Goal: Task Accomplishment & Management: Complete application form

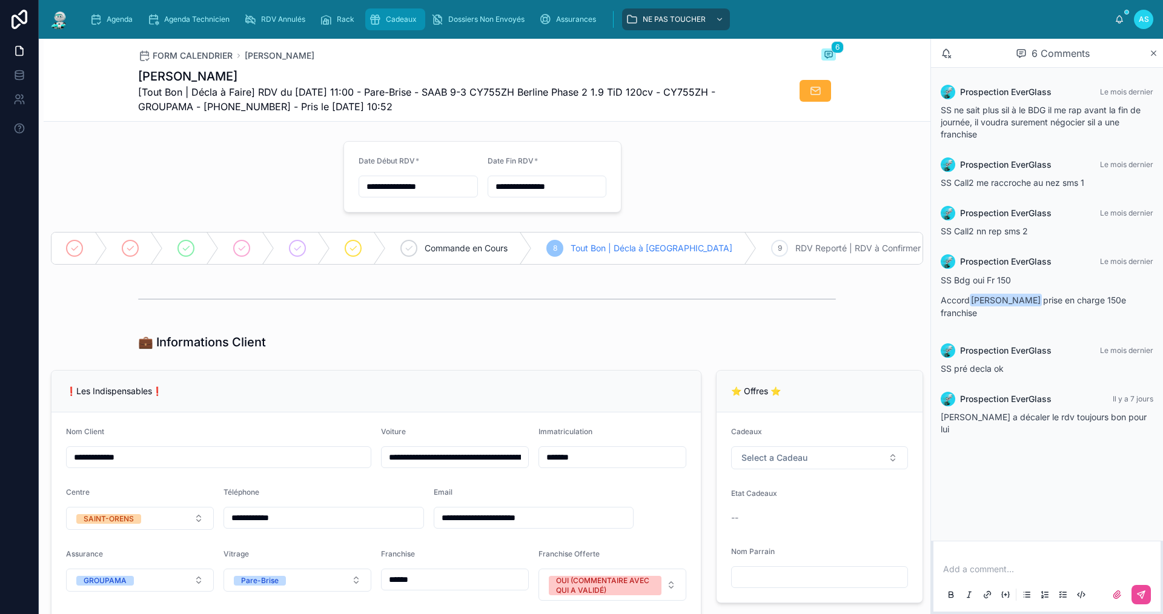
scroll to position [1515, 0]
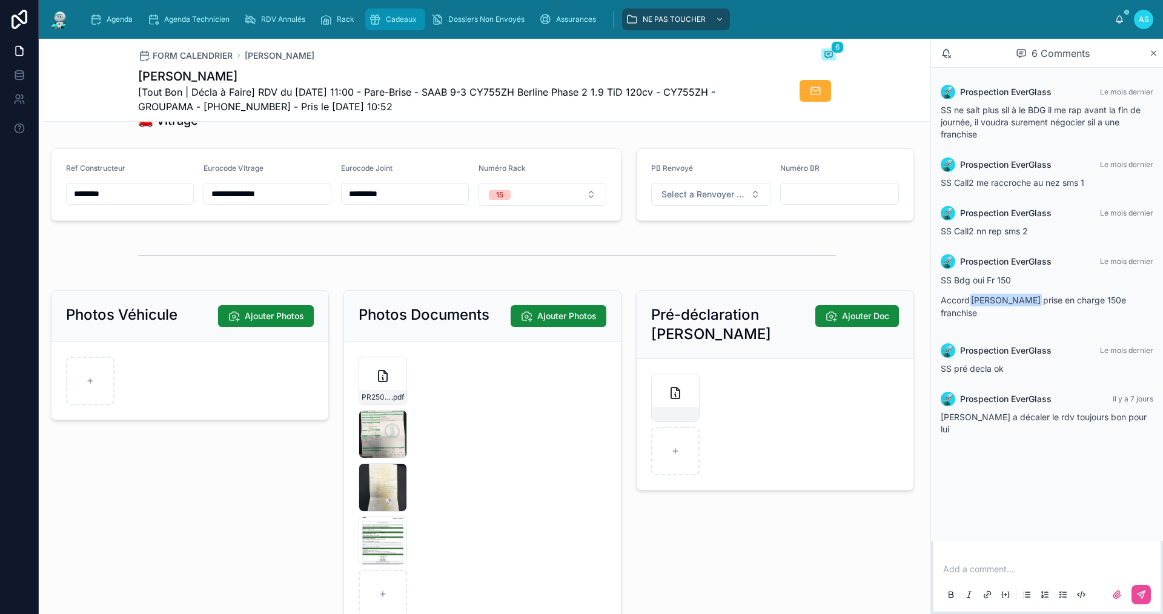
click at [407, 10] on div "Cadeaux" at bounding box center [395, 19] width 53 height 19
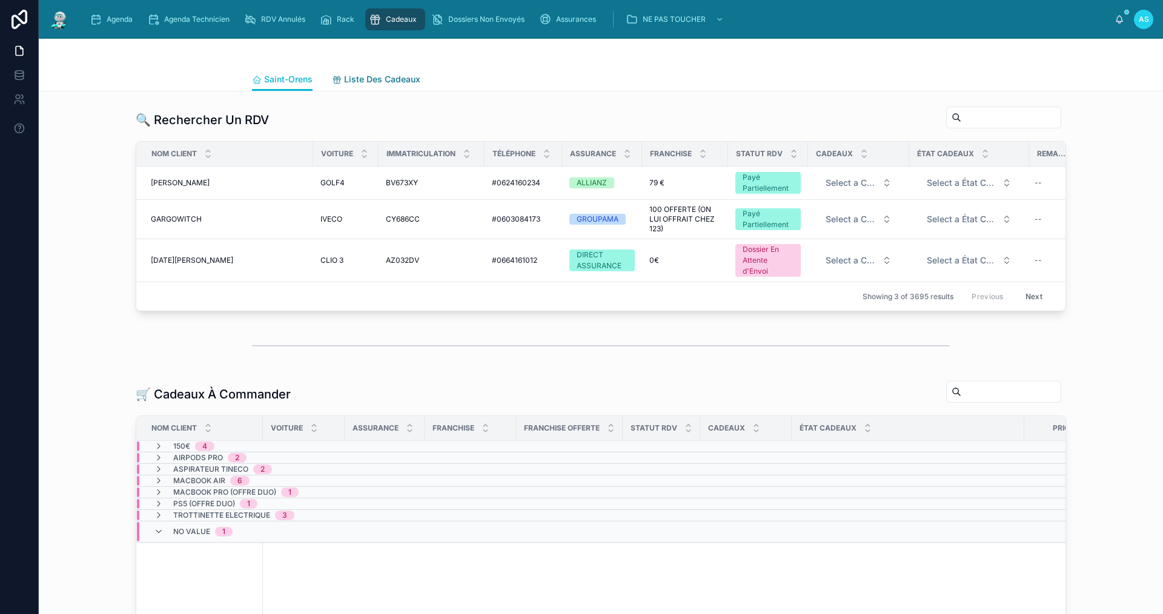
click at [375, 81] on span "Liste Des Cadeaux" at bounding box center [382, 79] width 76 height 12
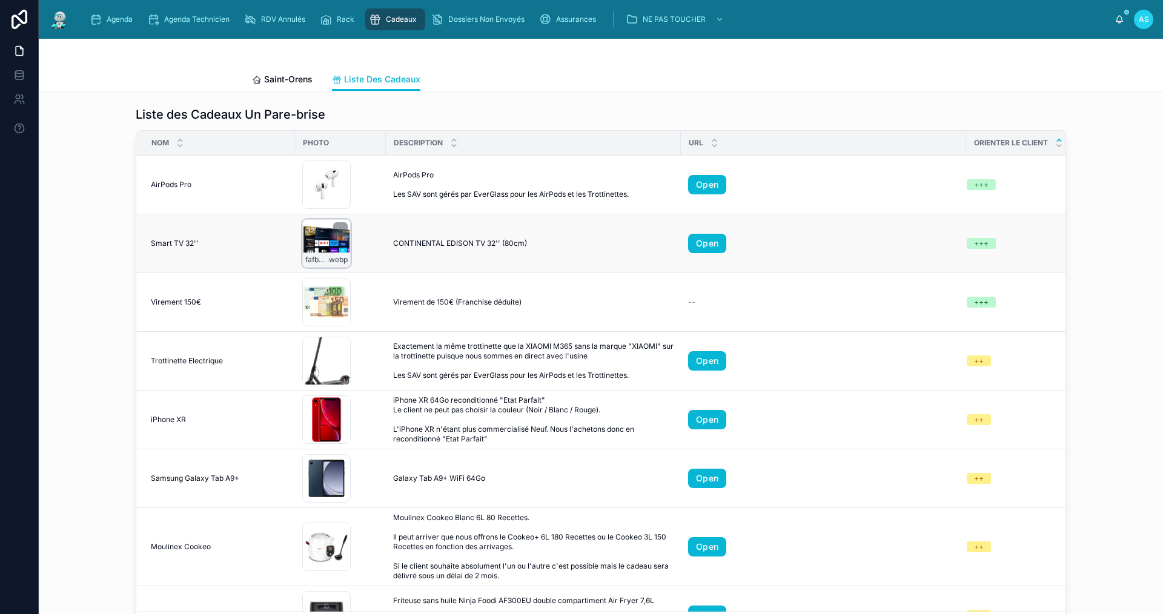
click at [319, 239] on div "fafbbbe6075946acab8485d8a74d6daf-image .webp" at bounding box center [326, 243] width 48 height 48
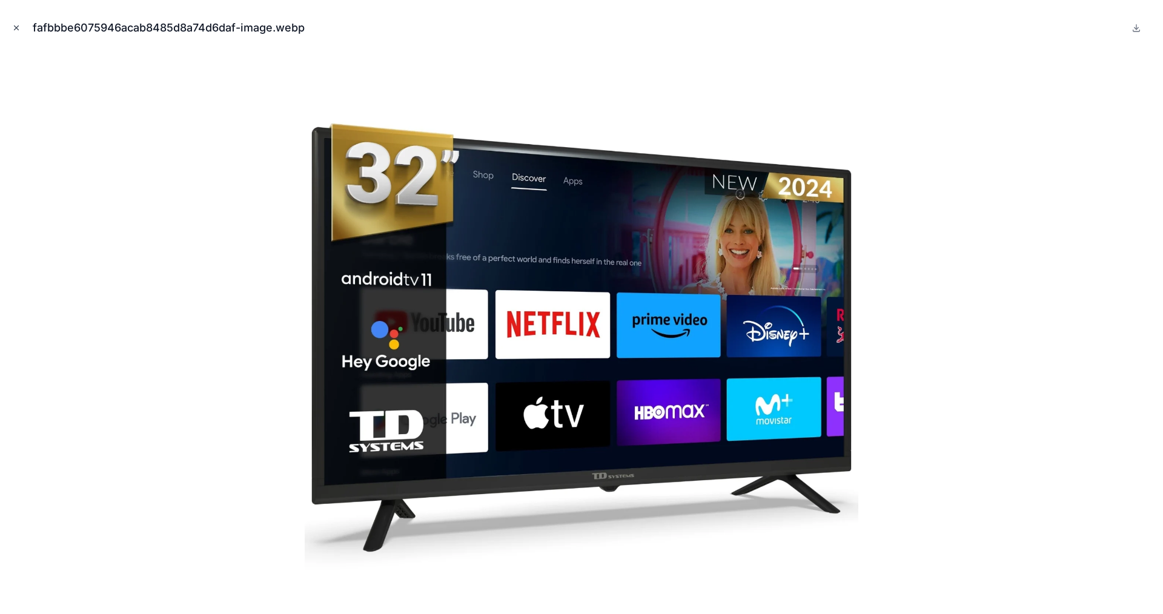
drag, startPoint x: 23, startPoint y: 28, endPoint x: 15, endPoint y: 30, distance: 8.6
click at [20, 30] on div "fafbbbe6075946acab8485d8a74d6daf-image.webp" at bounding box center [582, 28] width 1144 height 36
click at [12, 30] on icon "Close modal" at bounding box center [16, 28] width 8 height 8
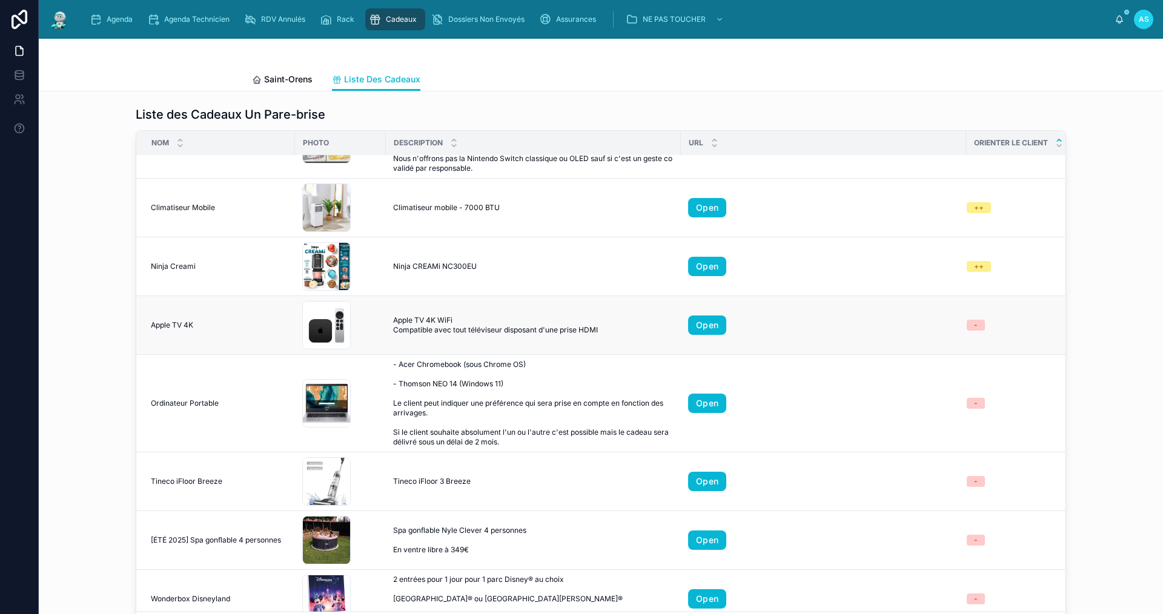
scroll to position [606, 0]
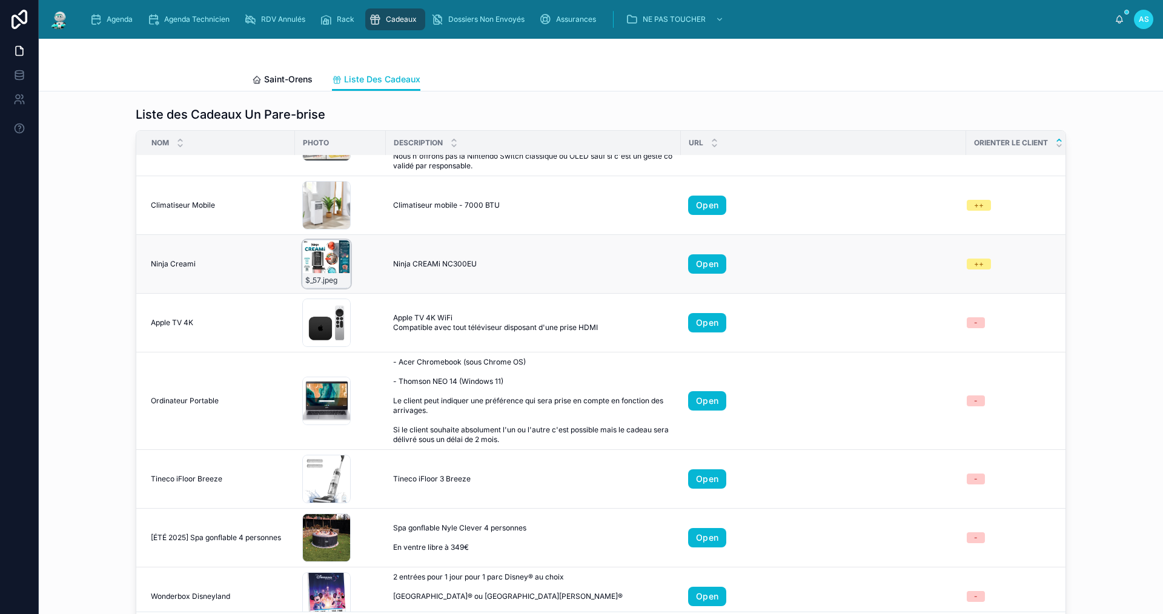
click at [324, 270] on div "$_57 .jpeg" at bounding box center [326, 264] width 48 height 48
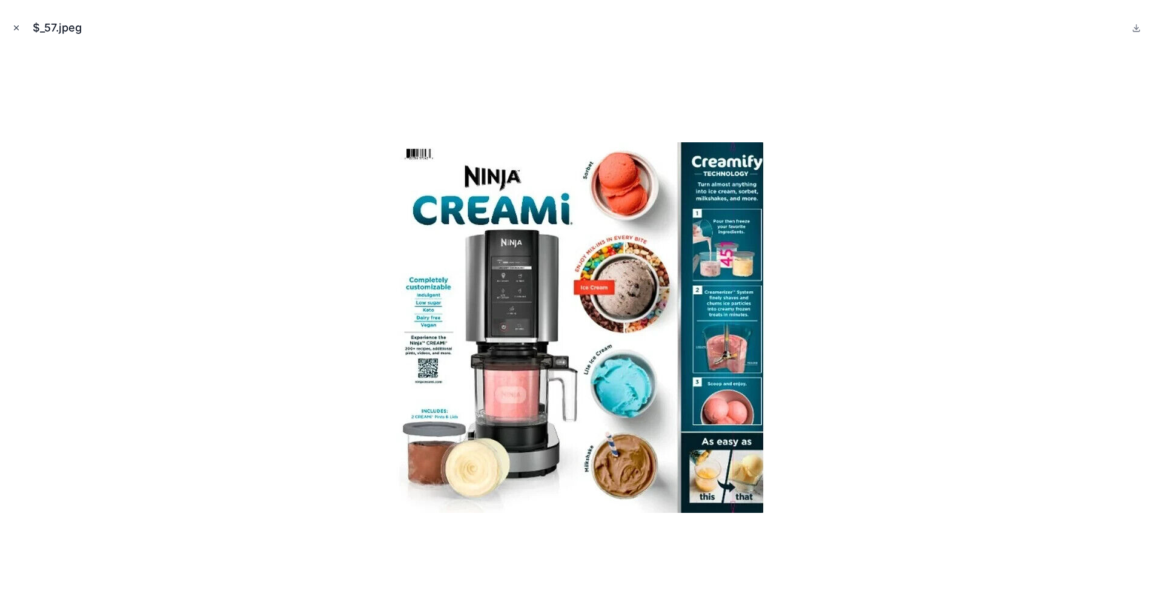
click at [15, 28] on icon "Close modal" at bounding box center [16, 28] width 8 height 8
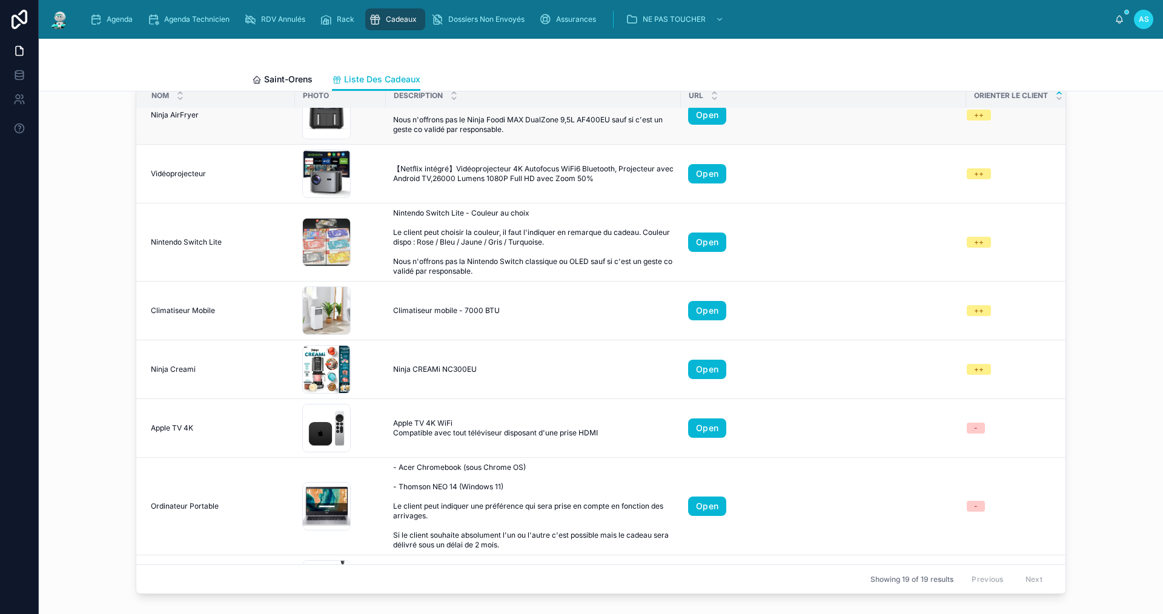
scroll to position [444, 0]
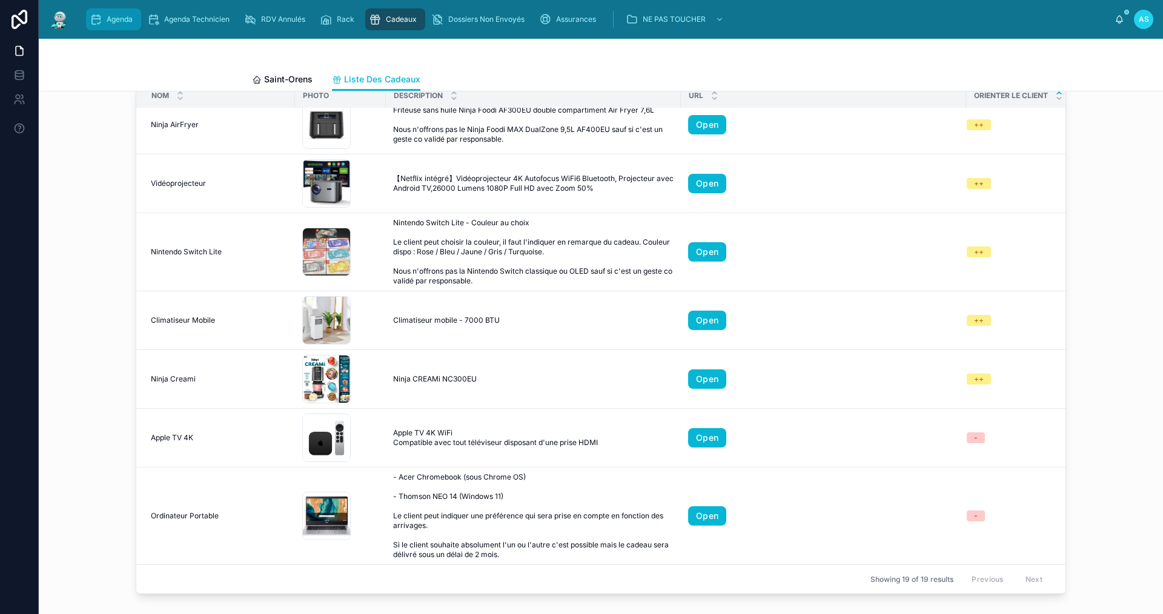
click at [119, 19] on span "Agenda" at bounding box center [120, 20] width 26 height 10
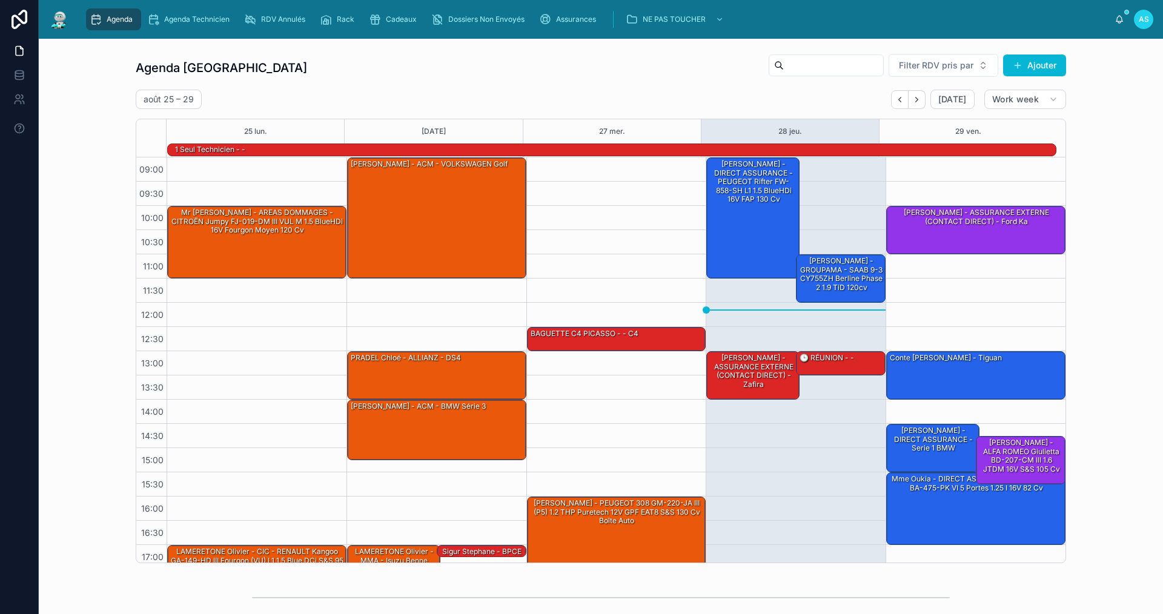
scroll to position [32, 0]
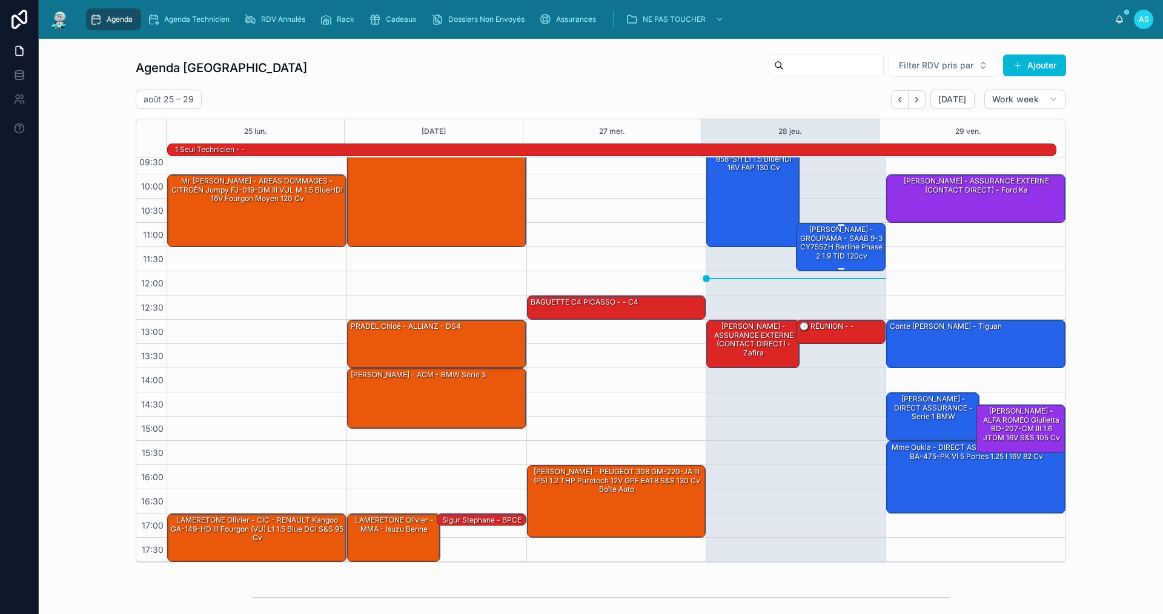
click at [819, 239] on div "[PERSON_NAME] - GROUPAMA - SAAB 9-3 CY755ZH Berline Phase 2 1.9 TiD 120cv" at bounding box center [842, 243] width 86 height 38
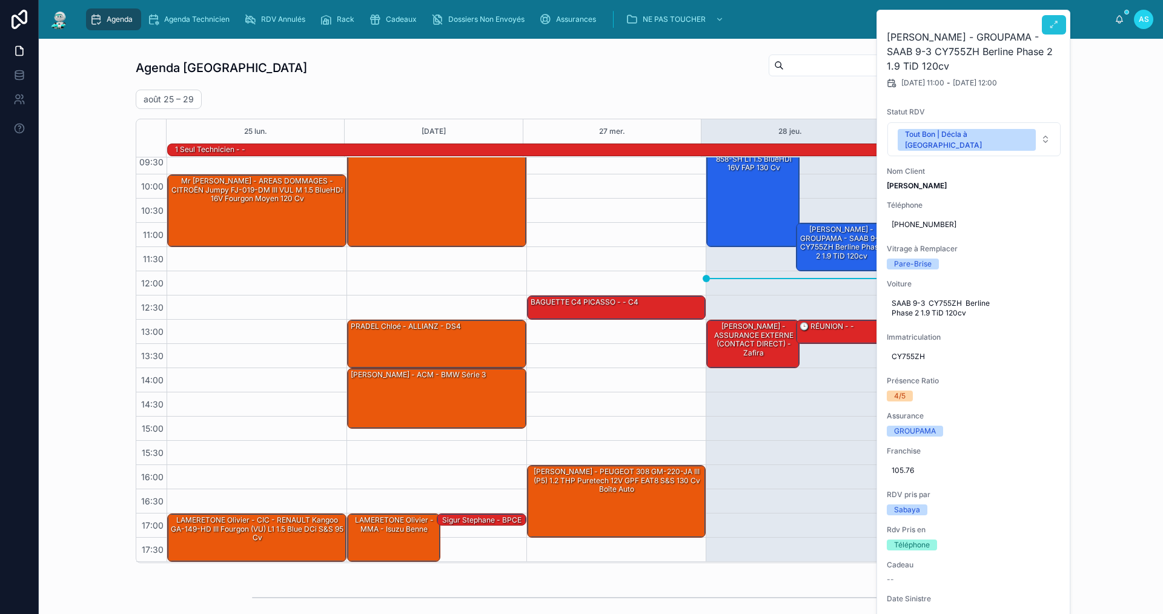
click at [1055, 22] on icon at bounding box center [1054, 25] width 10 height 10
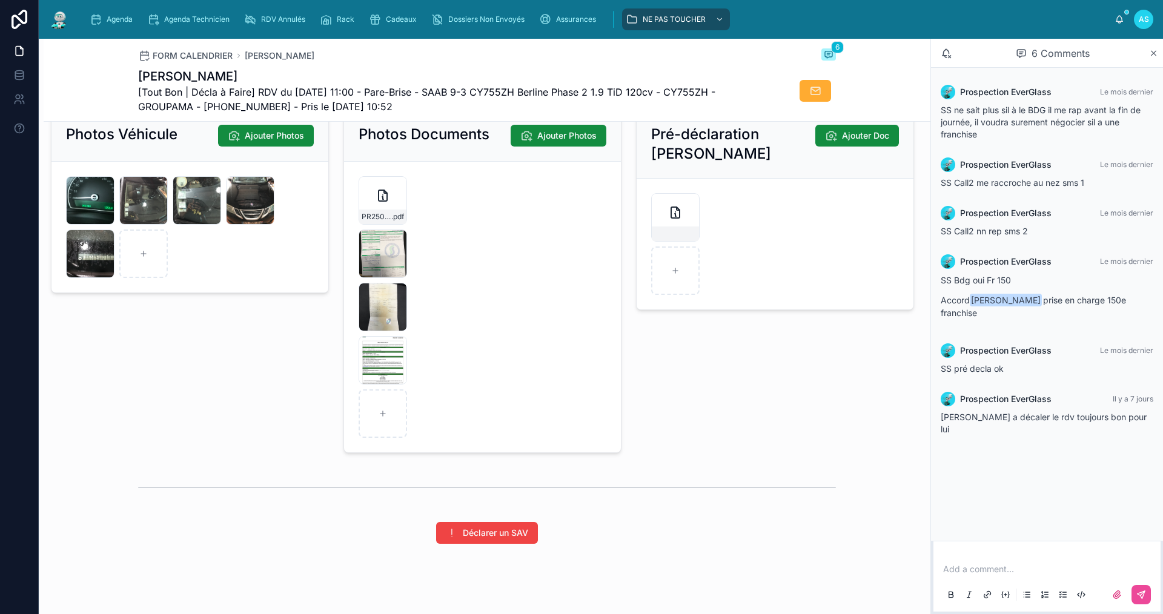
scroll to position [1696, 0]
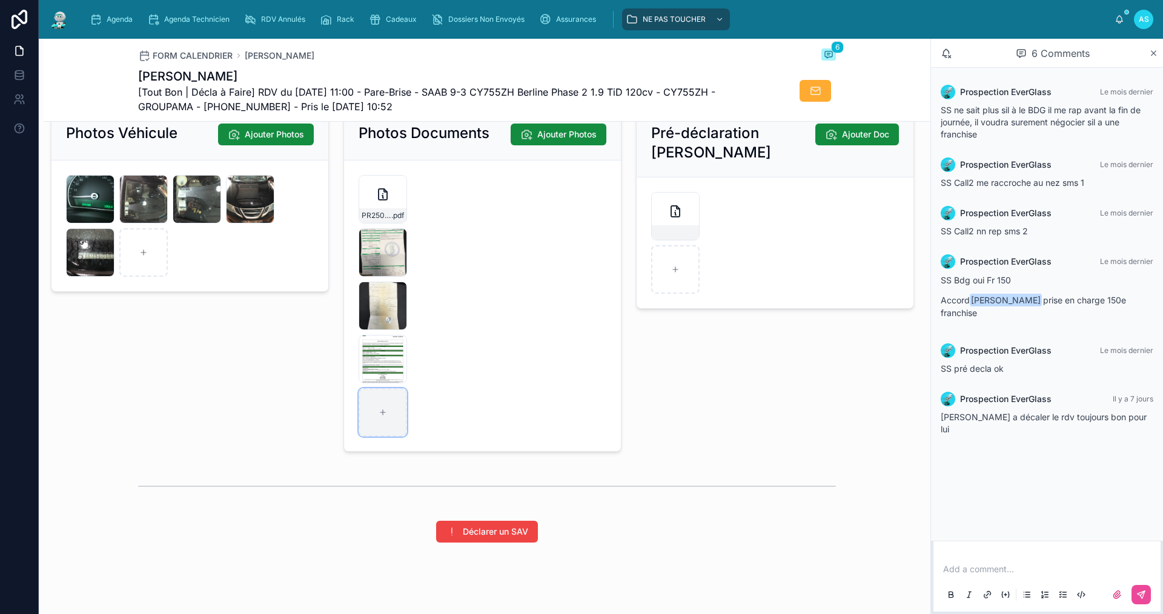
click at [402, 427] on div at bounding box center [383, 412] width 48 height 48
type input "**********"
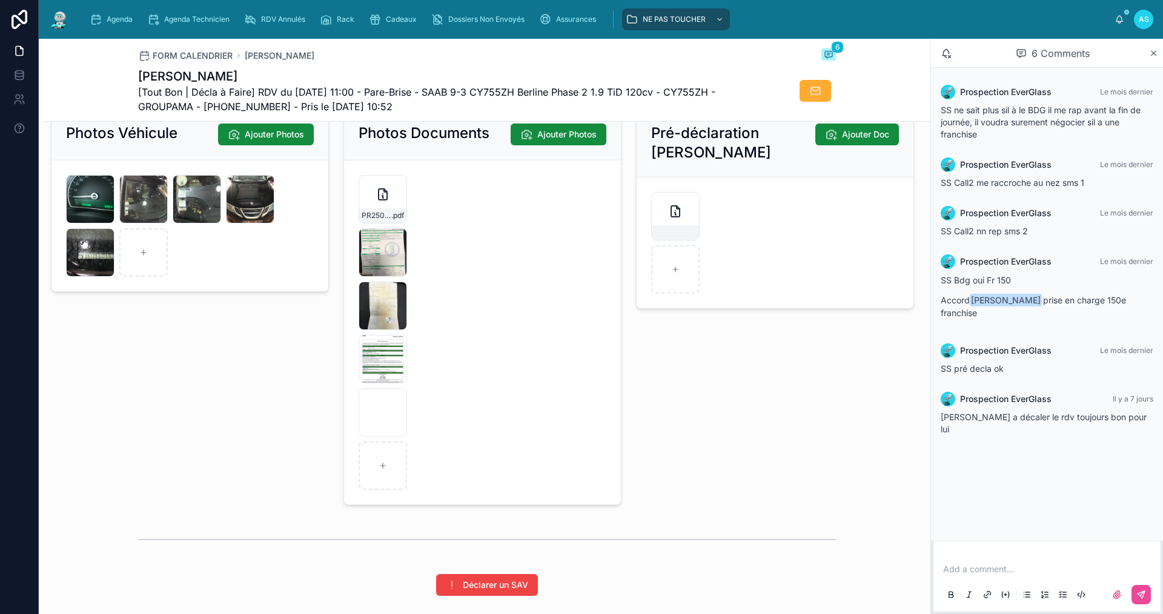
type input "******"
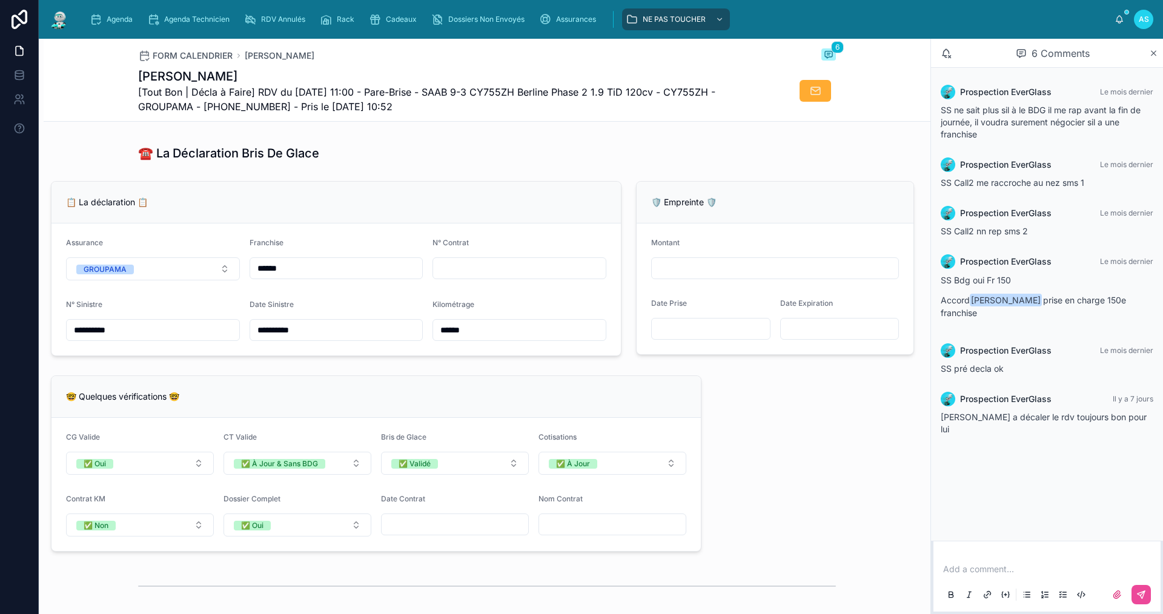
scroll to position [759, 0]
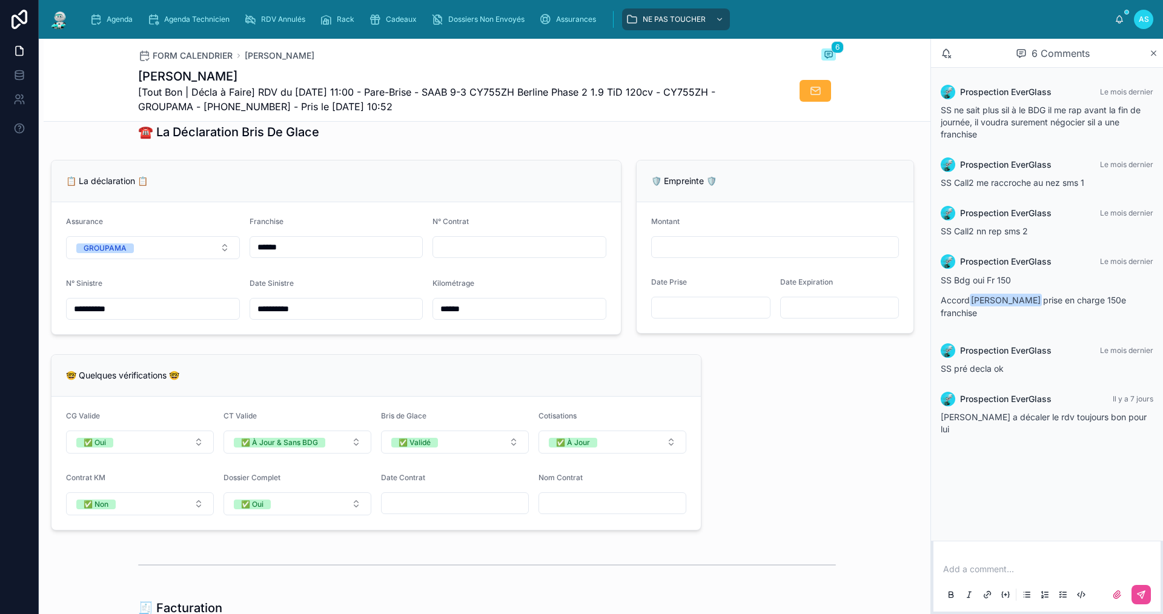
click at [482, 252] on input "text" at bounding box center [519, 247] width 173 height 17
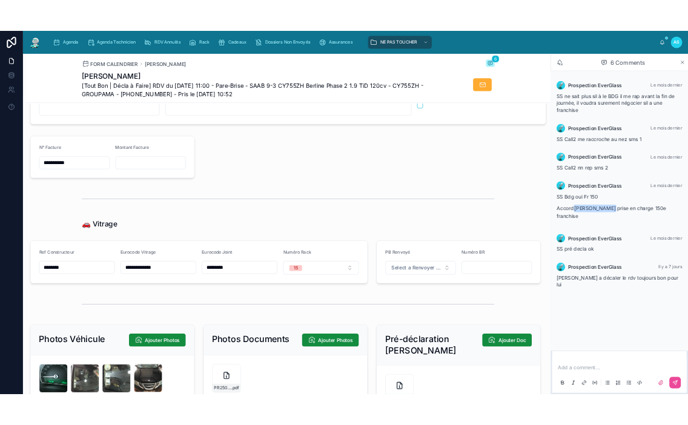
scroll to position [1486, 0]
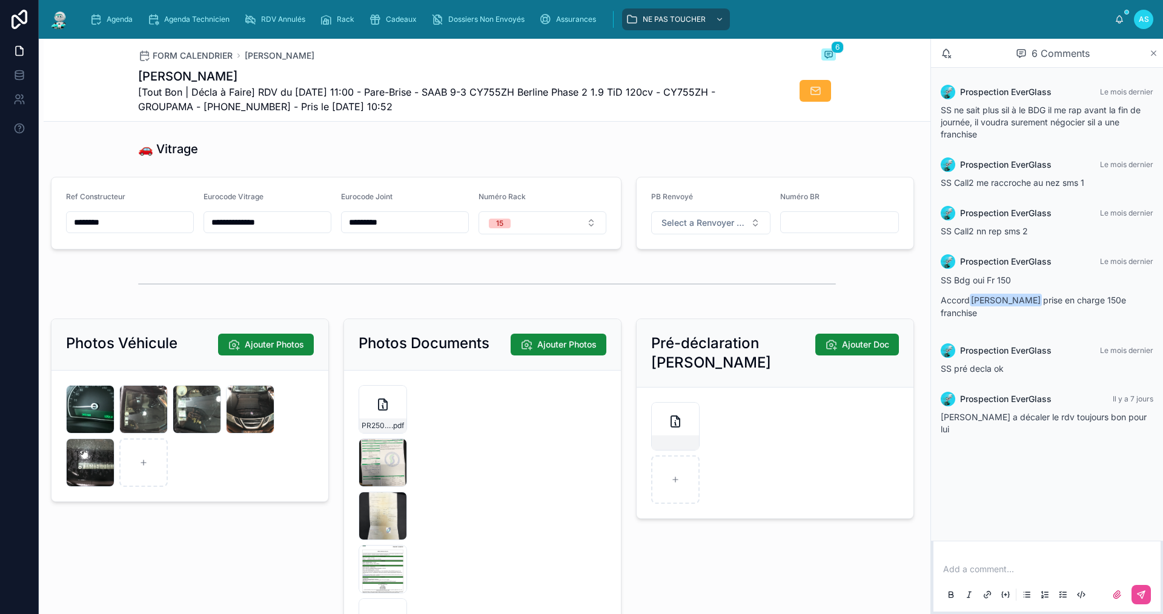
click at [1158, 53] on div "6 Comments" at bounding box center [1047, 53] width 232 height 29
click at [1157, 53] on icon at bounding box center [1153, 53] width 9 height 10
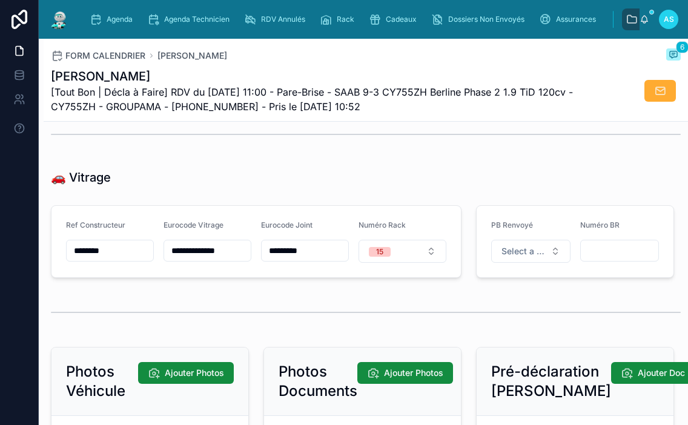
scroll to position [1515, 0]
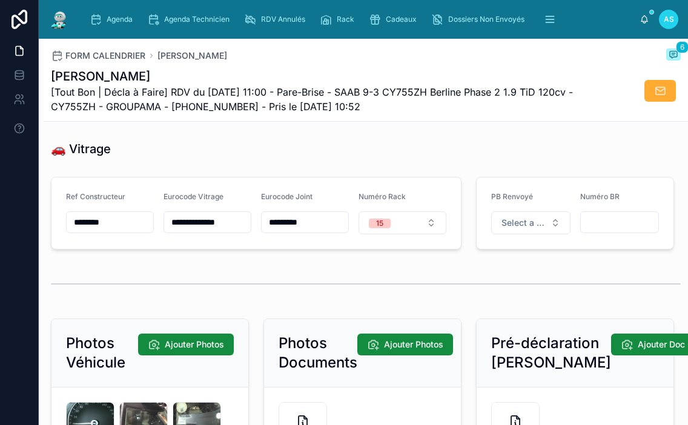
click at [404, 150] on div "🚗 Vitrage" at bounding box center [366, 149] width 630 height 17
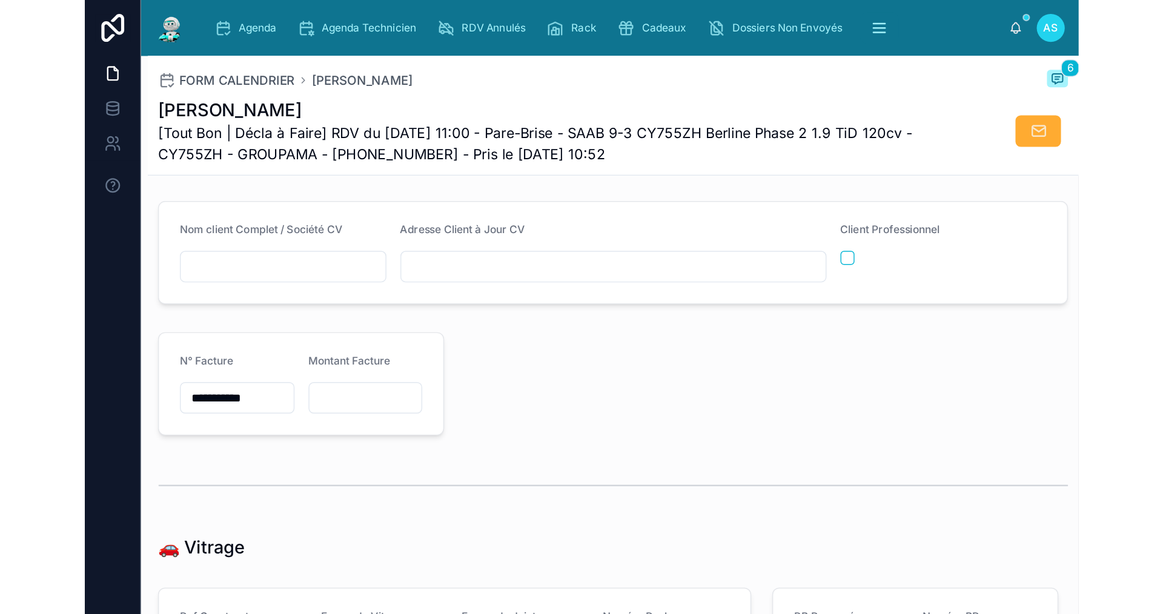
scroll to position [1151, 0]
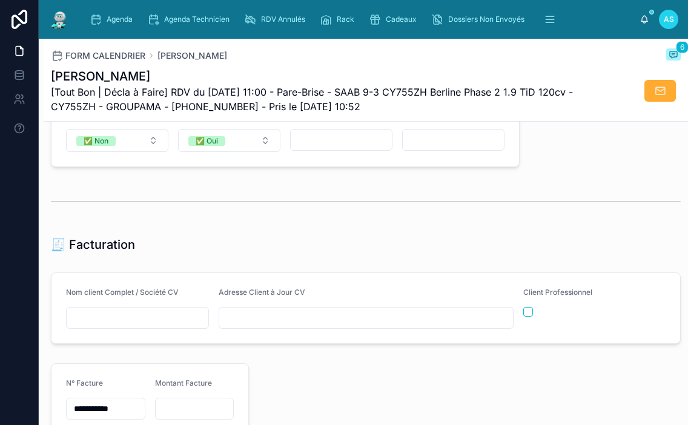
click at [167, 325] on input "text" at bounding box center [138, 318] width 142 height 17
click at [154, 322] on input "text" at bounding box center [138, 318] width 142 height 17
type input "**********"
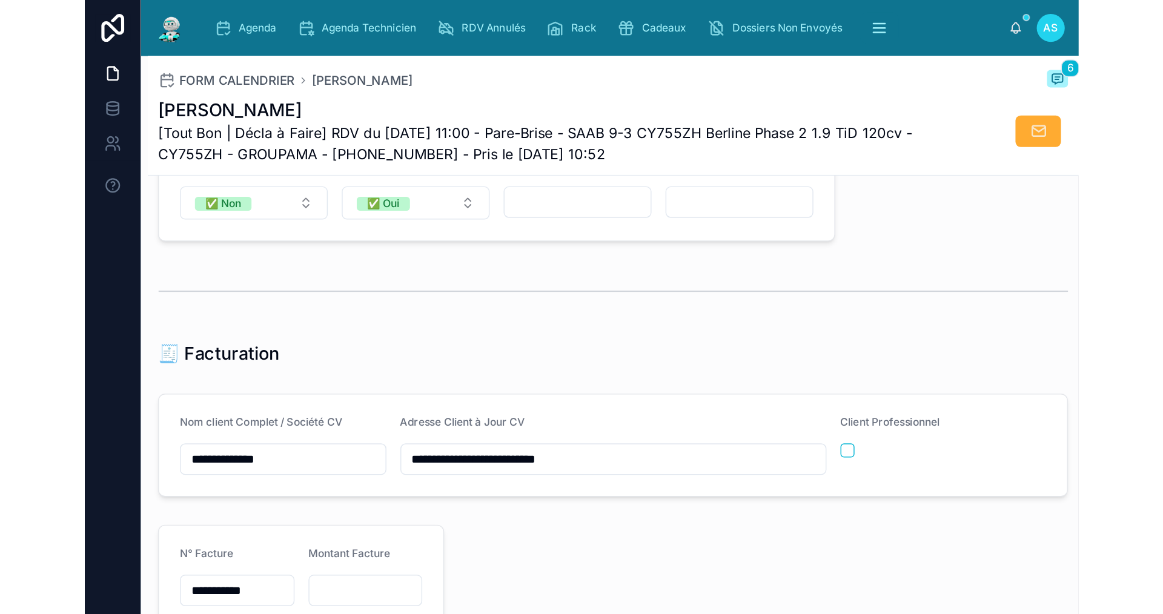
scroll to position [1132, 0]
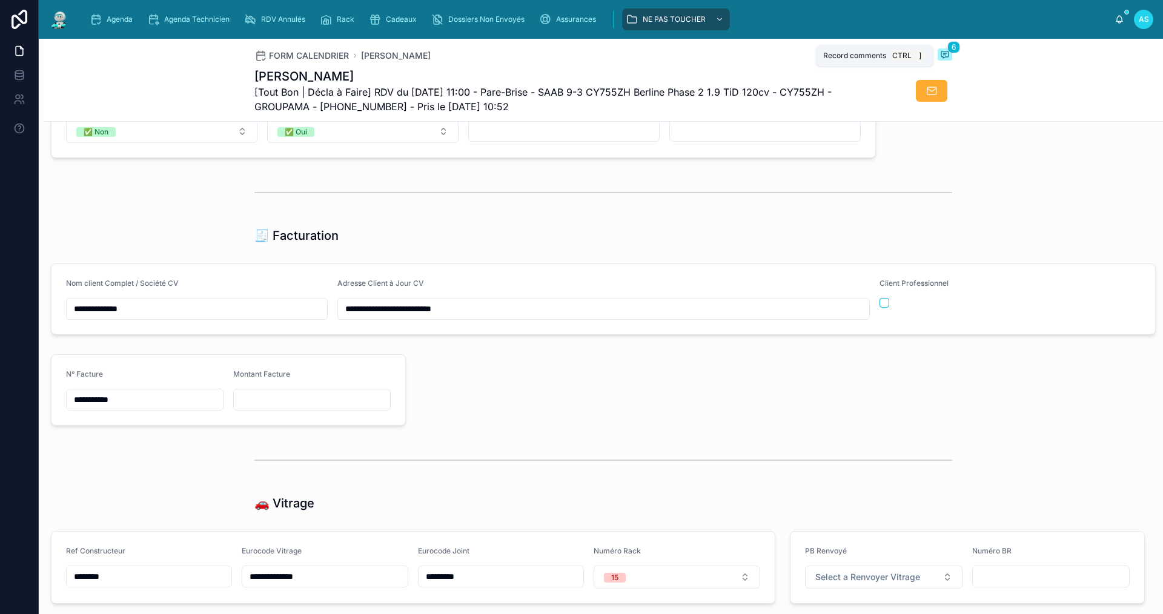
click at [942, 55] on icon at bounding box center [945, 55] width 7 height 7
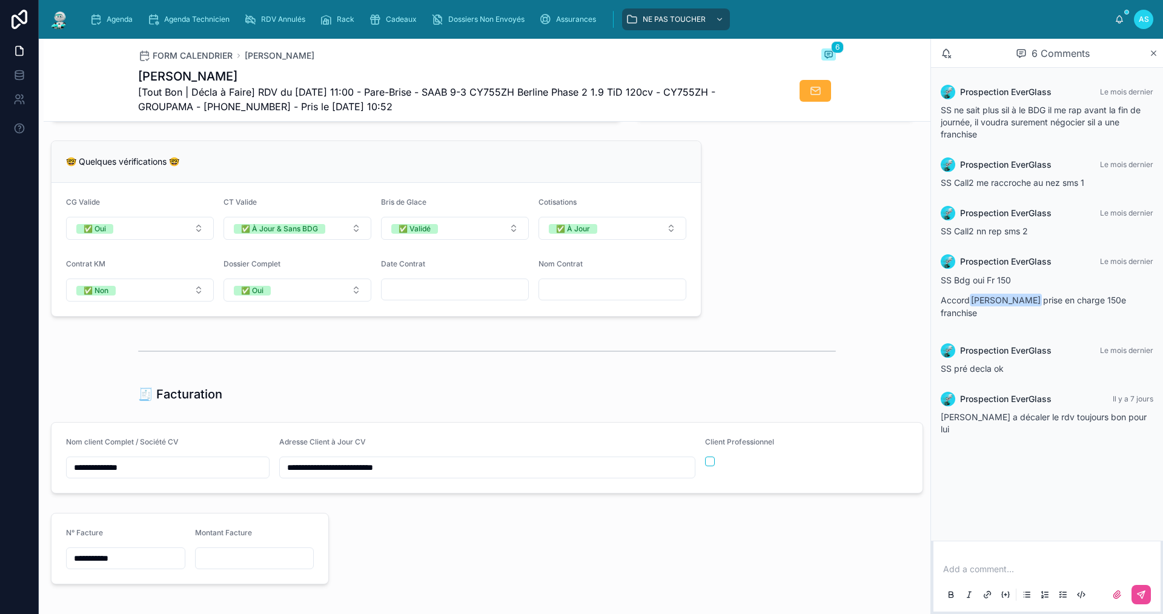
scroll to position [941, 0]
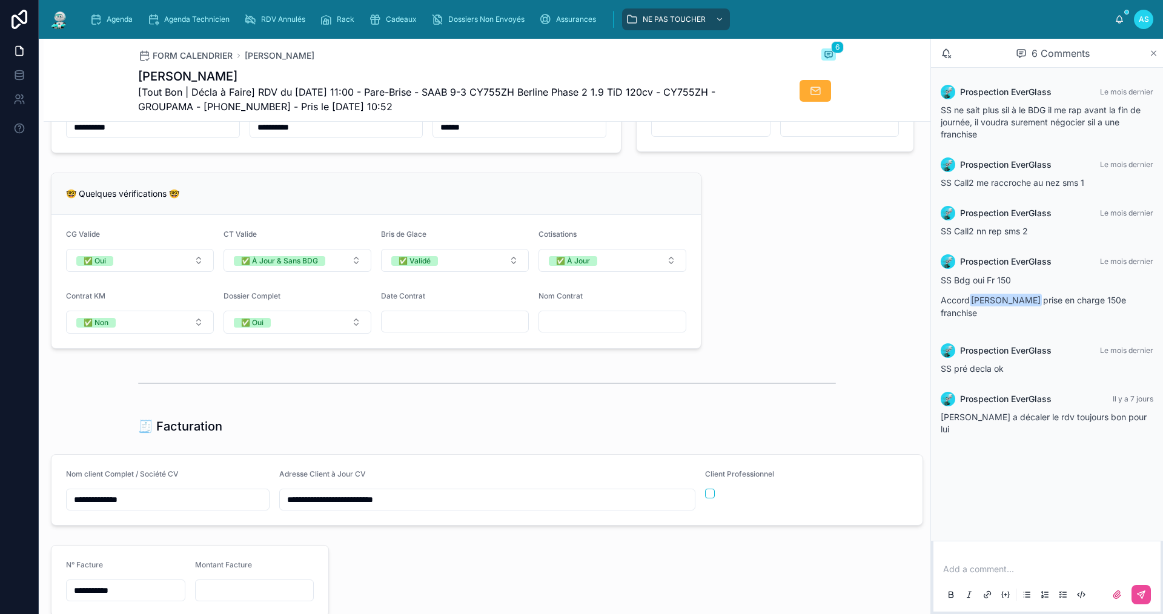
drag, startPoint x: 1153, startPoint y: 53, endPoint x: 1154, endPoint y: 70, distance: 17.6
click at [1153, 53] on icon at bounding box center [1153, 53] width 9 height 10
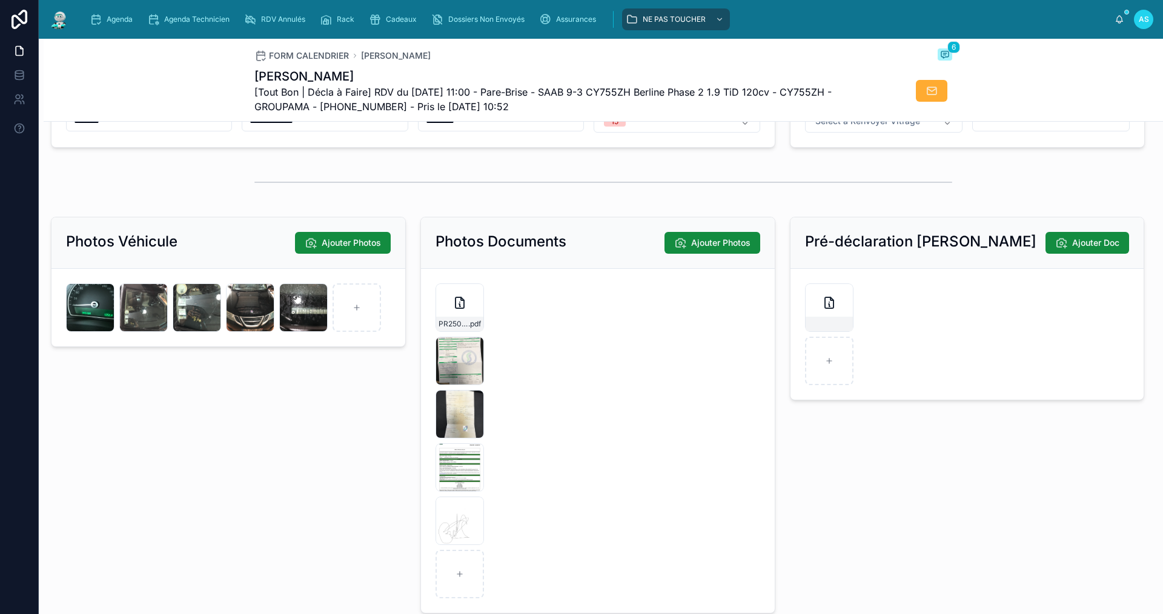
scroll to position [1607, 0]
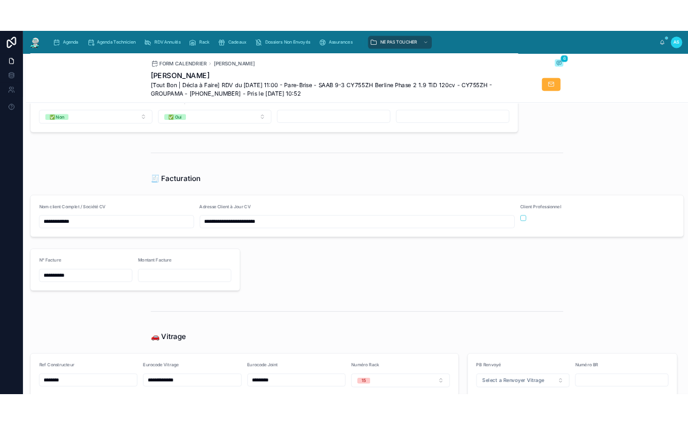
scroll to position [1123, 0]
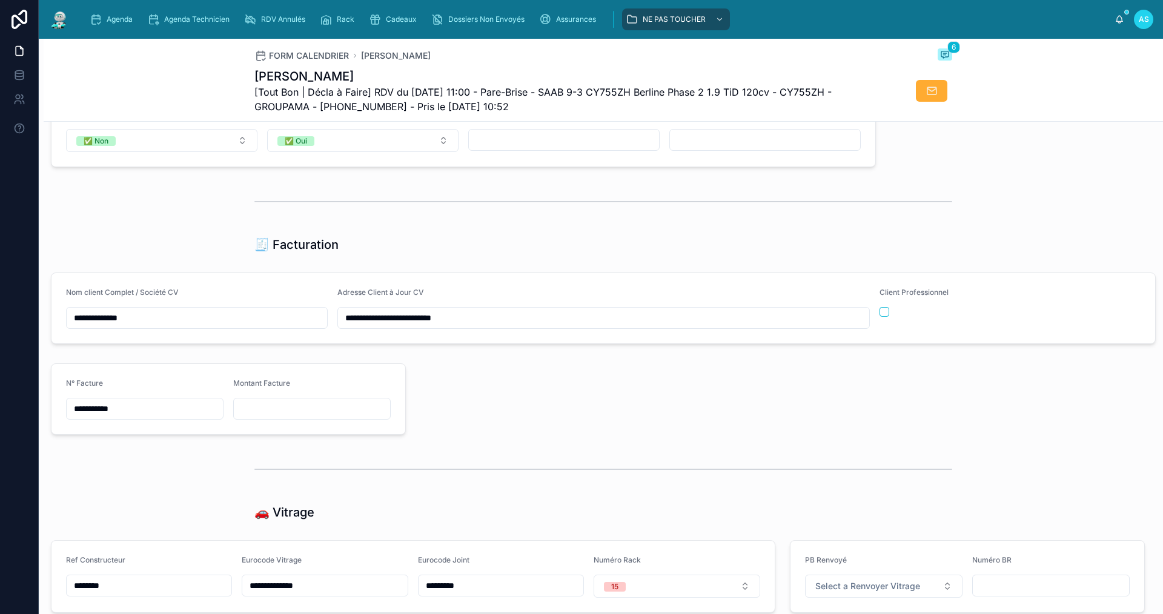
click at [495, 319] on input "**********" at bounding box center [603, 318] width 531 height 17
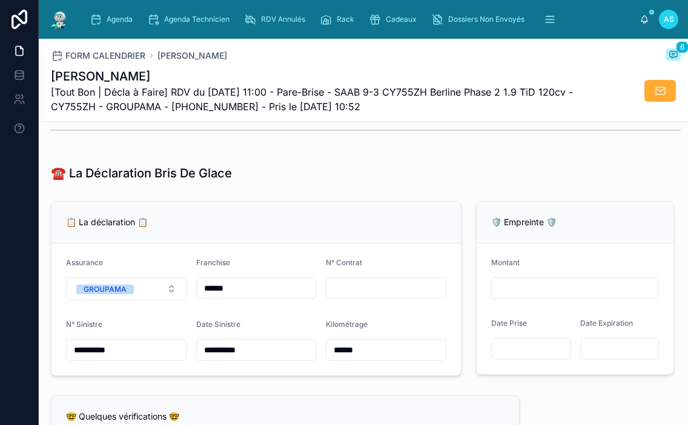
scroll to position [718, 0]
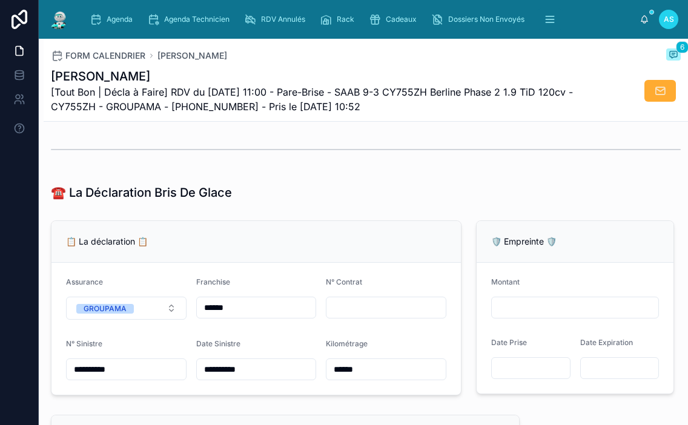
type input "**********"
click at [354, 316] on input "text" at bounding box center [386, 307] width 119 height 17
click at [361, 313] on input "text" at bounding box center [386, 307] width 119 height 17
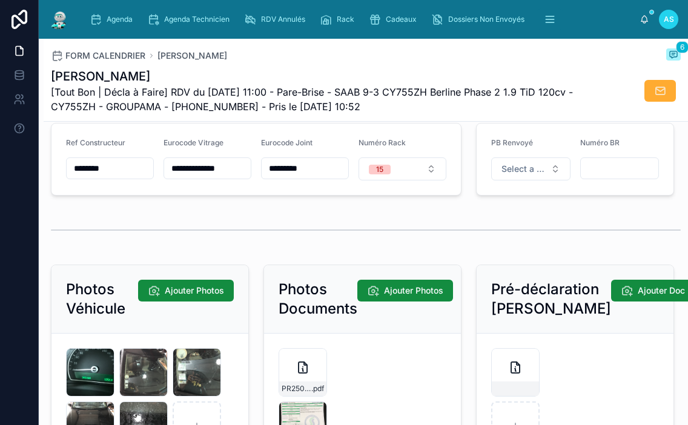
scroll to position [1566, 0]
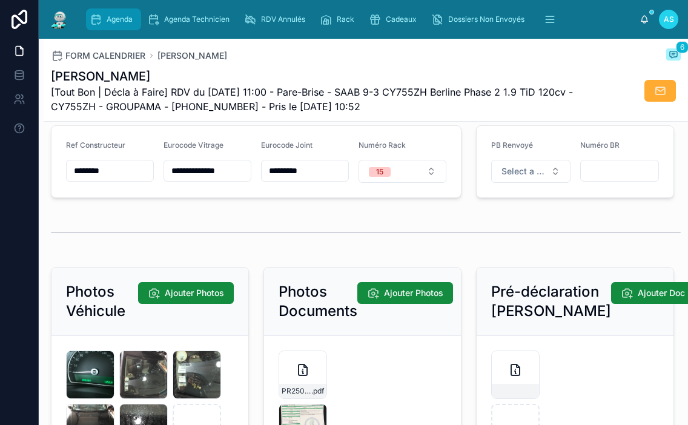
type input "**********"
click at [119, 23] on span "Agenda" at bounding box center [120, 20] width 26 height 10
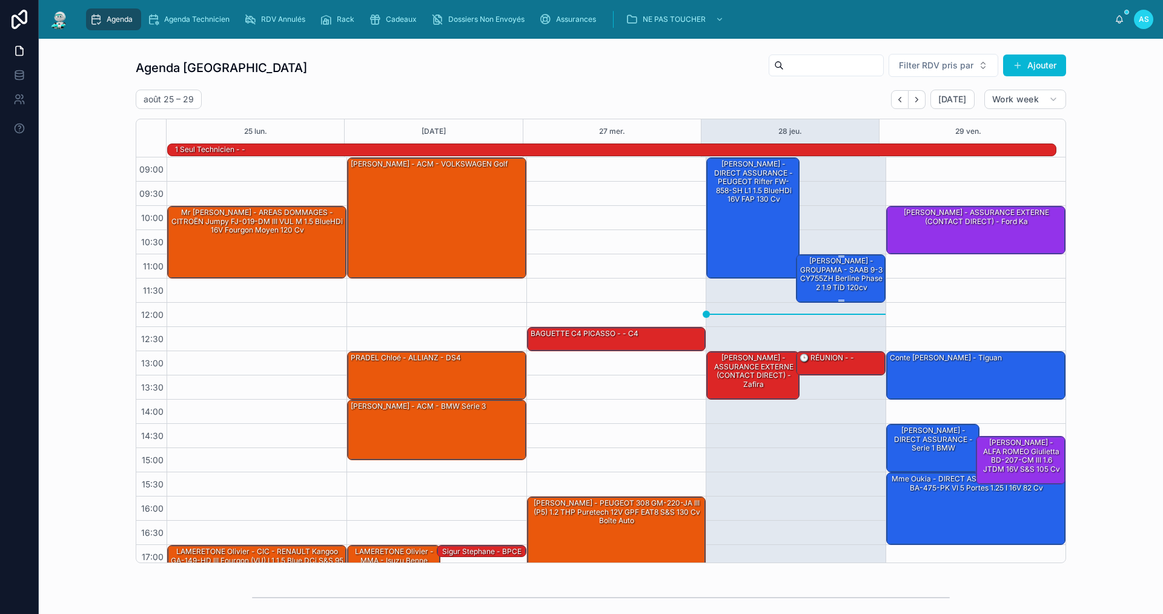
click at [830, 282] on div "[PERSON_NAME] - GROUPAMA - SAAB 9-3 CY755ZH Berline Phase 2 1.9 TiD 120cv" at bounding box center [842, 275] width 86 height 38
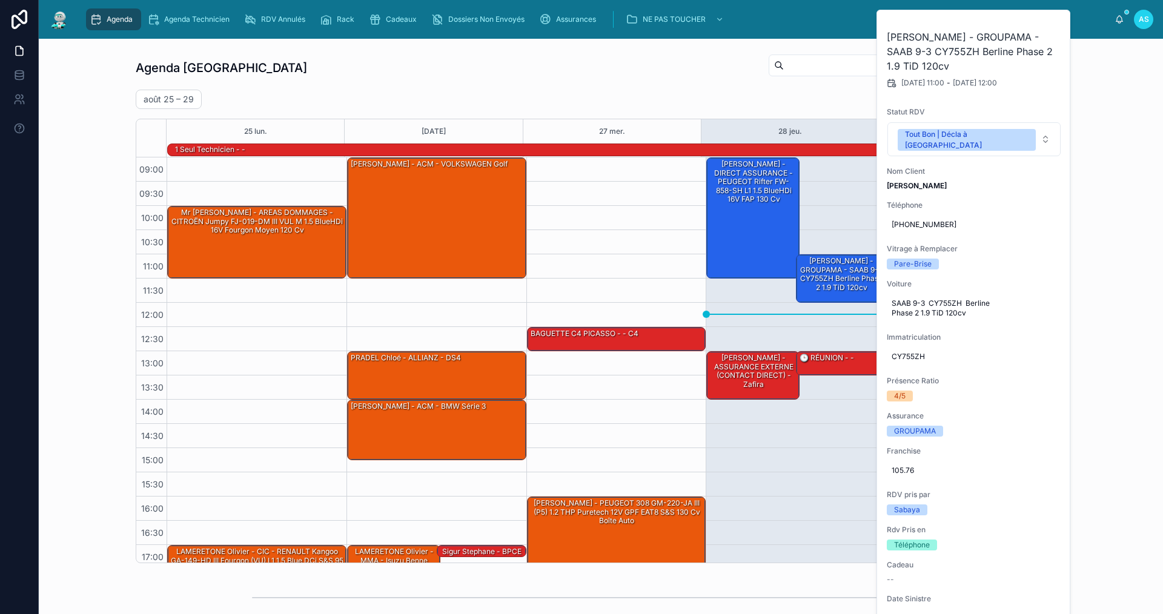
click at [1118, 265] on div "Agenda Saint-Orens Filter RDV pris par Ajouter [DATE] – [DATE] [DATE] Work week…" at bounding box center [600, 308] width 1105 height 520
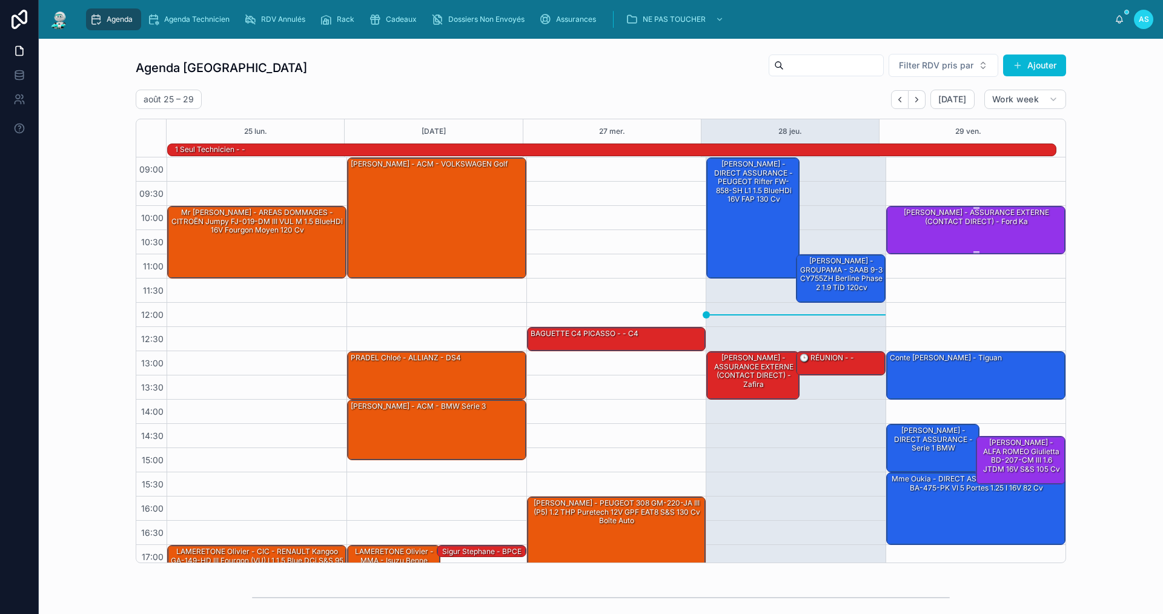
click at [977, 224] on div "[PERSON_NAME] - ASSURANCE EXTERNE (CONTACT DIRECT) - ford ka" at bounding box center [977, 217] width 176 height 20
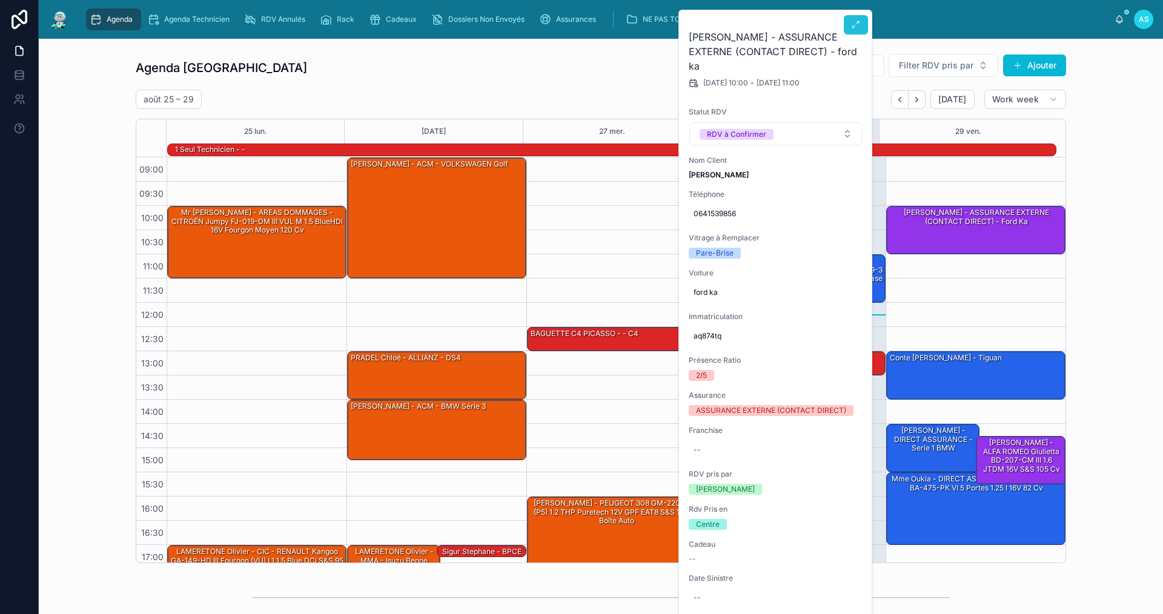
click at [854, 18] on button at bounding box center [856, 24] width 24 height 19
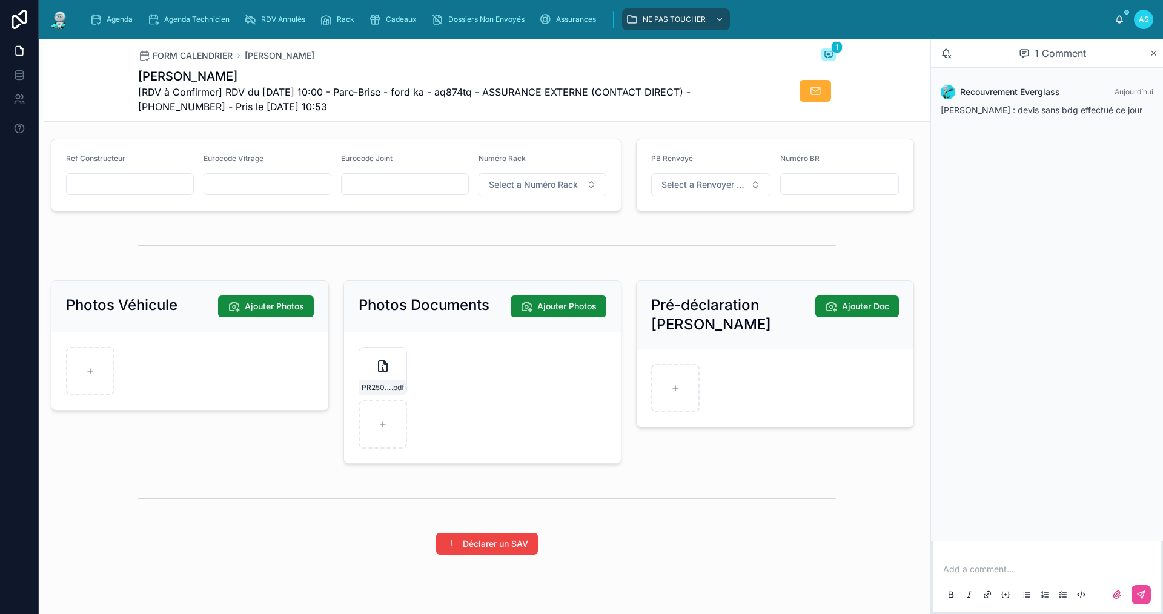
scroll to position [1625, 0]
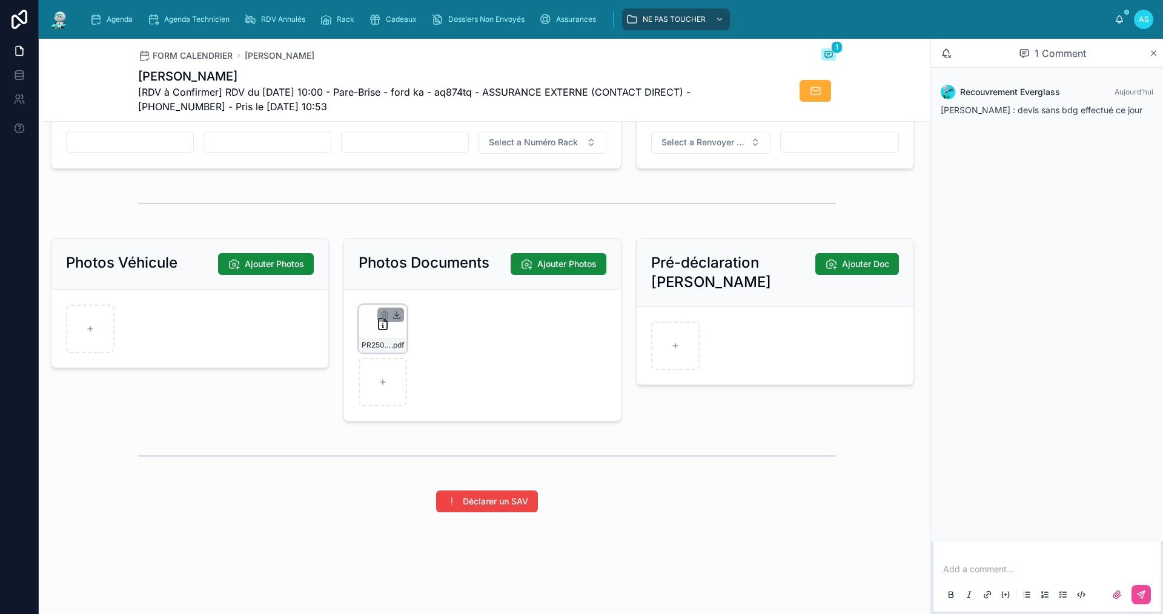
click at [395, 316] on icon at bounding box center [397, 315] width 4 height 2
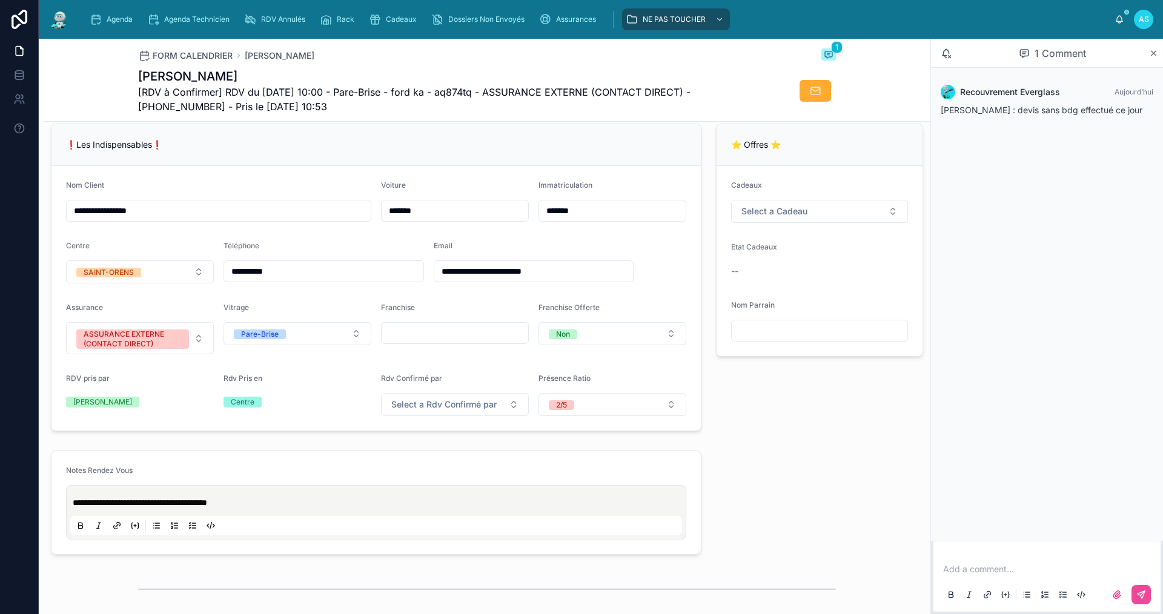
scroll to position [292, 0]
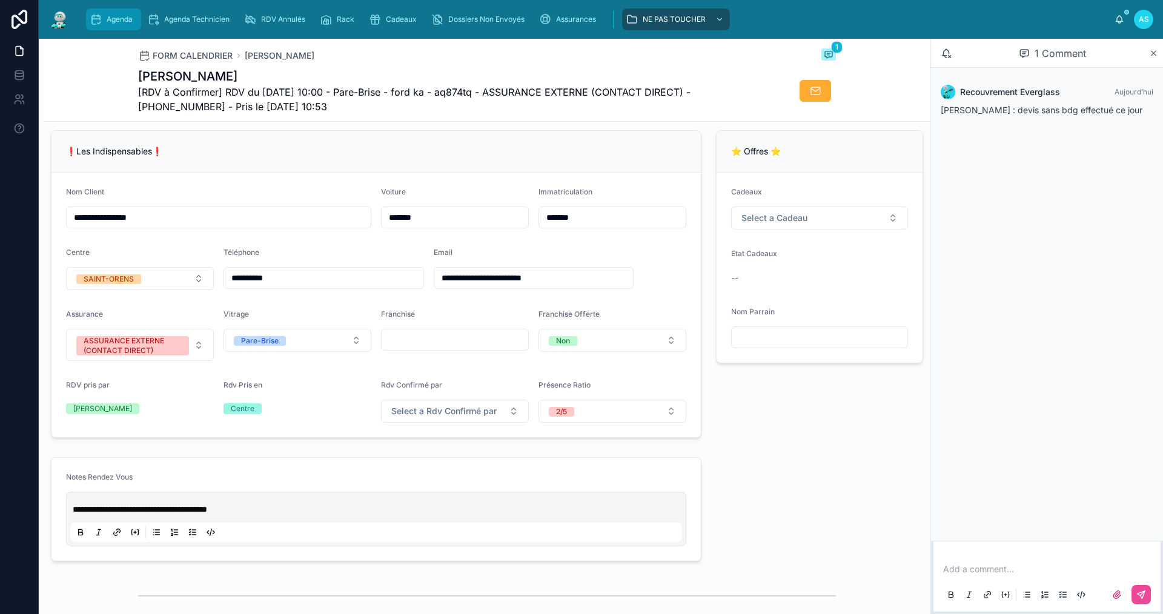
click at [113, 21] on span "Agenda" at bounding box center [120, 20] width 26 height 10
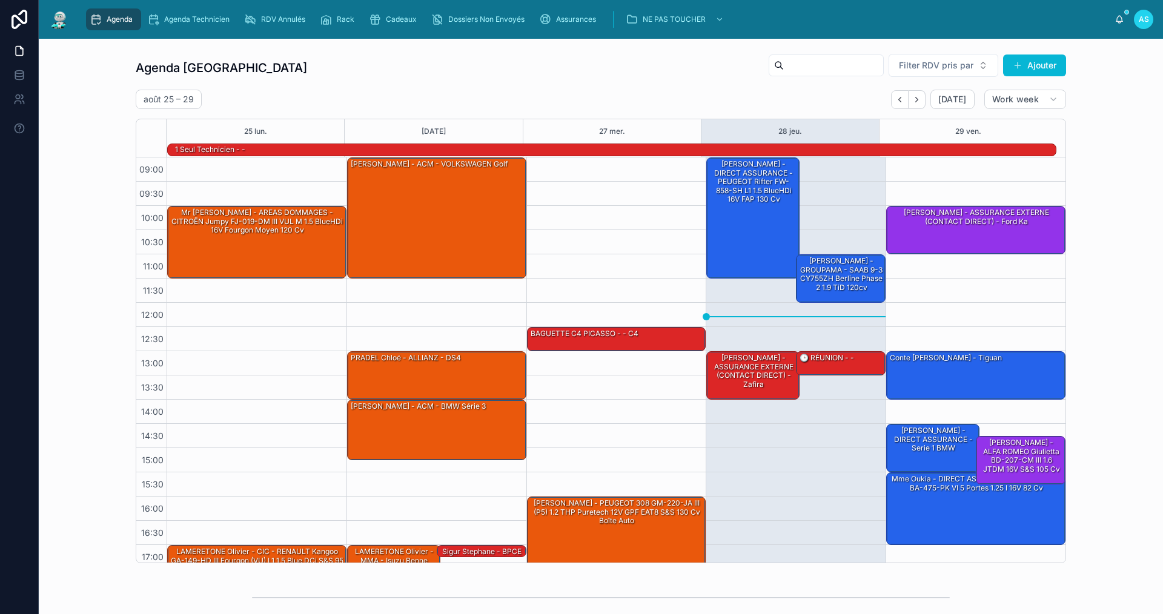
scroll to position [32, 0]
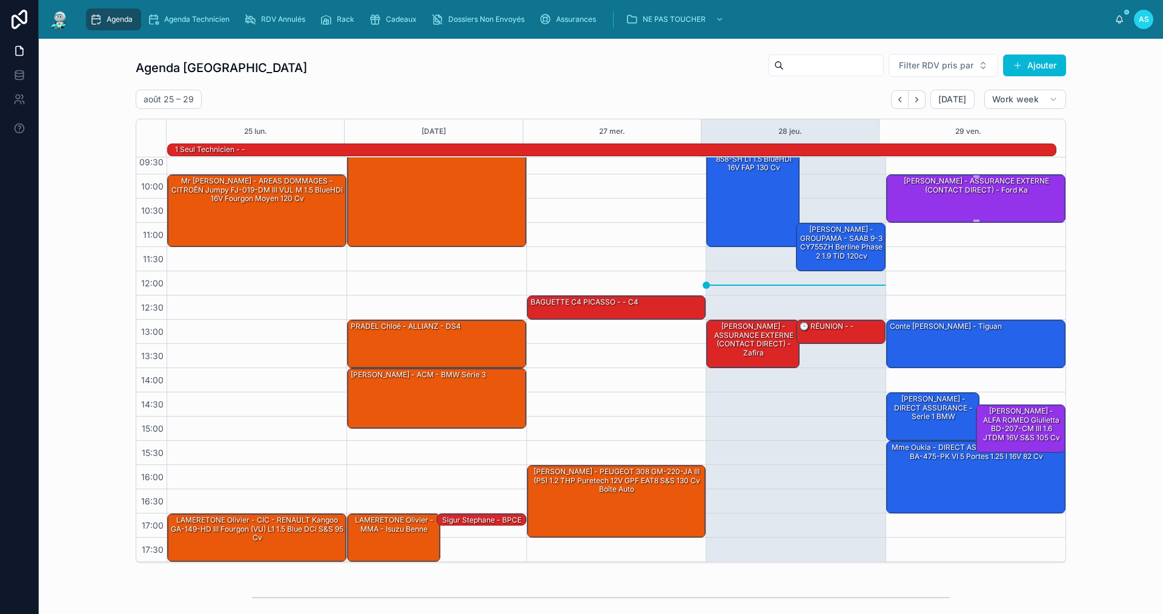
click at [974, 190] on div "[PERSON_NAME] - ASSURANCE EXTERNE (CONTACT DIRECT) - ford ka" at bounding box center [977, 186] width 176 height 20
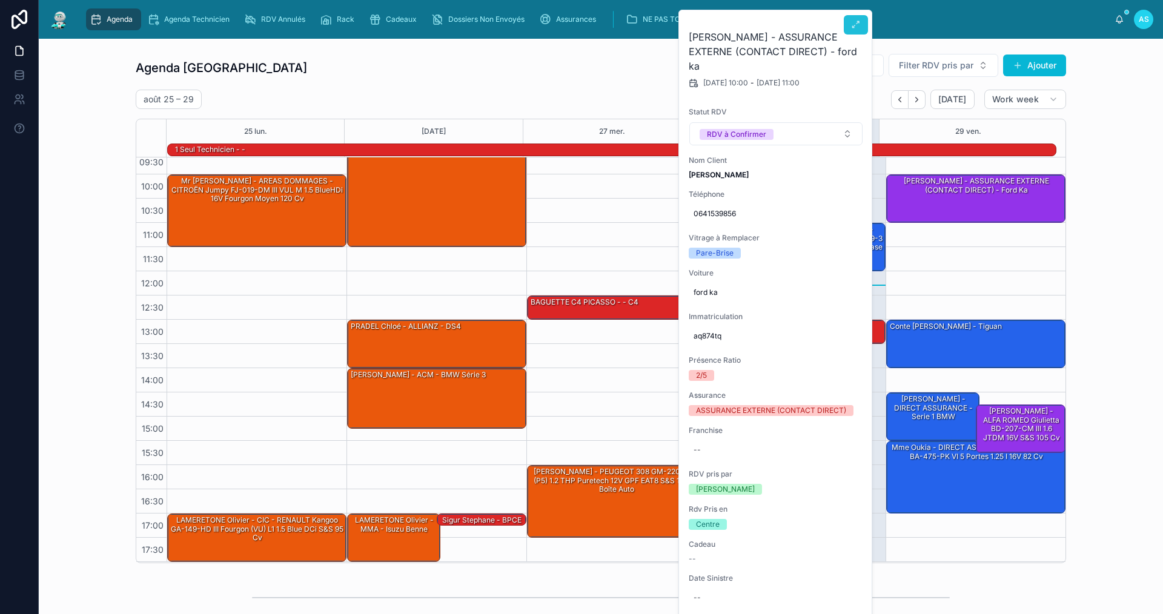
click at [850, 27] on button at bounding box center [856, 24] width 24 height 19
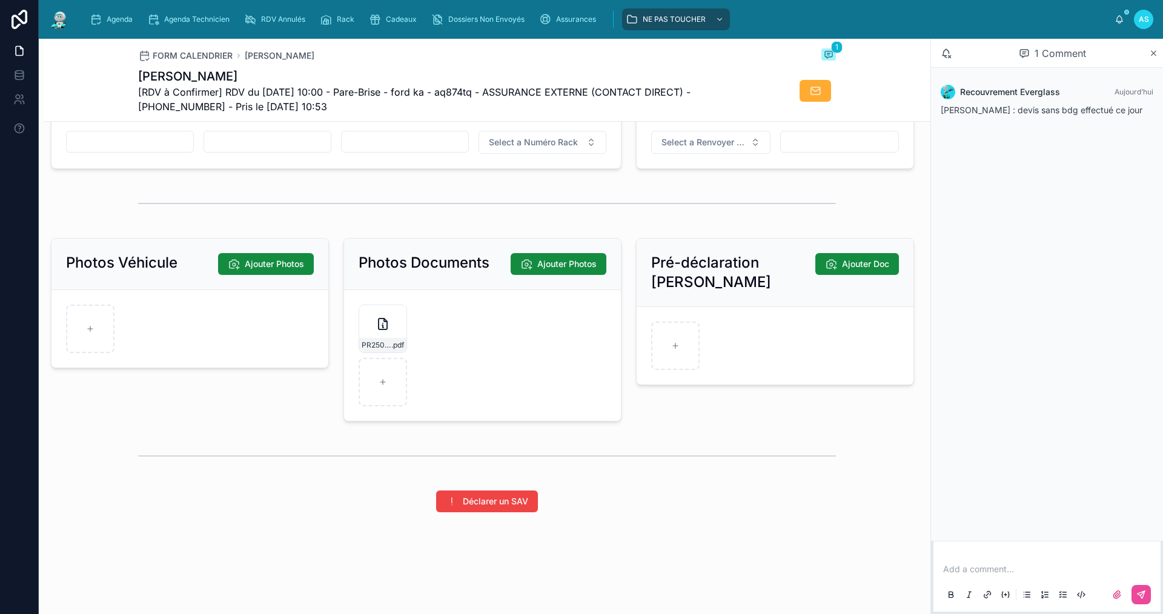
scroll to position [1625, 0]
click at [393, 316] on icon at bounding box center [397, 315] width 10 height 10
click at [101, 20] on icon "scrollable content" at bounding box center [96, 19] width 12 height 12
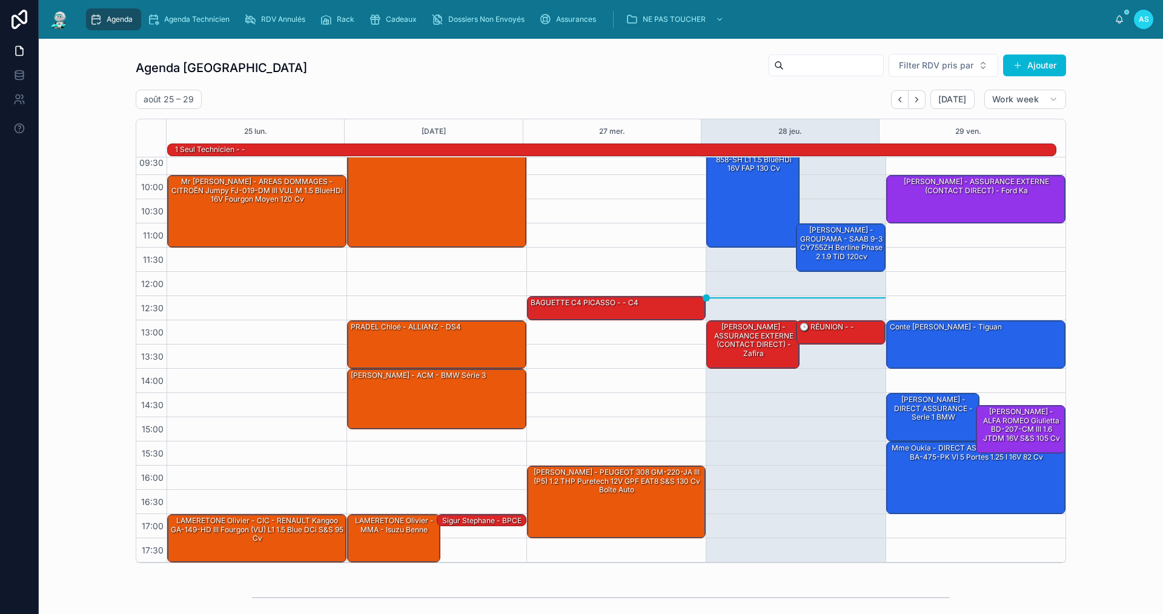
scroll to position [303, 0]
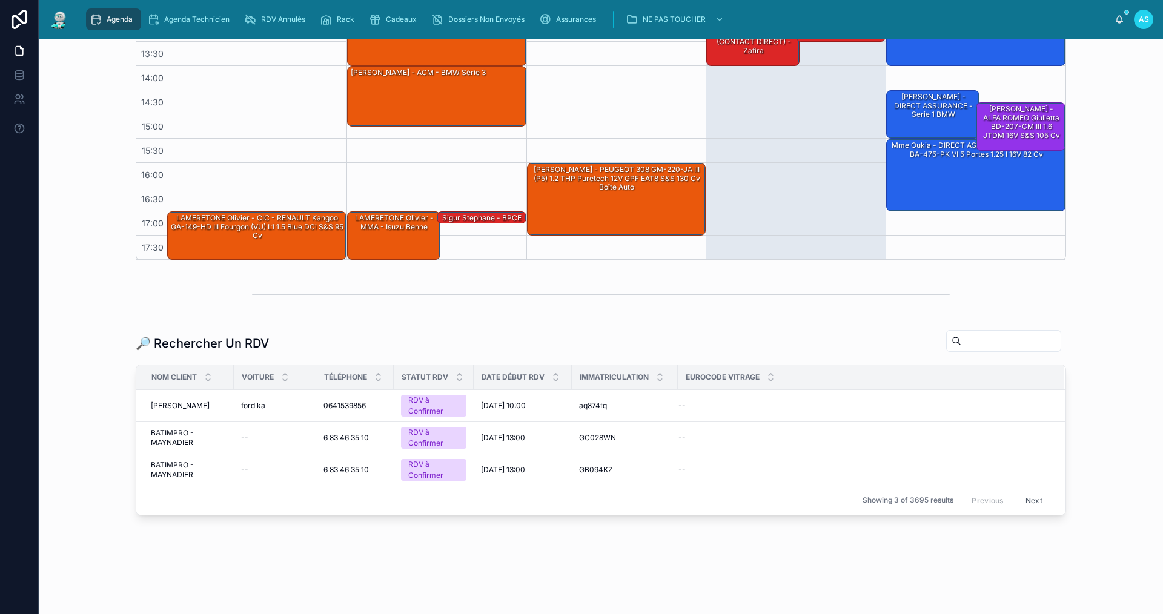
click at [984, 343] on input "text" at bounding box center [1011, 341] width 99 height 17
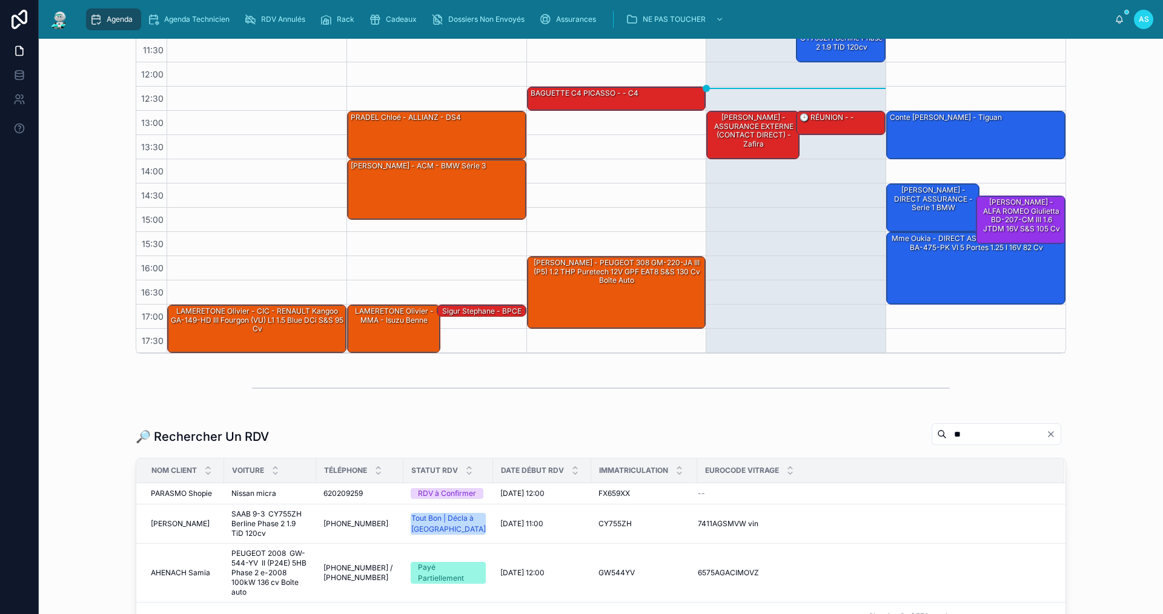
scroll to position [303, 0]
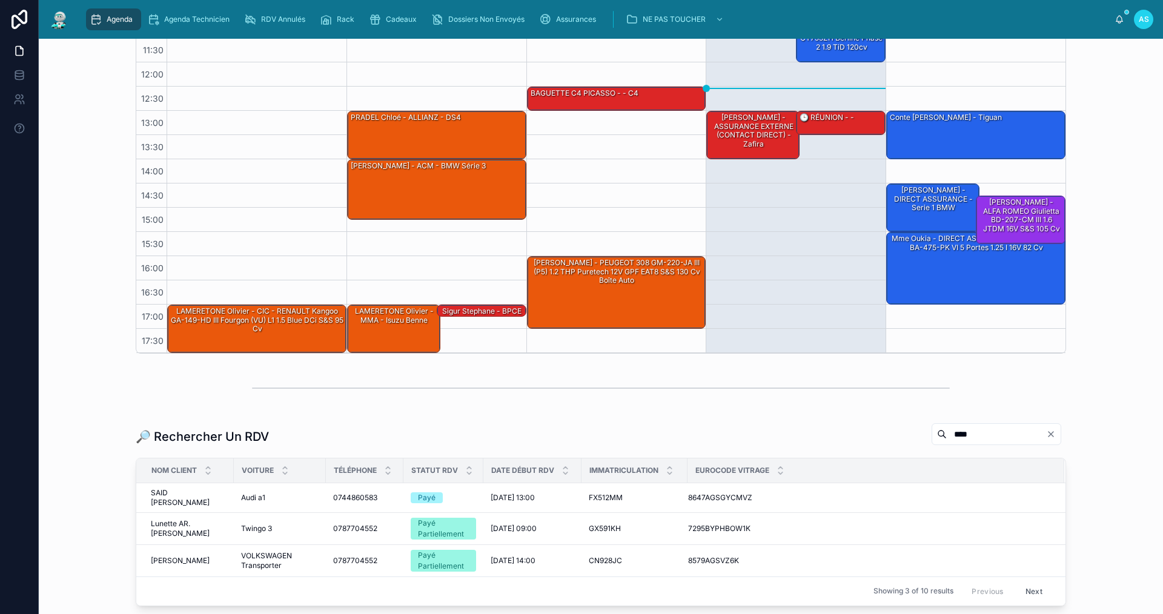
scroll to position [295, 0]
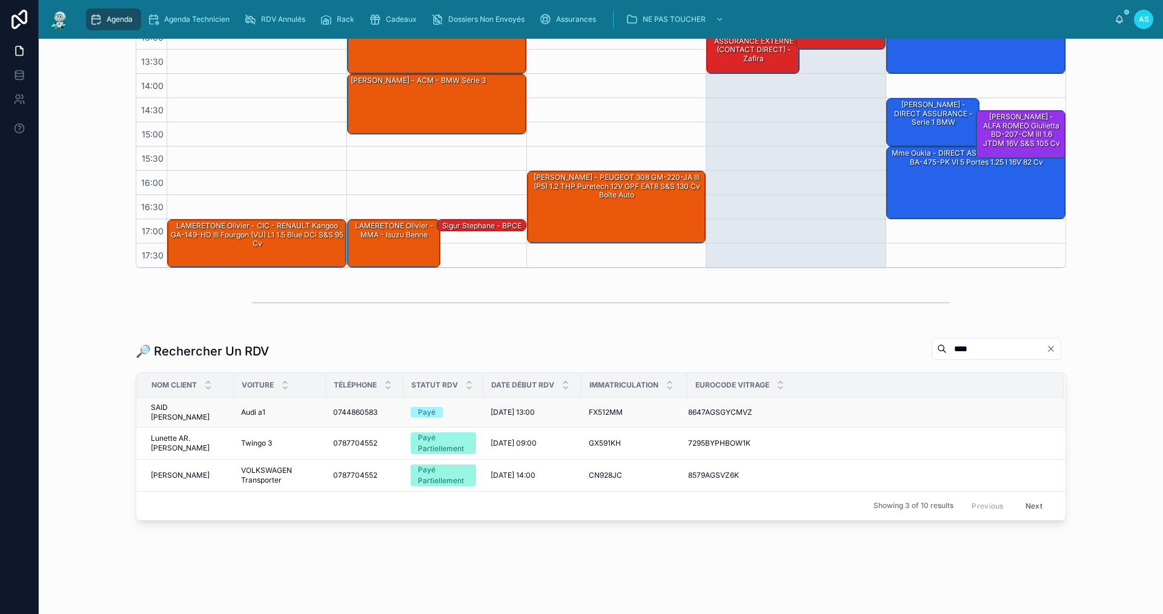
type input "****"
click at [462, 410] on div "Payé" at bounding box center [443, 412] width 65 height 11
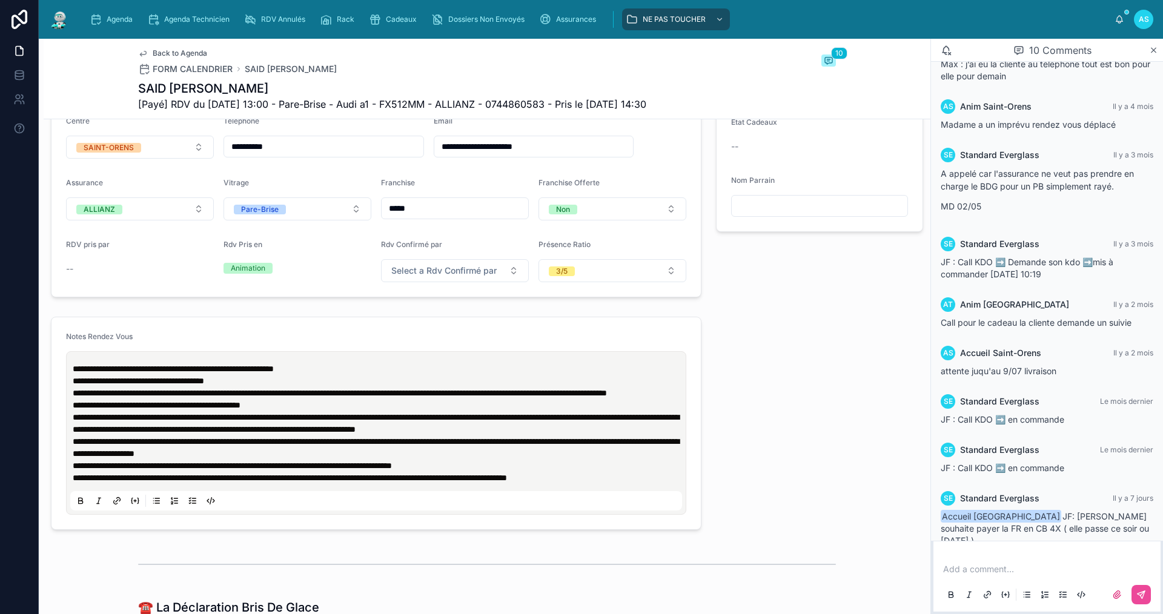
scroll to position [364, 0]
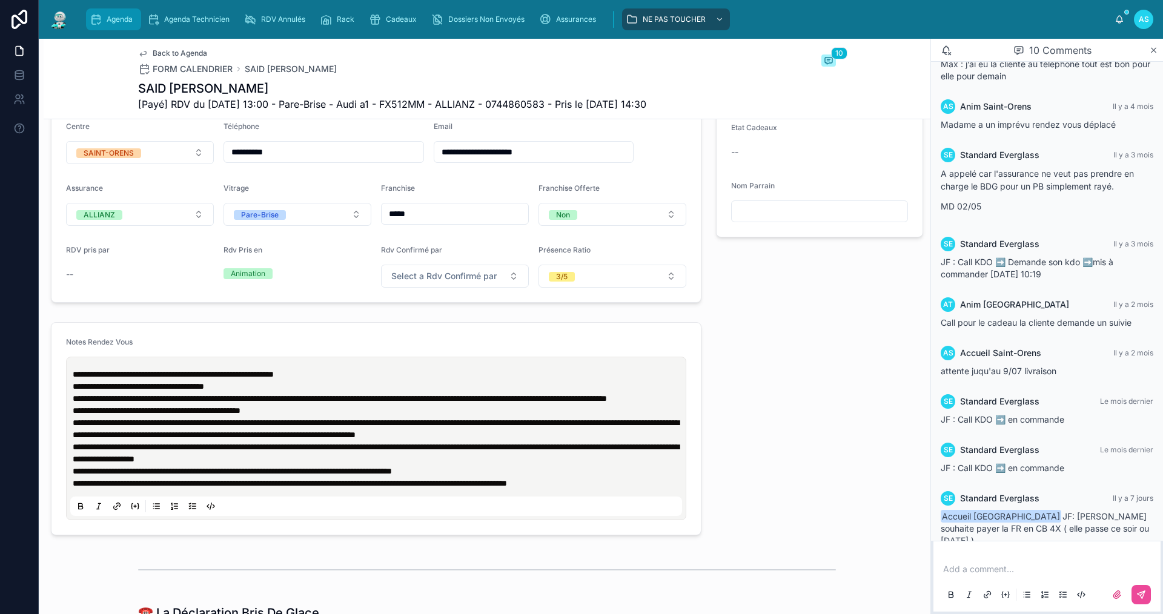
click at [99, 15] on icon "scrollable content" at bounding box center [96, 19] width 12 height 12
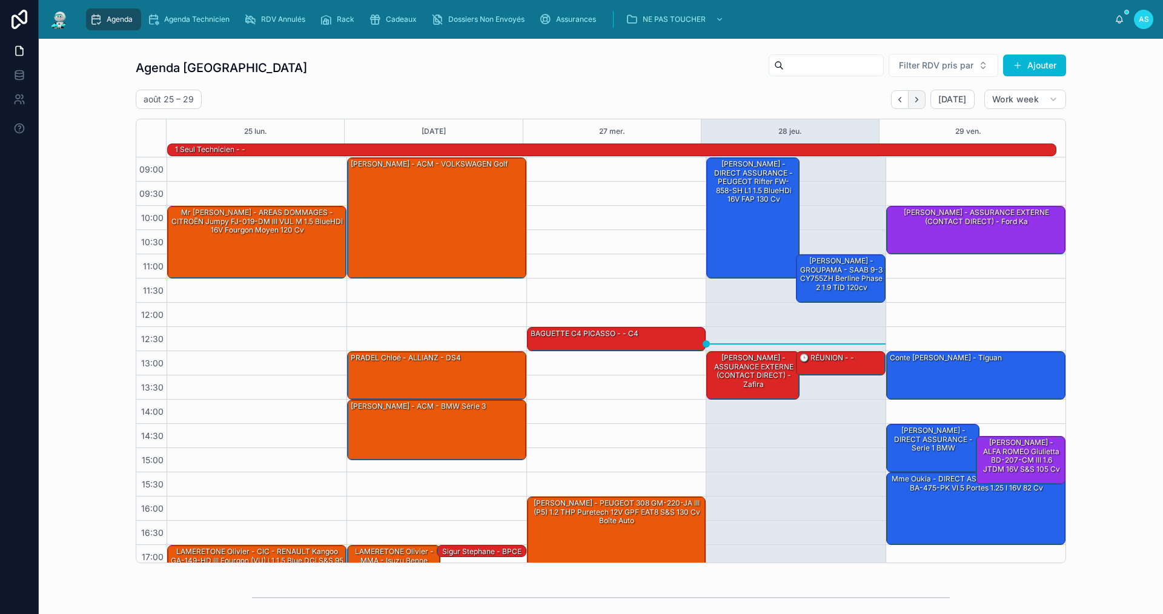
click at [909, 99] on button "Next" at bounding box center [917, 99] width 17 height 19
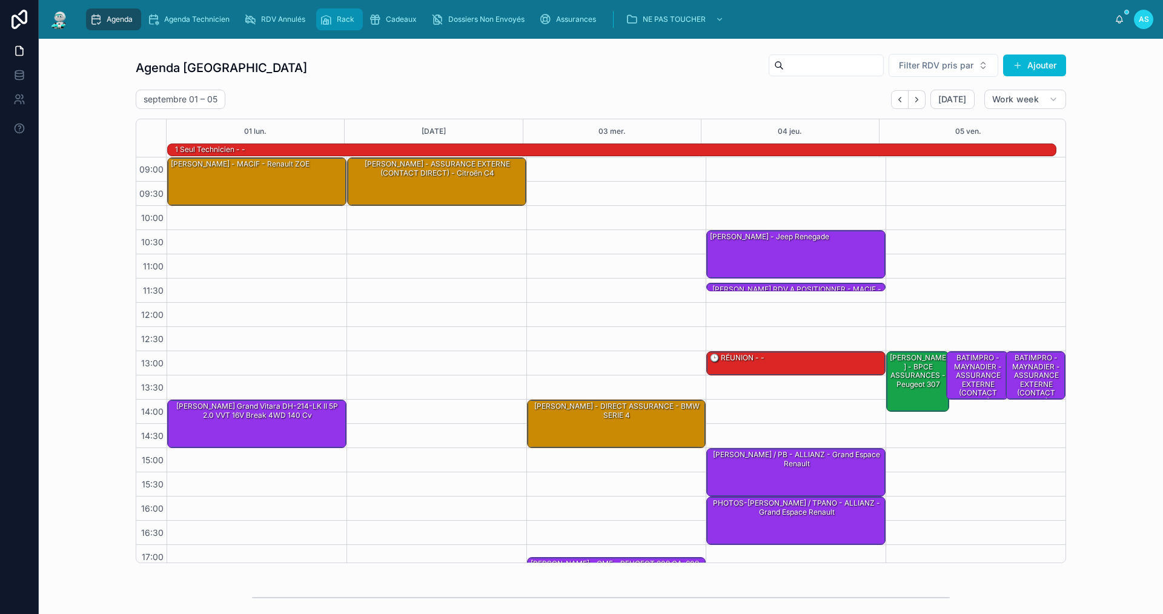
click at [342, 15] on span "Rack" at bounding box center [346, 20] width 18 height 10
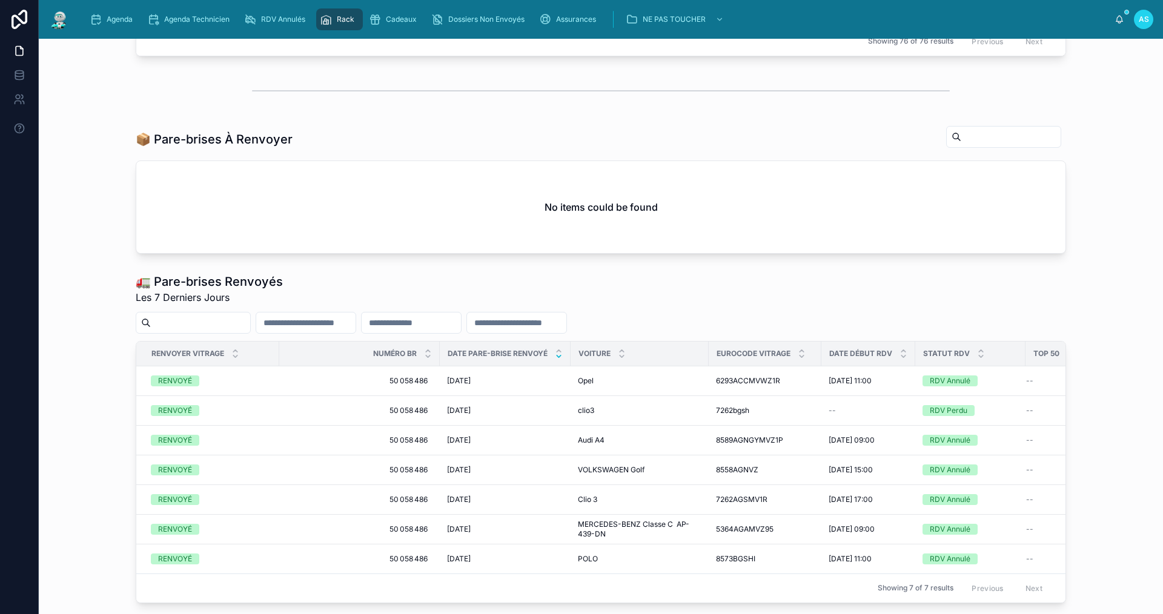
scroll to position [666, 0]
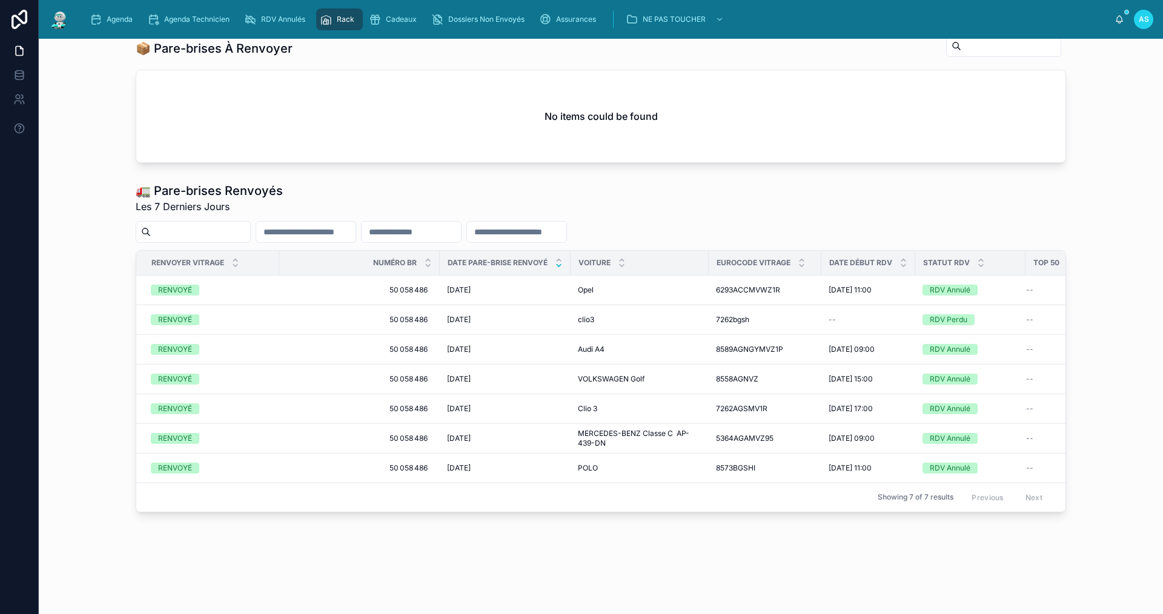
click at [1033, 491] on div "Previous Next" at bounding box center [1007, 497] width 88 height 19
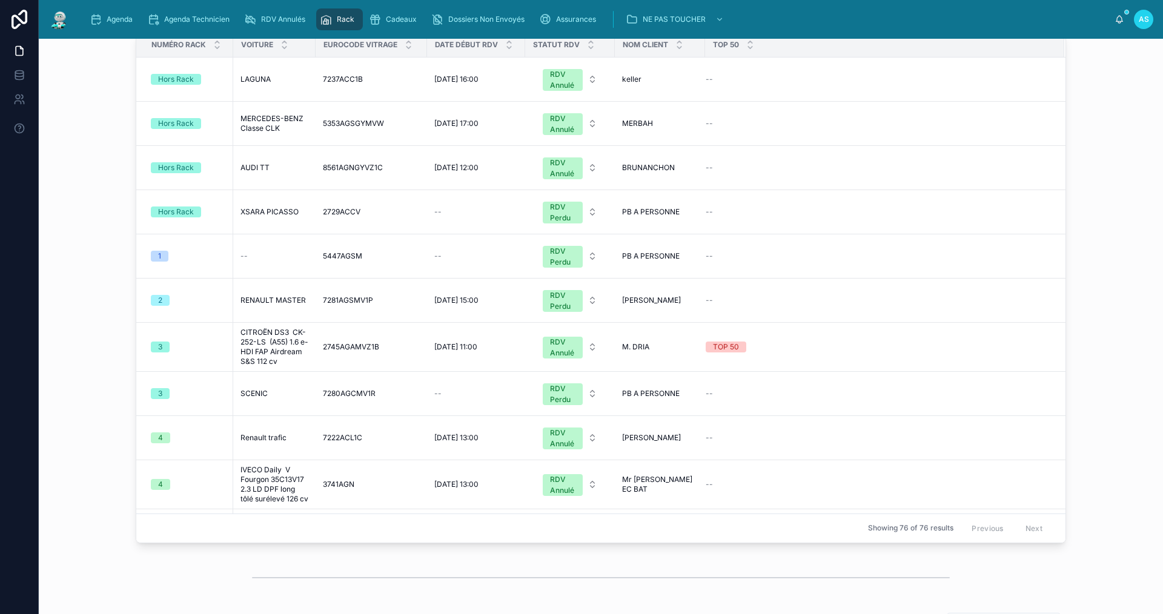
scroll to position [0, 0]
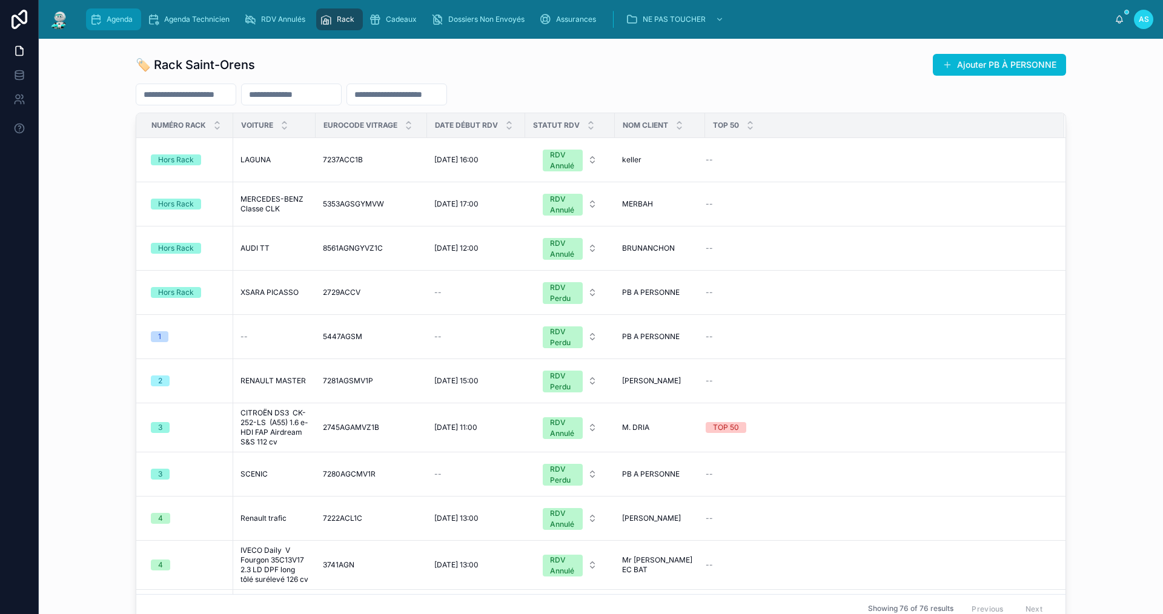
click at [116, 18] on span "Agenda" at bounding box center [120, 20] width 26 height 10
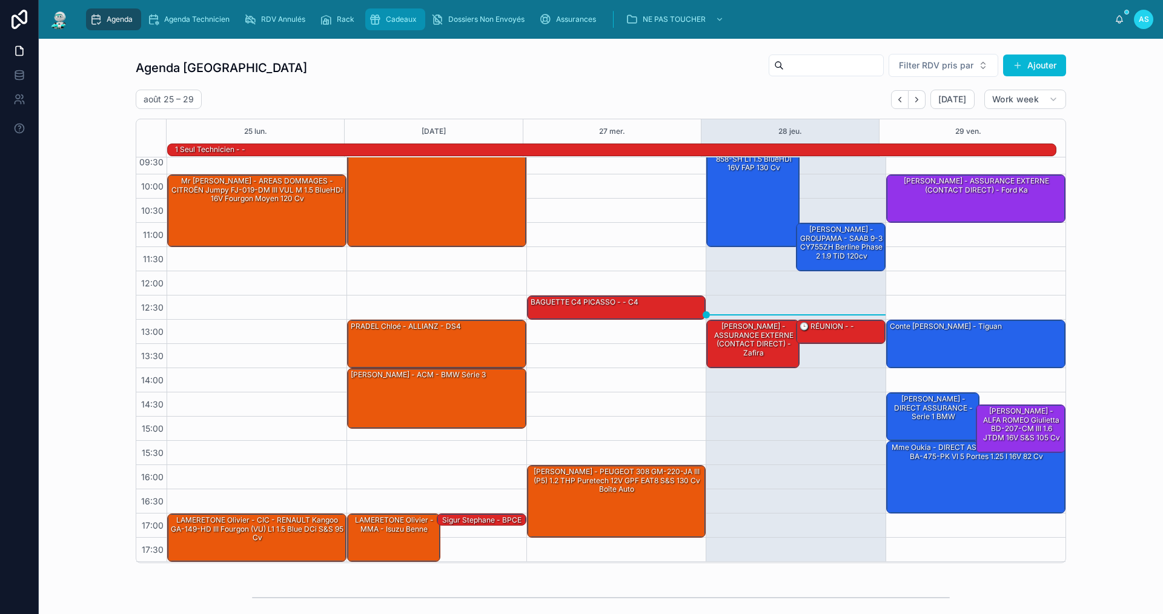
click at [396, 26] on div "Cadeaux" at bounding box center [395, 19] width 53 height 19
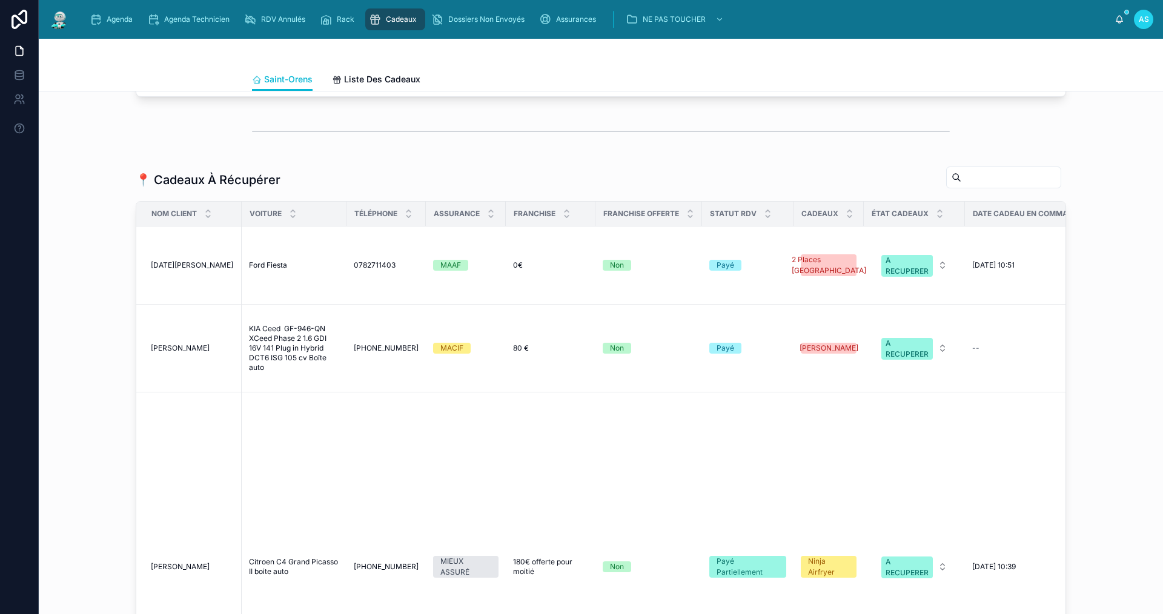
scroll to position [909, 0]
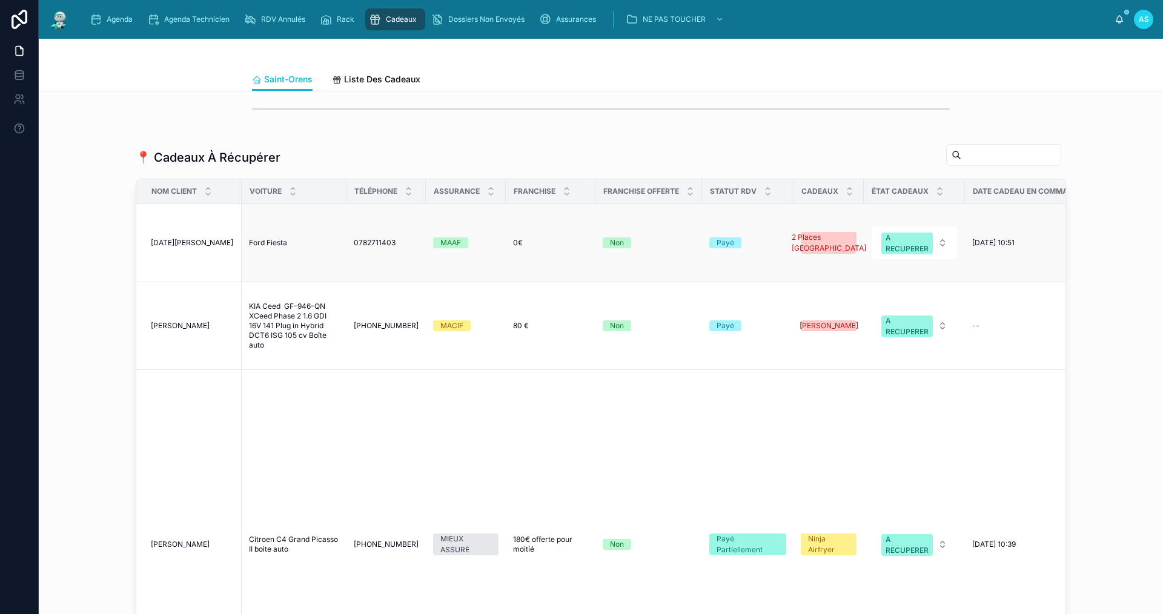
click at [165, 247] on span "[DATE][PERSON_NAME]" at bounding box center [192, 243] width 82 height 10
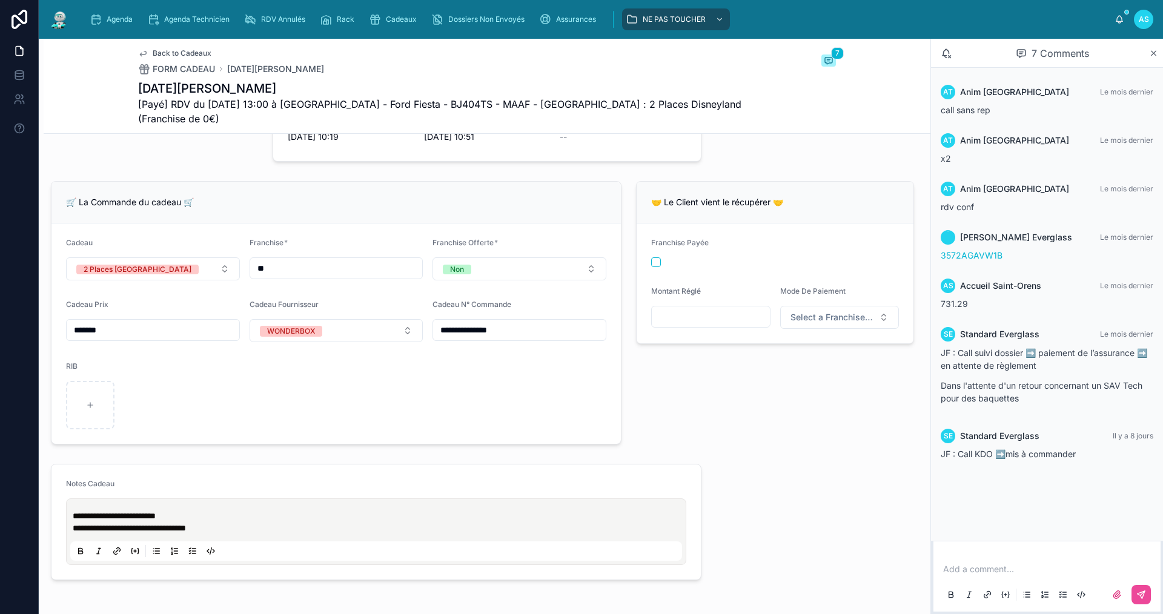
scroll to position [364, 0]
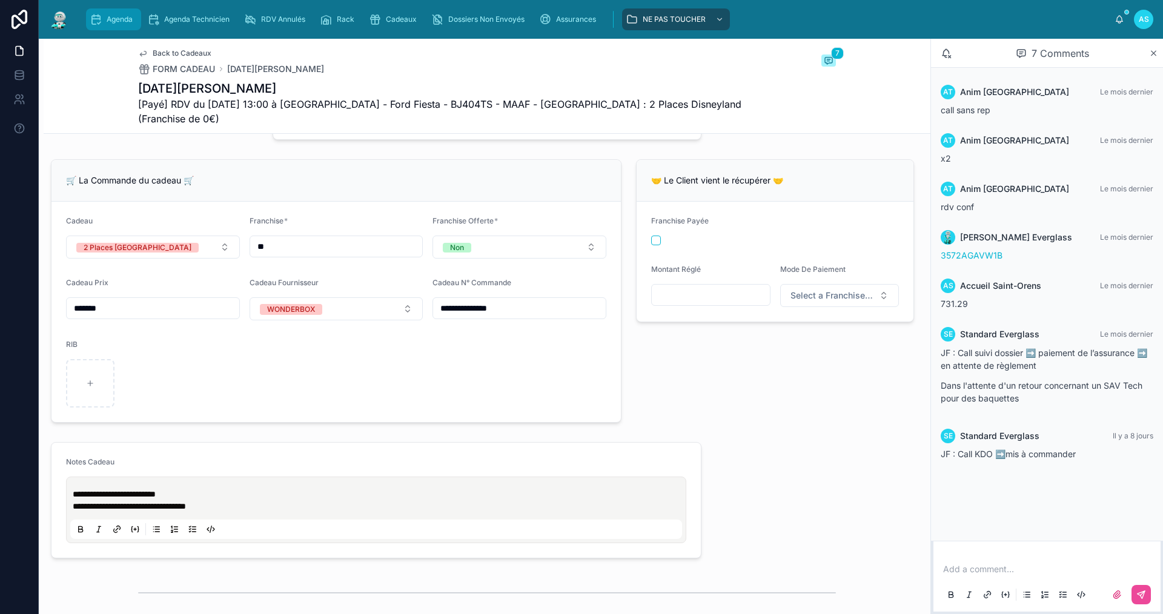
click at [106, 24] on div "Agenda" at bounding box center [114, 19] width 48 height 19
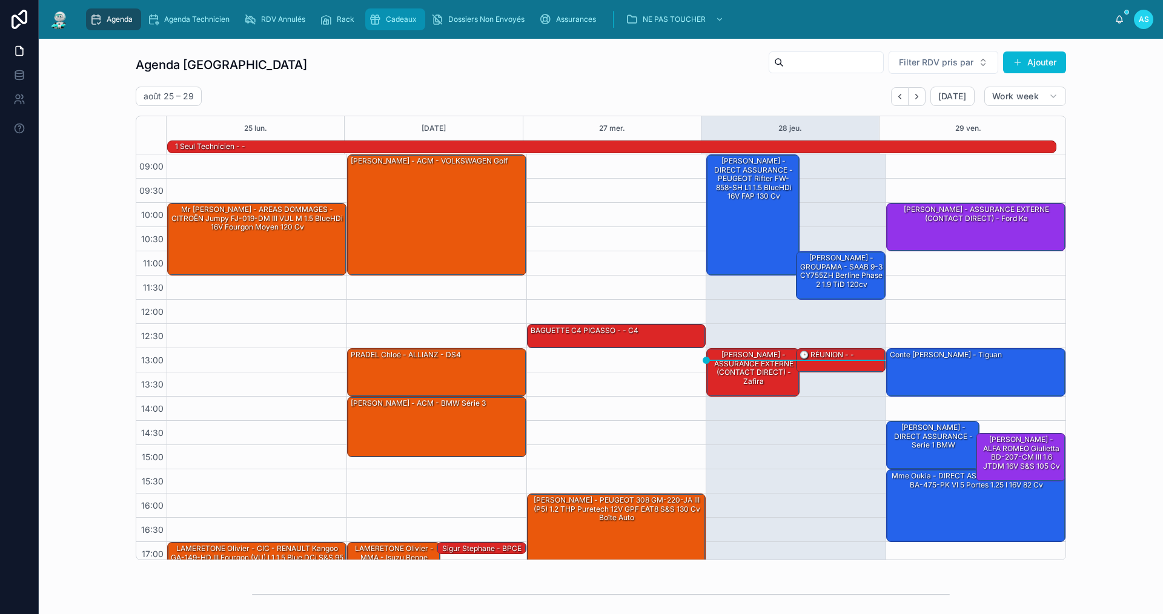
click at [394, 15] on span "Cadeaux" at bounding box center [401, 20] width 31 height 10
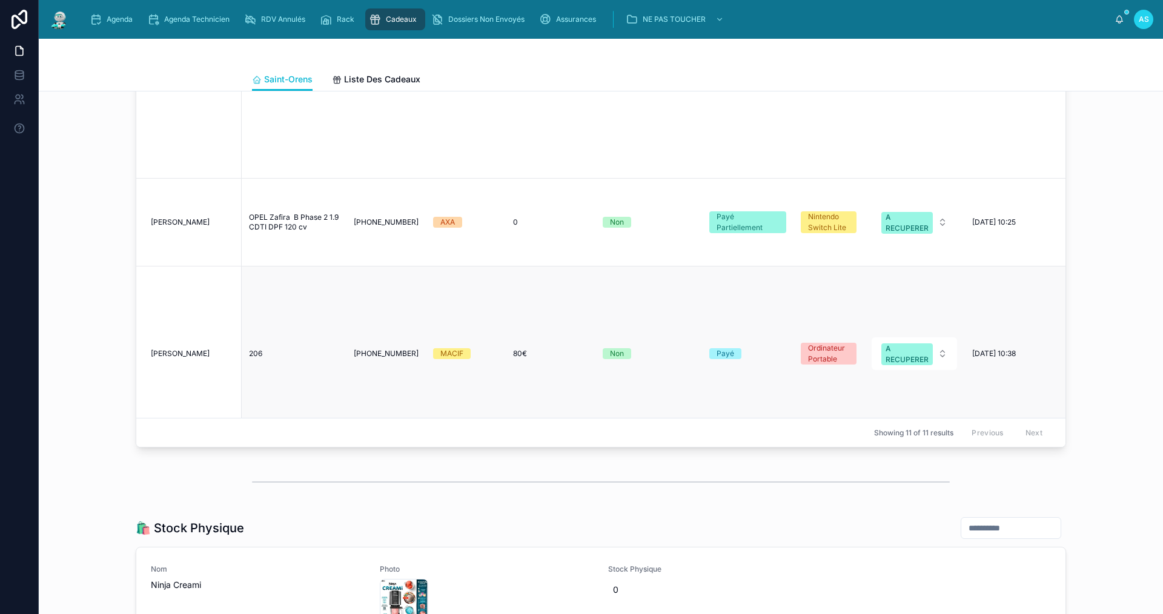
scroll to position [364, 0]
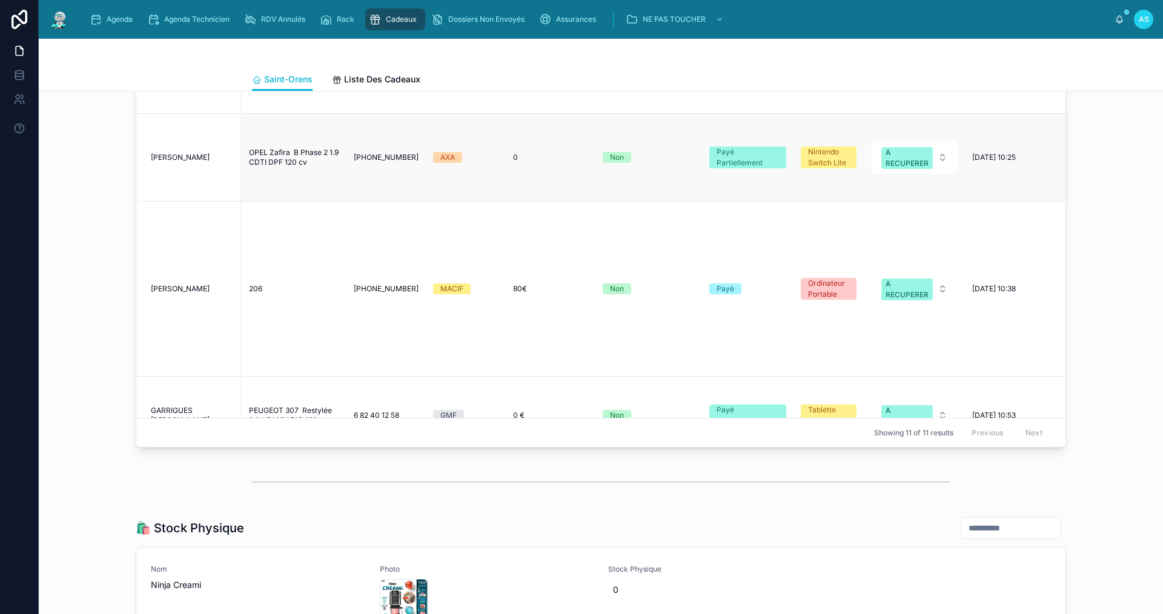
click at [189, 153] on span "[PERSON_NAME]" at bounding box center [180, 158] width 59 height 10
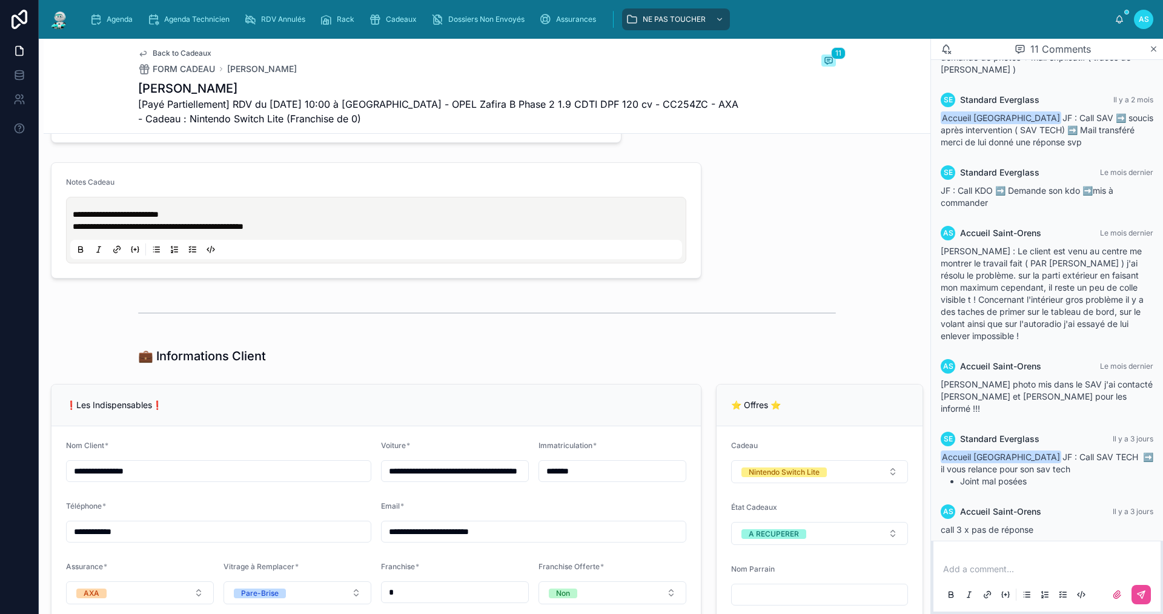
scroll to position [848, 0]
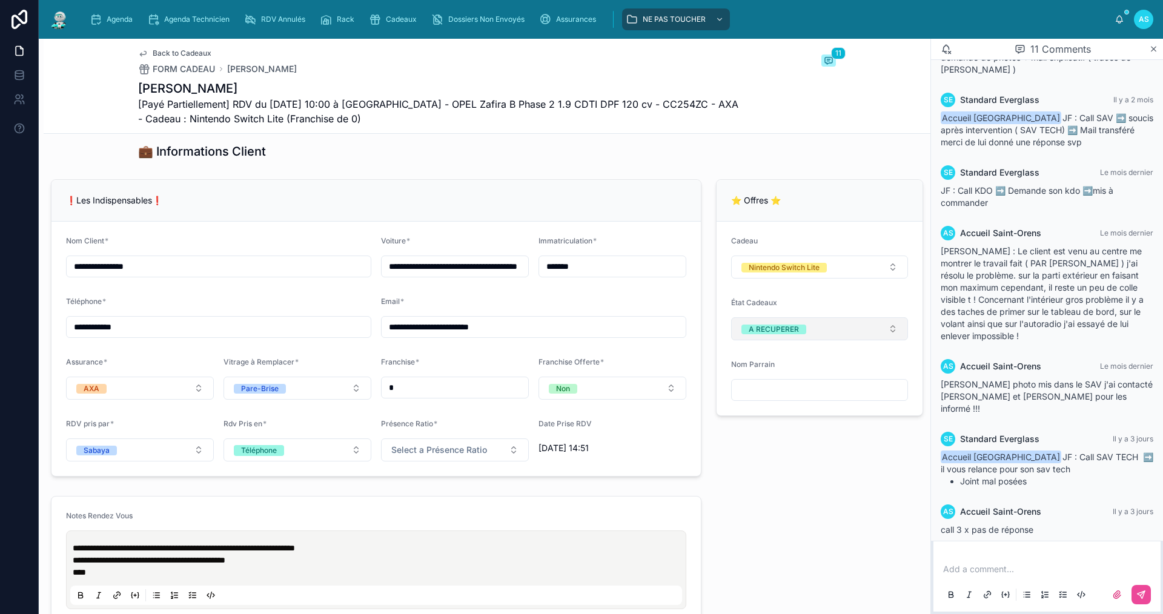
drag, startPoint x: 826, startPoint y: 352, endPoint x: 828, endPoint y: 341, distance: 11.1
click at [828, 341] on form "Cadeau Nintendo Switch Lite État Cadeaux A RECUPERER Nom Parrain" at bounding box center [820, 319] width 206 height 194
click at [828, 341] on button "A RECUPERER" at bounding box center [819, 328] width 177 height 23
click at [806, 452] on div "OFFERT" at bounding box center [812, 453] width 168 height 17
click at [115, 19] on span "Agenda" at bounding box center [120, 20] width 26 height 10
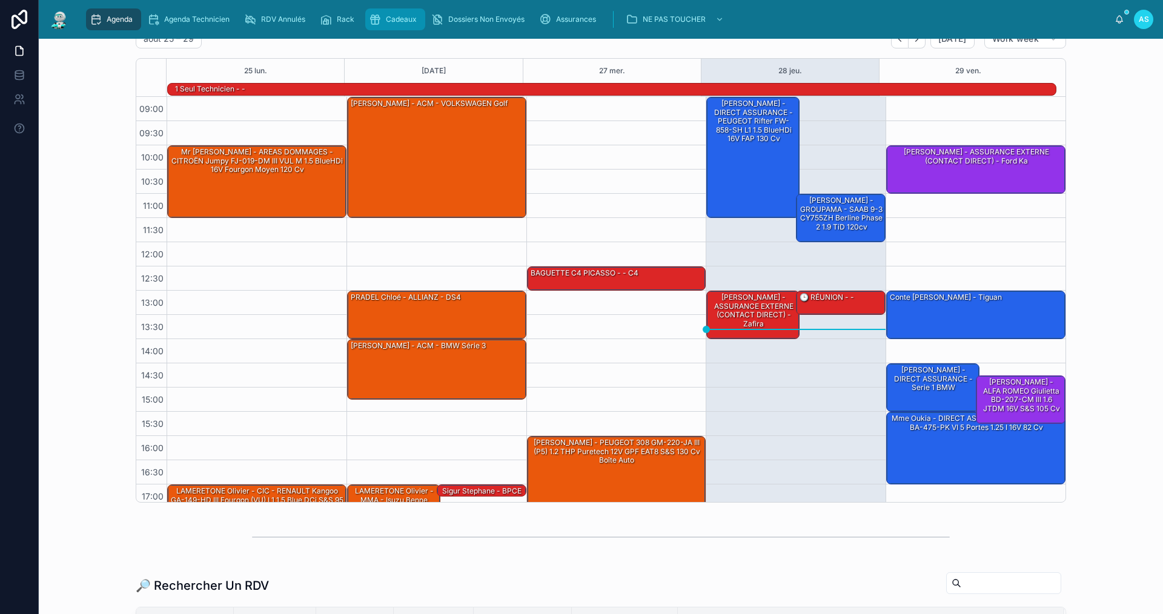
click at [401, 10] on div "Cadeaux" at bounding box center [395, 19] width 53 height 19
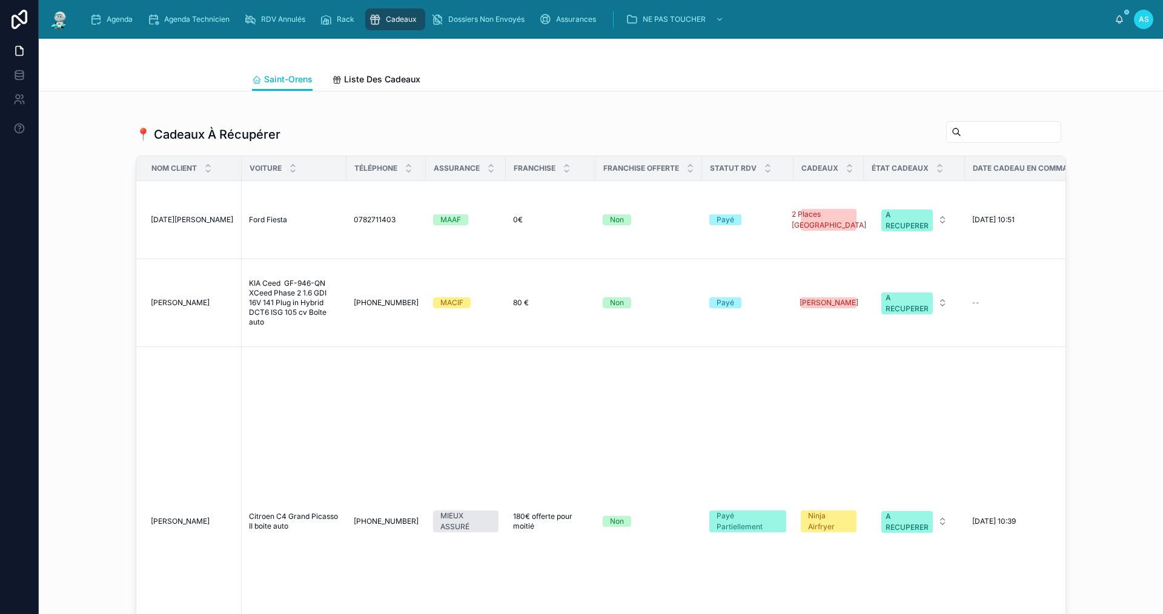
scroll to position [909, 0]
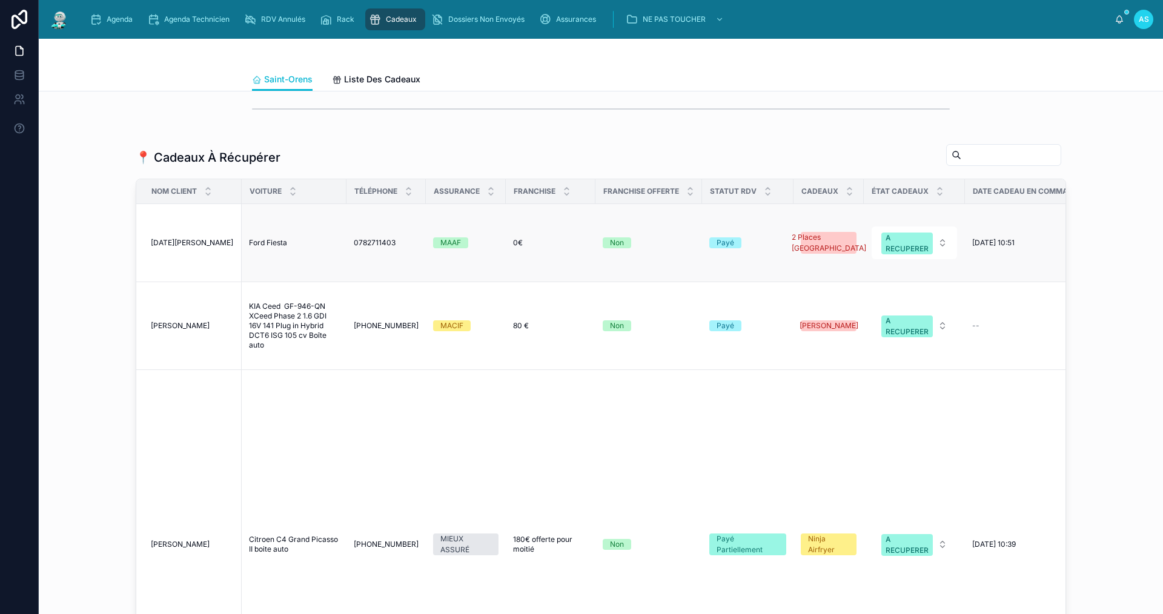
click at [178, 248] on span "[DATE][PERSON_NAME]" at bounding box center [192, 243] width 82 height 10
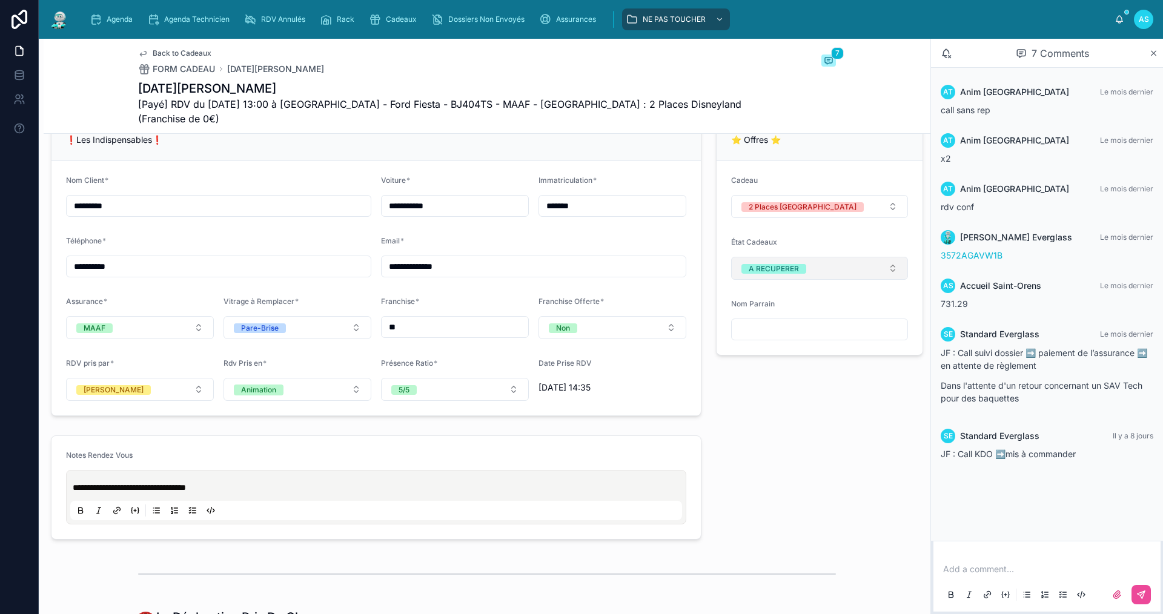
click at [793, 272] on span "A RECUPERER" at bounding box center [774, 269] width 65 height 10
click at [764, 385] on div "OFFERT" at bounding box center [754, 384] width 28 height 10
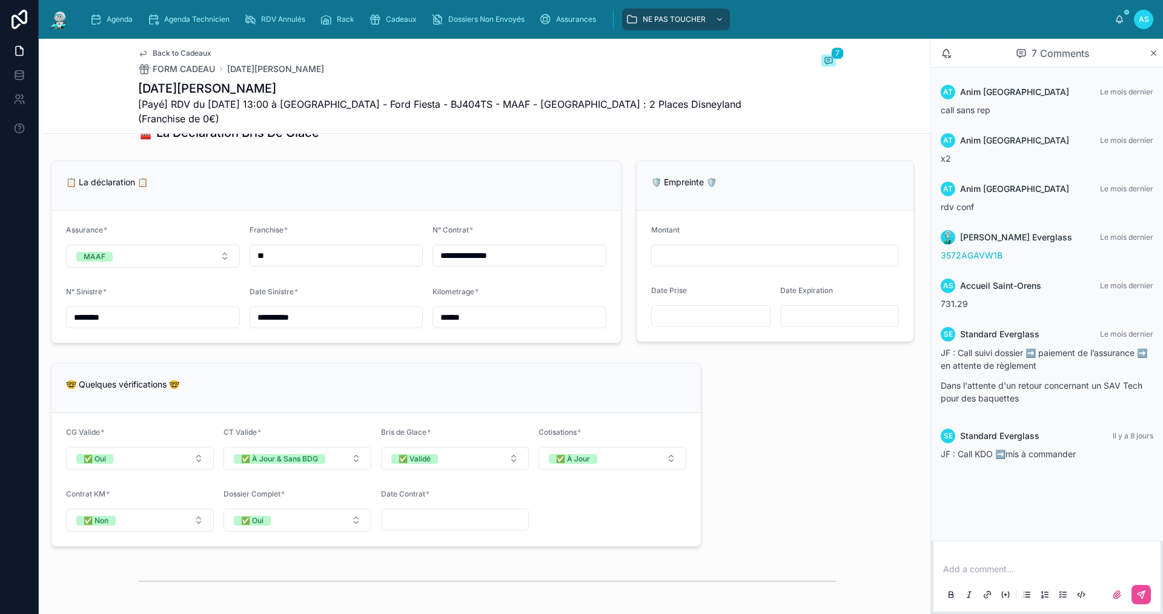
scroll to position [1454, 0]
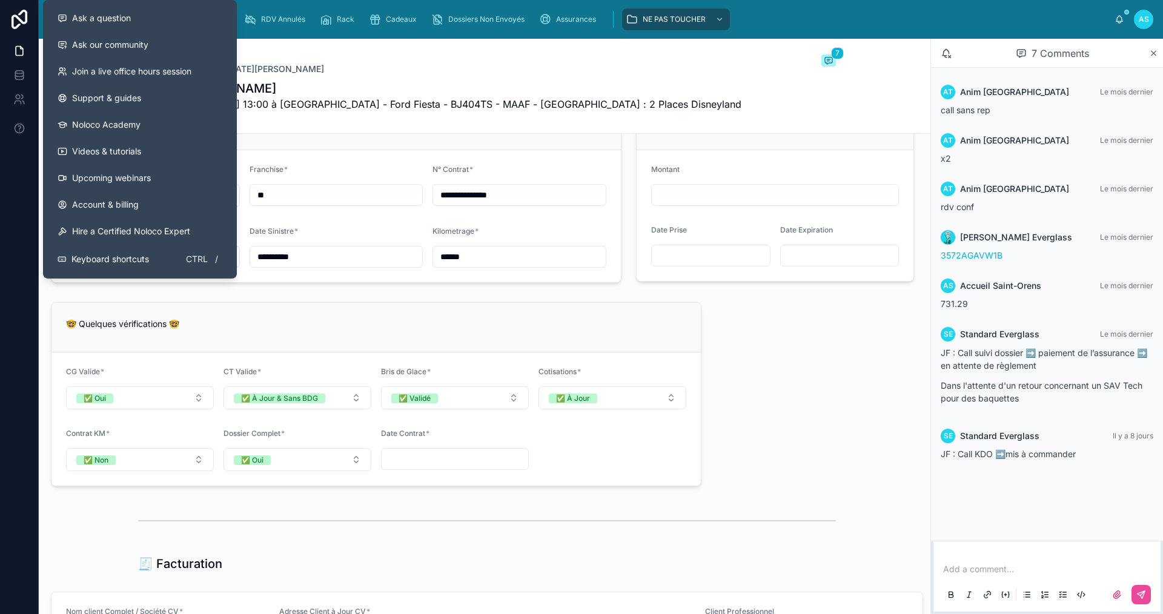
click at [291, 53] on div "Back to Cadeaux FORM CADEAU [DATE][PERSON_NAME] 7" at bounding box center [487, 61] width 698 height 27
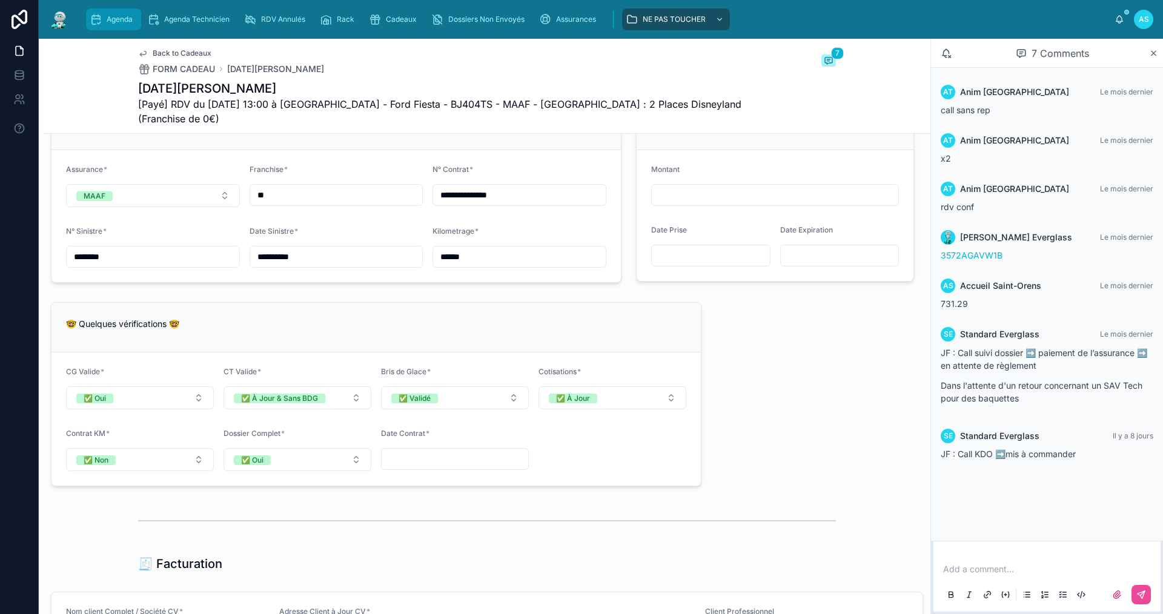
click at [115, 27] on div "Agenda" at bounding box center [114, 19] width 48 height 19
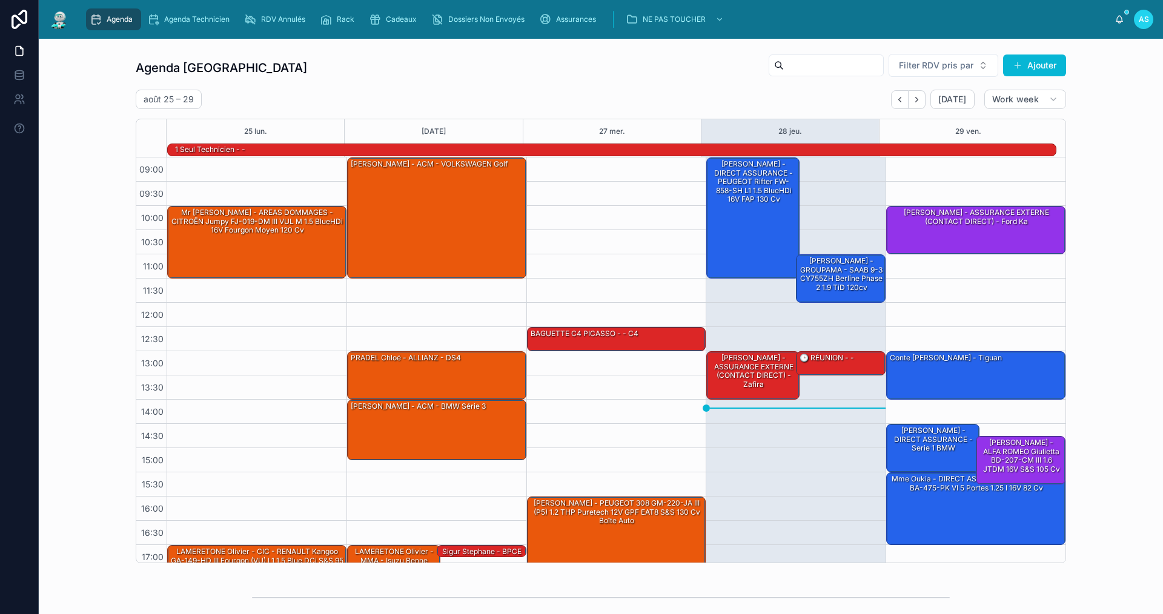
scroll to position [32, 0]
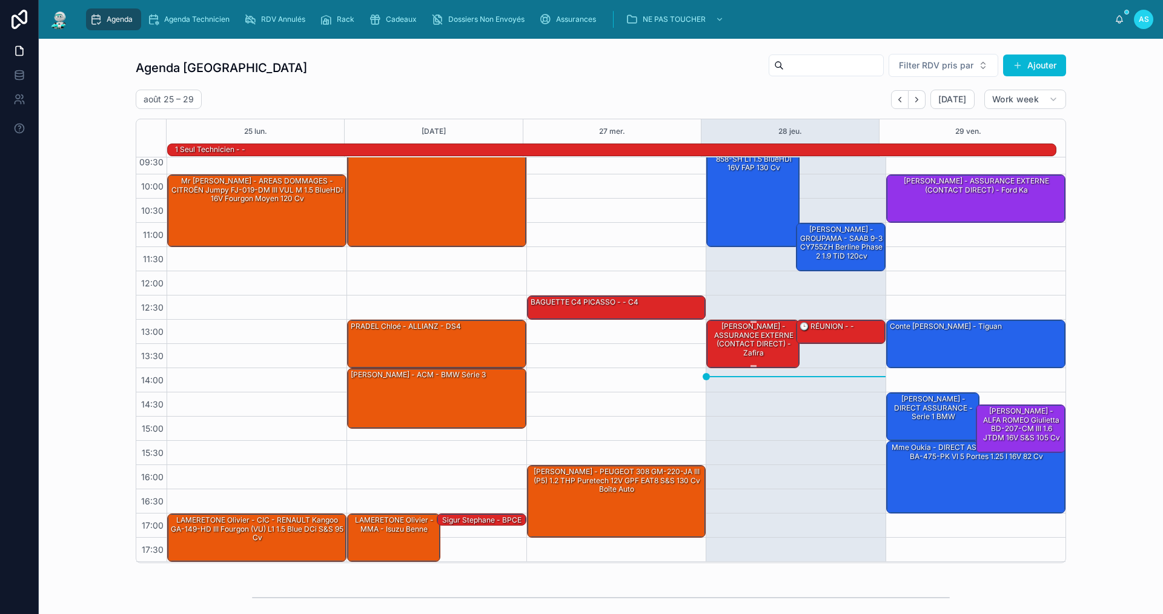
click at [753, 343] on div "[PERSON_NAME] - ASSURANCE EXTERNE (CONTACT DIRECT) - zafira" at bounding box center [754, 340] width 90 height 38
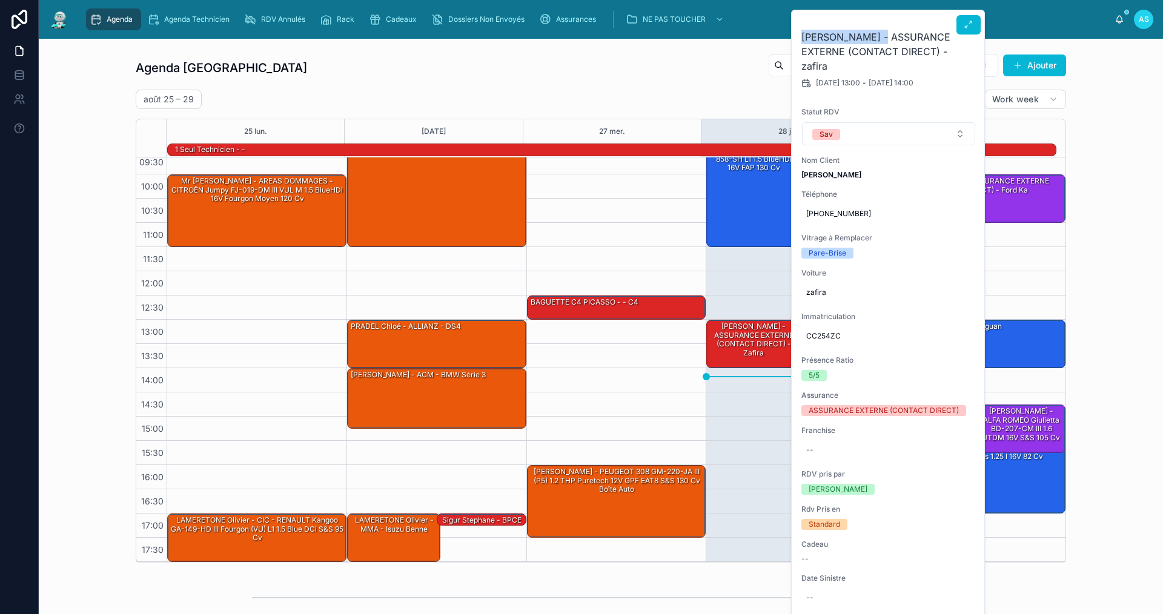
drag, startPoint x: 875, startPoint y: 35, endPoint x: 802, endPoint y: 37, distance: 73.3
click at [802, 37] on h2 "[PERSON_NAME] - ASSURANCE EXTERNE (CONTACT DIRECT) - zafira" at bounding box center [889, 52] width 174 height 44
copy h2 "[PERSON_NAME]"
click at [665, 81] on div "Agenda Saint-Orens Filter RDV pris par [PERSON_NAME]" at bounding box center [601, 67] width 931 height 29
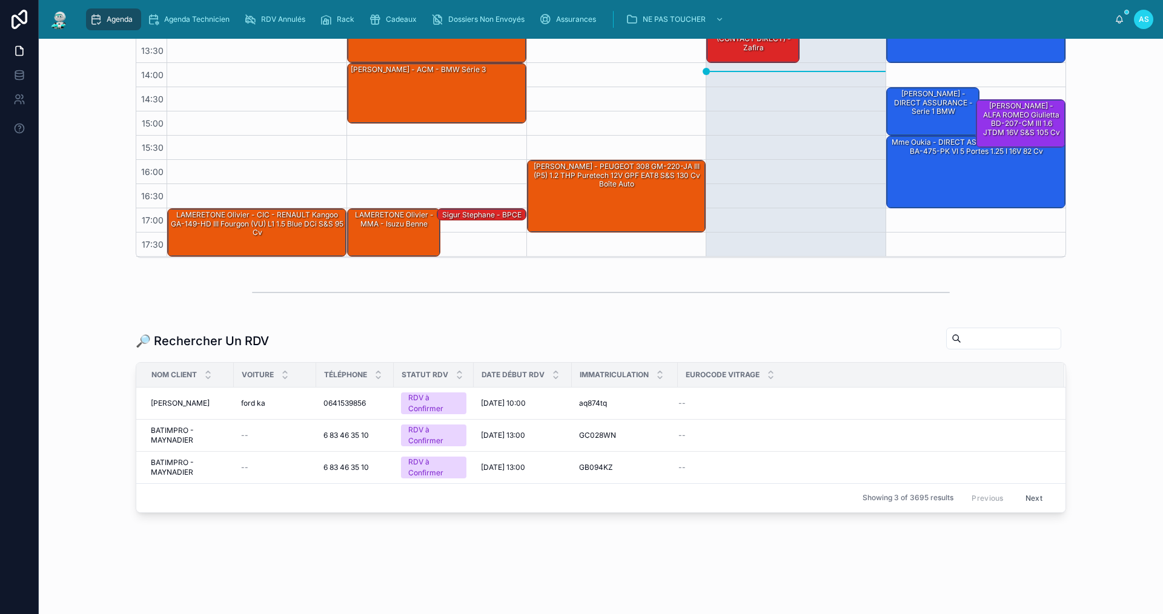
scroll to position [306, 0]
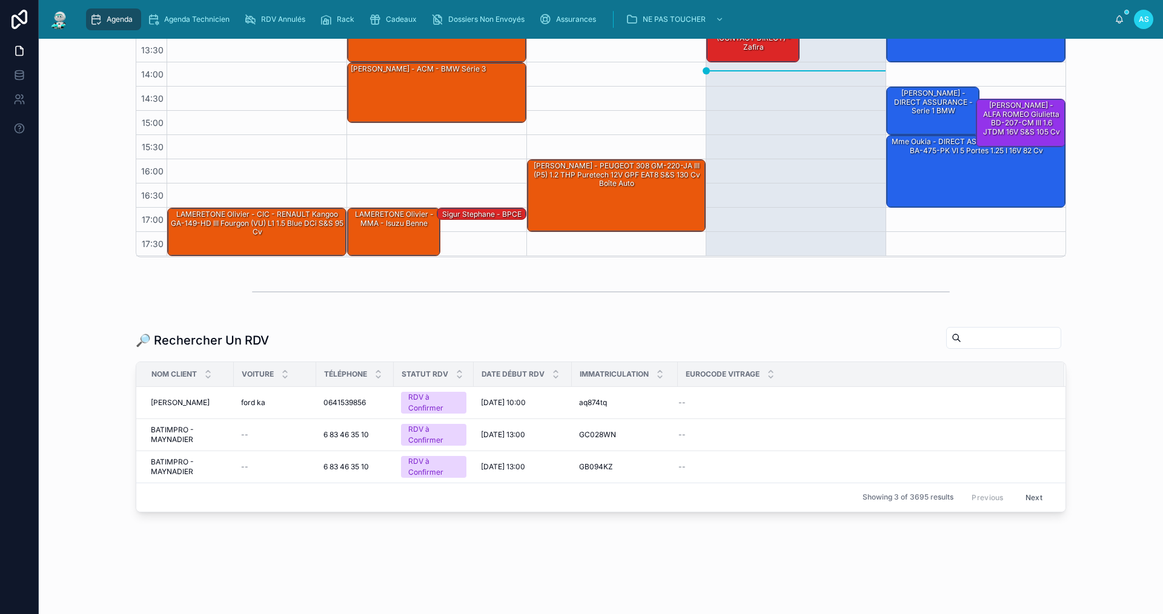
click at [962, 341] on input "text" at bounding box center [1011, 338] width 99 height 17
paste input "**********"
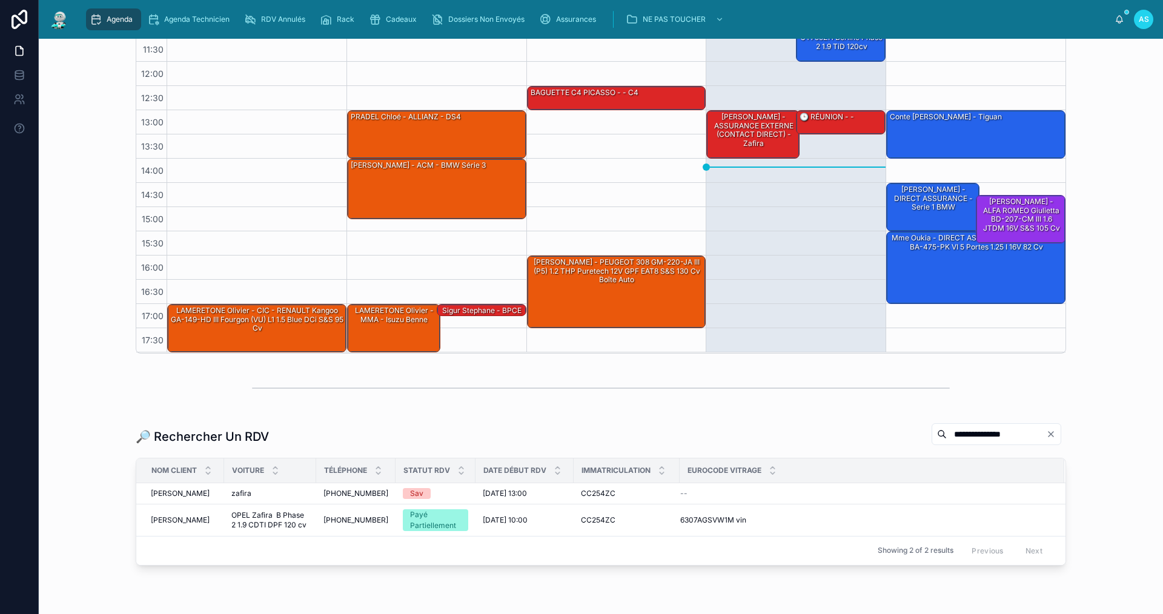
scroll to position [263, 0]
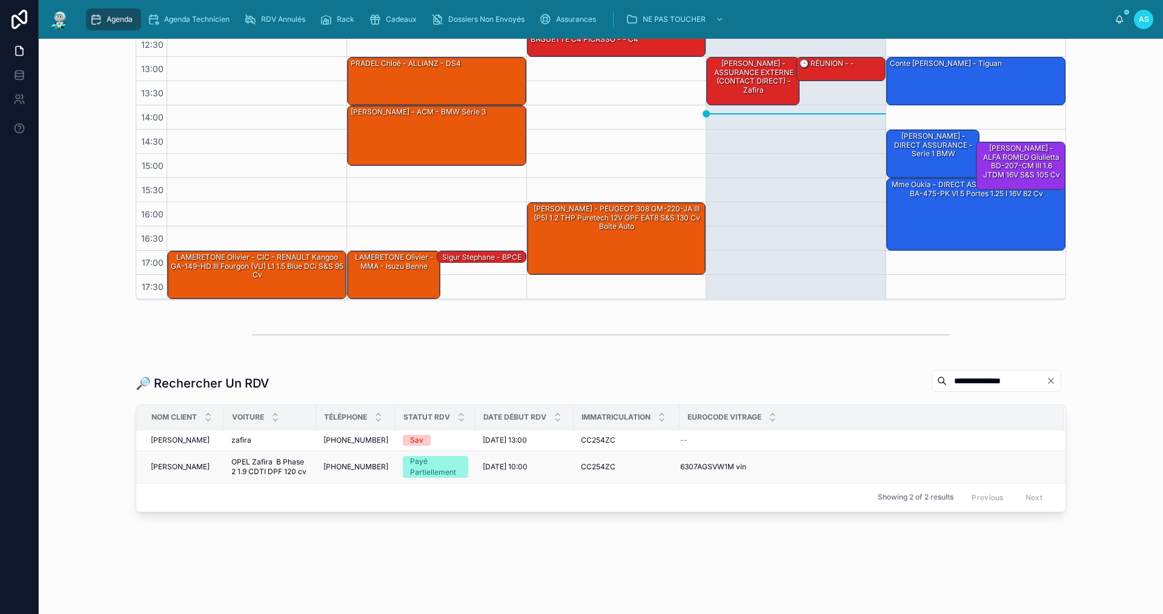
type input "**********"
click at [354, 470] on span "[PHONE_NUMBER]" at bounding box center [356, 467] width 65 height 10
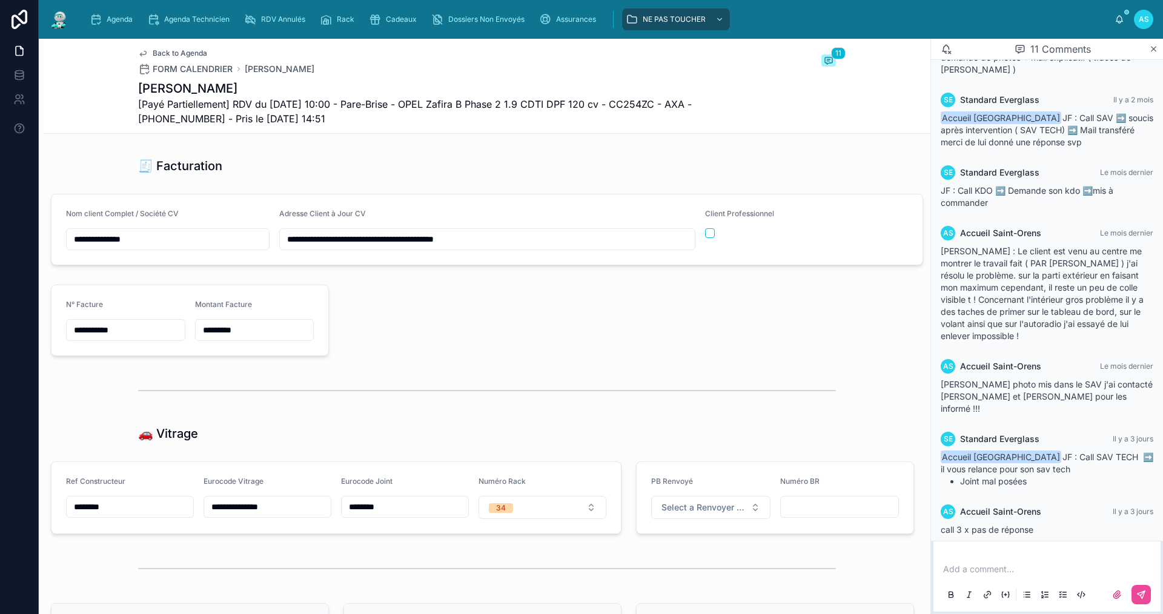
scroll to position [1333, 0]
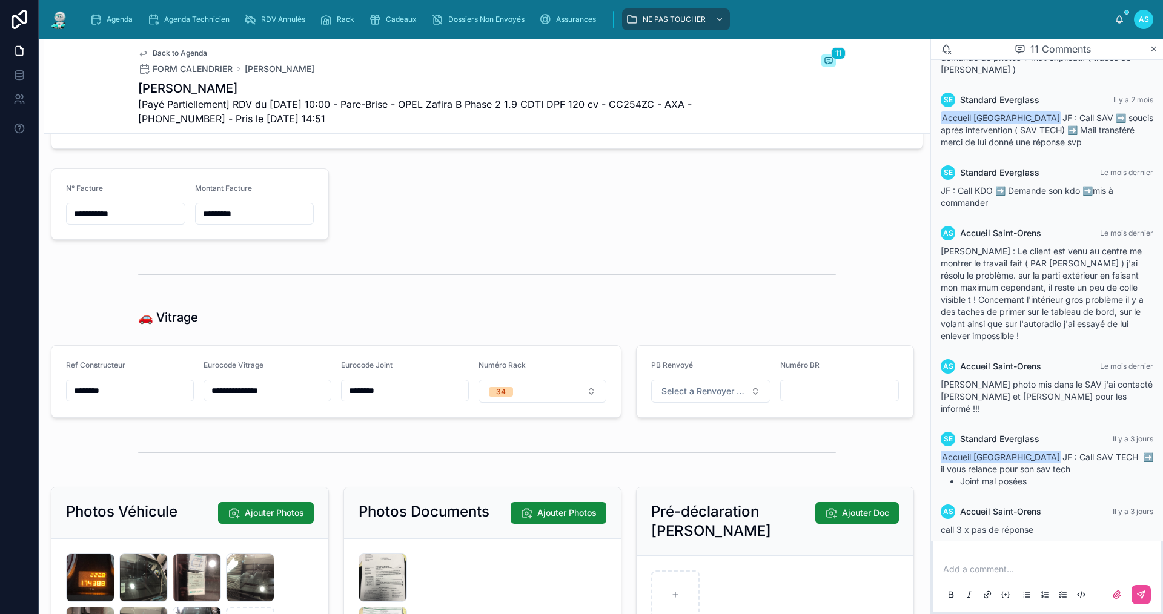
drag, startPoint x: 271, startPoint y: 402, endPoint x: 208, endPoint y: 404, distance: 63.6
click at [182, 399] on form "**********" at bounding box center [337, 381] width 570 height 71
click at [348, 18] on span "Rack" at bounding box center [346, 20] width 18 height 10
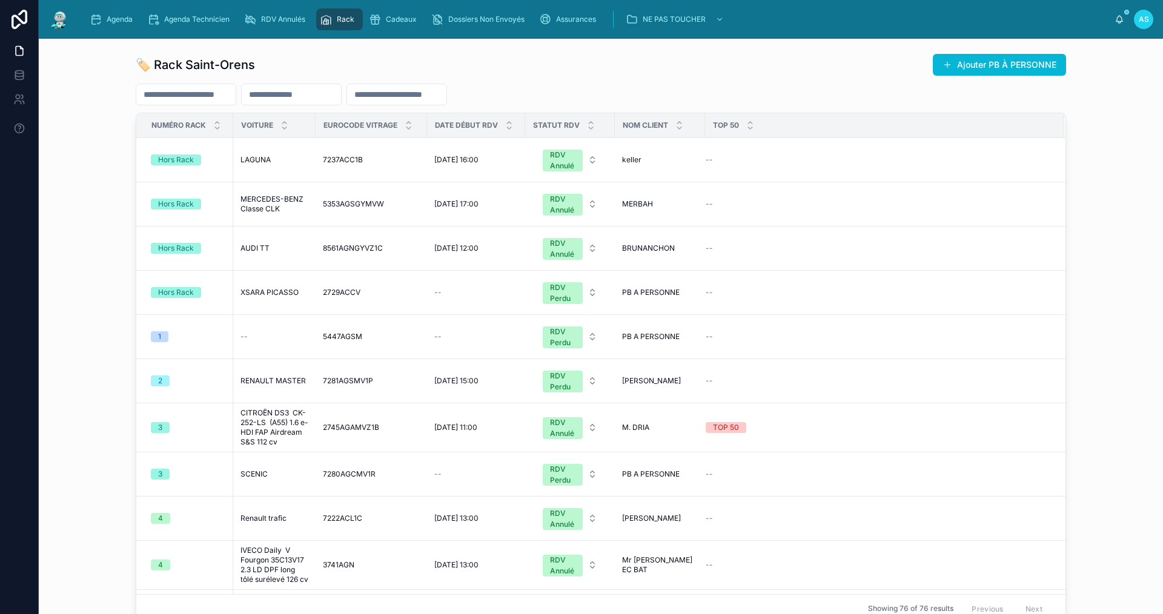
click at [174, 85] on div at bounding box center [186, 95] width 101 height 22
click at [181, 94] on input "text" at bounding box center [185, 94] width 99 height 17
paste input "**********"
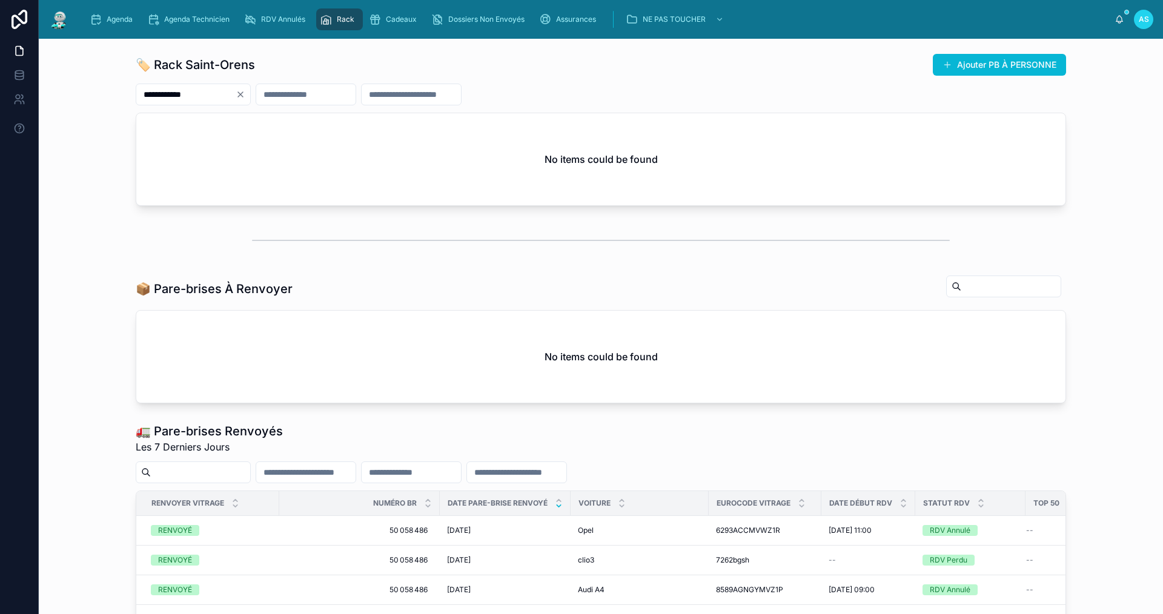
type input "**********"
click at [91, 30] on div "Agenda Agenda Technicien RDV Annulés Rack Cadeaux Dossiers Non Envoyés Assuranc…" at bounding box center [597, 19] width 1035 height 27
click at [127, 12] on div "Agenda" at bounding box center [114, 19] width 48 height 19
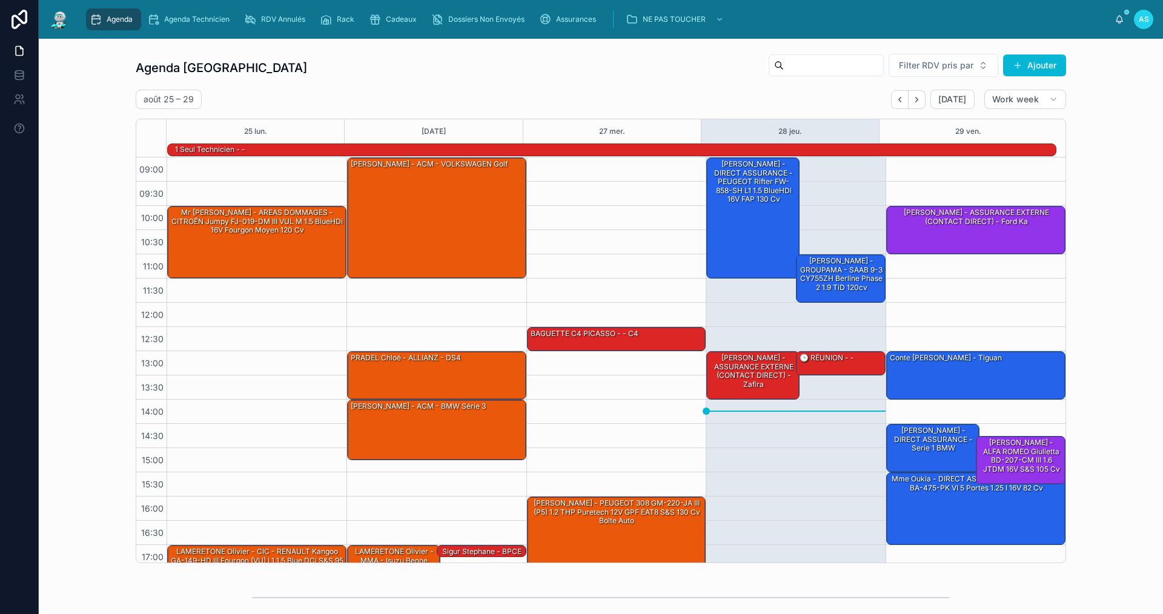
scroll to position [32, 0]
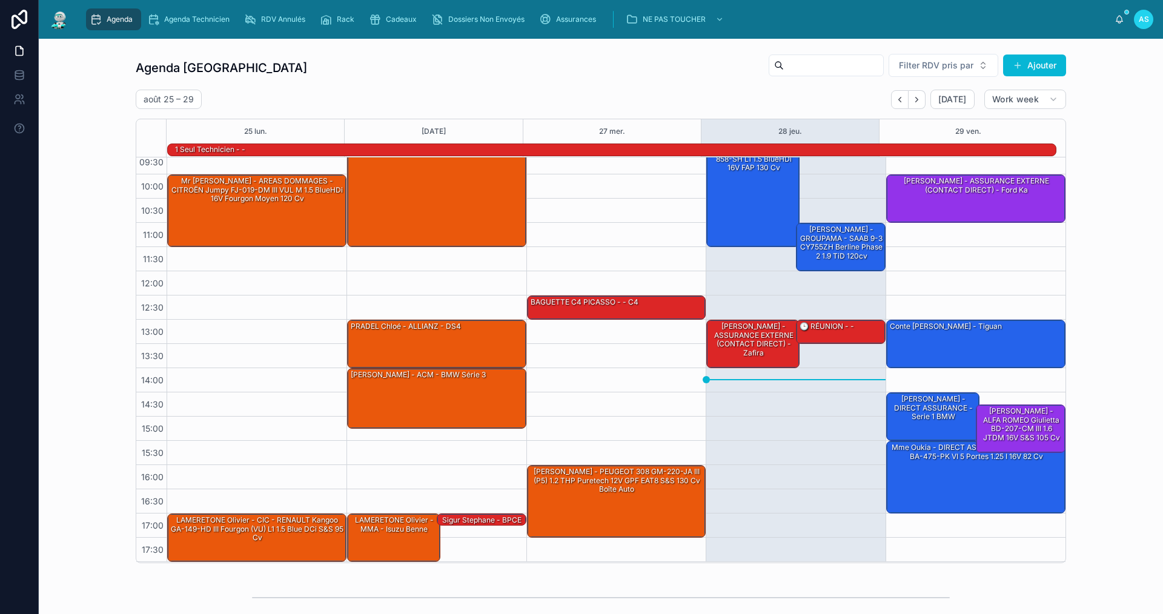
click at [547, 85] on div "Agenda Saint-Orens Filter RDV pris par Ajouter [DATE] – [DATE] [DATE] Work week…" at bounding box center [601, 308] width 931 height 510
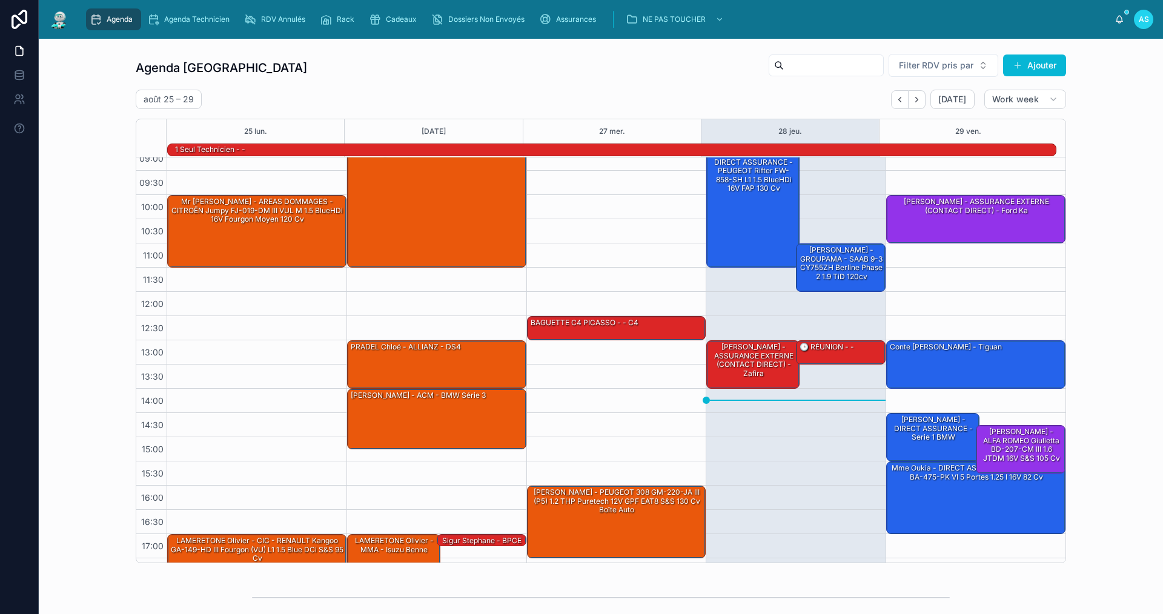
scroll to position [0, 0]
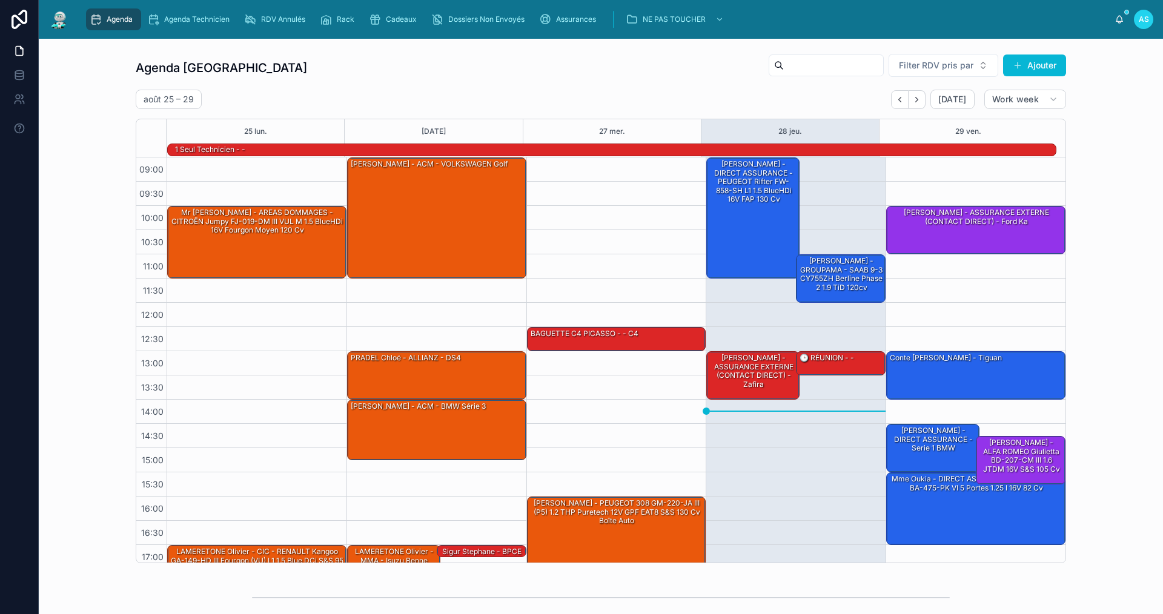
click at [1138, 314] on div "Agenda Saint-Orens Filter RDV pris par Ajouter [DATE] – [DATE] [DATE] Work week…" at bounding box center [600, 308] width 1105 height 520
click at [556, 22] on div "Assurances" at bounding box center [570, 19] width 62 height 19
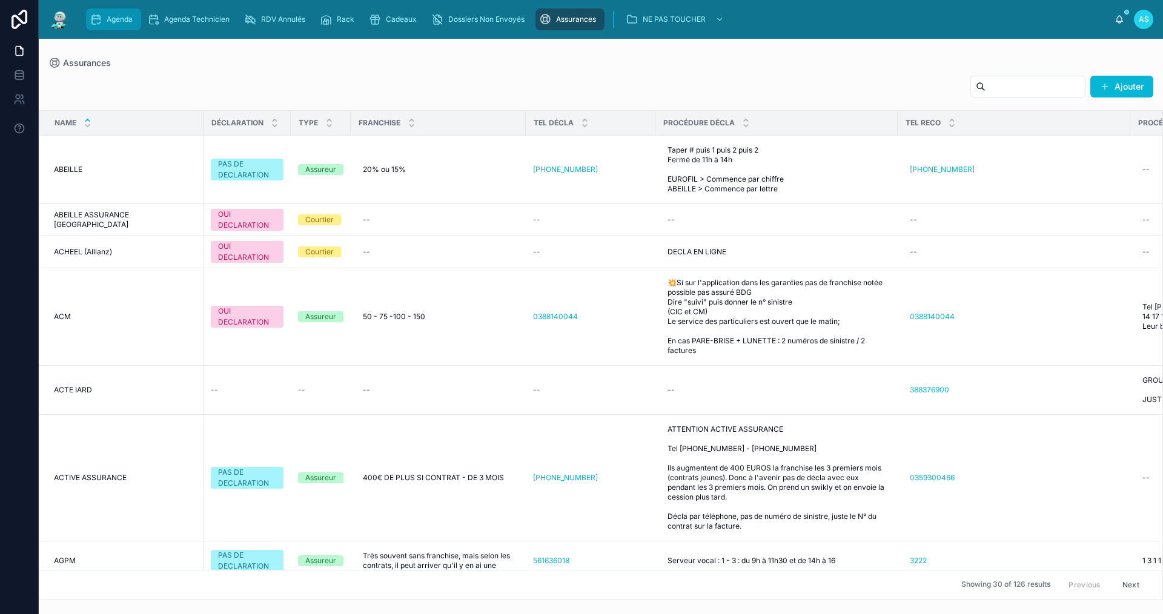
click at [101, 19] on icon "scrollable content" at bounding box center [96, 19] width 12 height 12
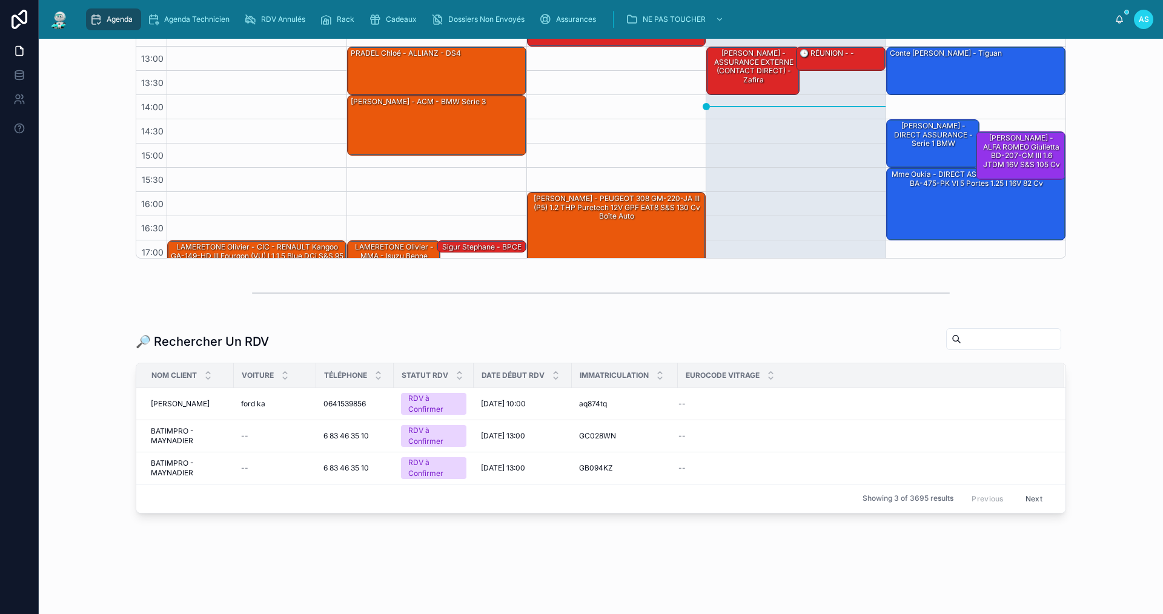
scroll to position [306, 0]
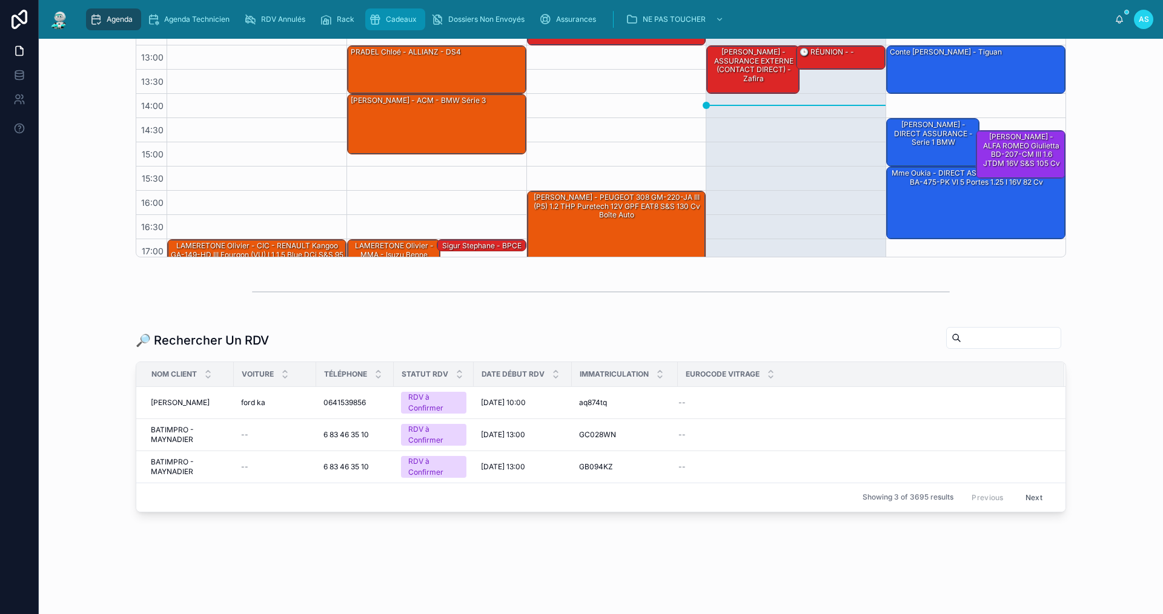
click at [376, 19] on icon "scrollable content" at bounding box center [375, 19] width 12 height 12
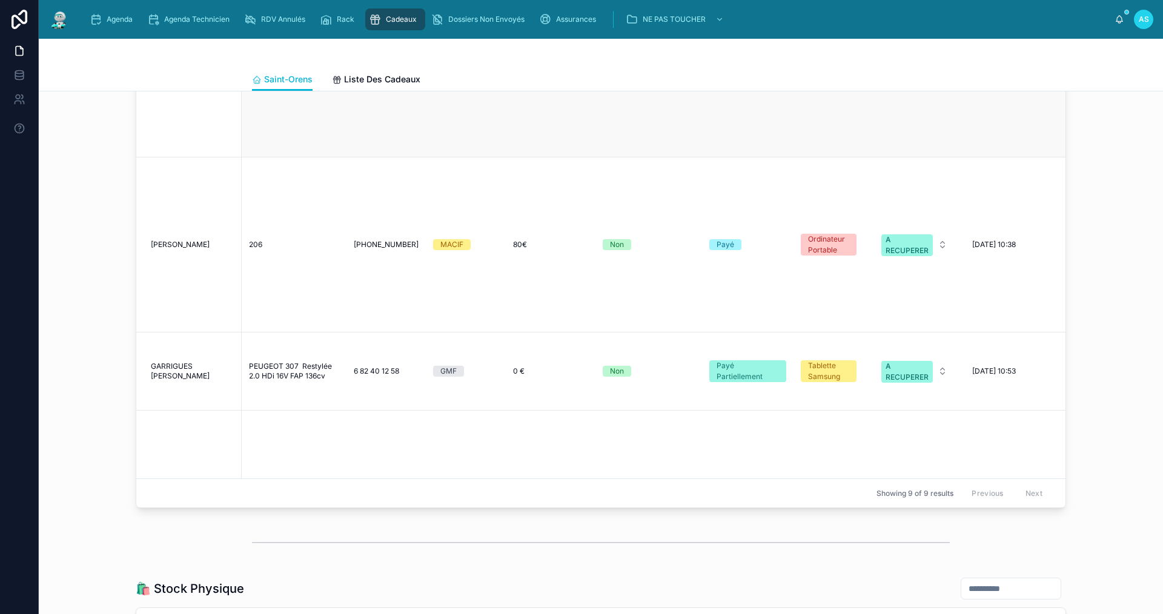
scroll to position [303, 0]
click at [118, 27] on div "Agenda" at bounding box center [114, 19] width 48 height 19
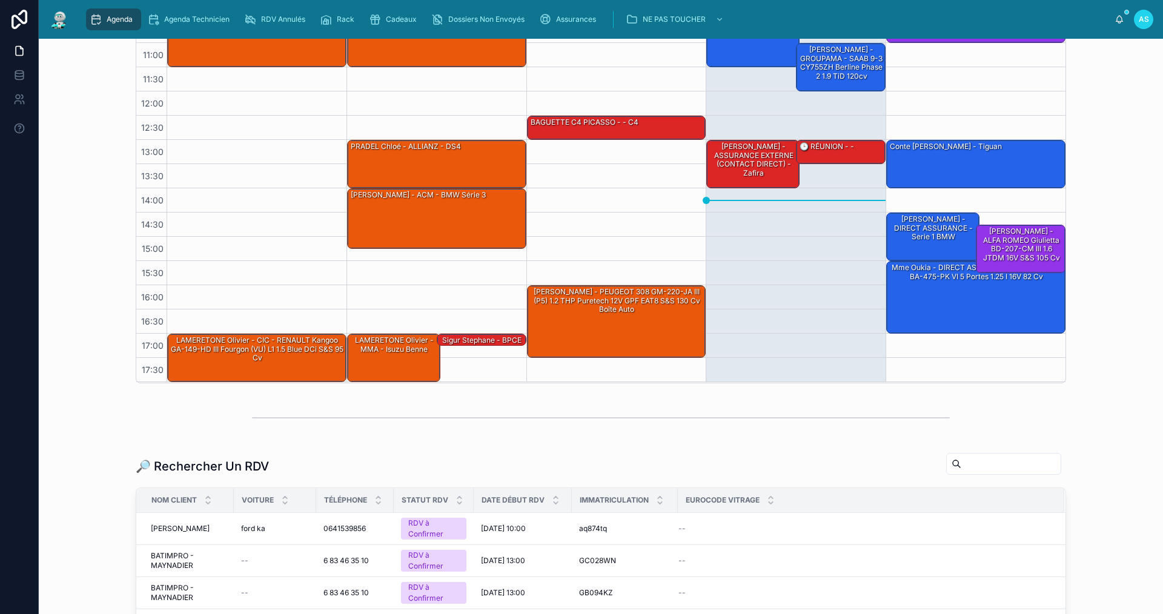
scroll to position [182, 0]
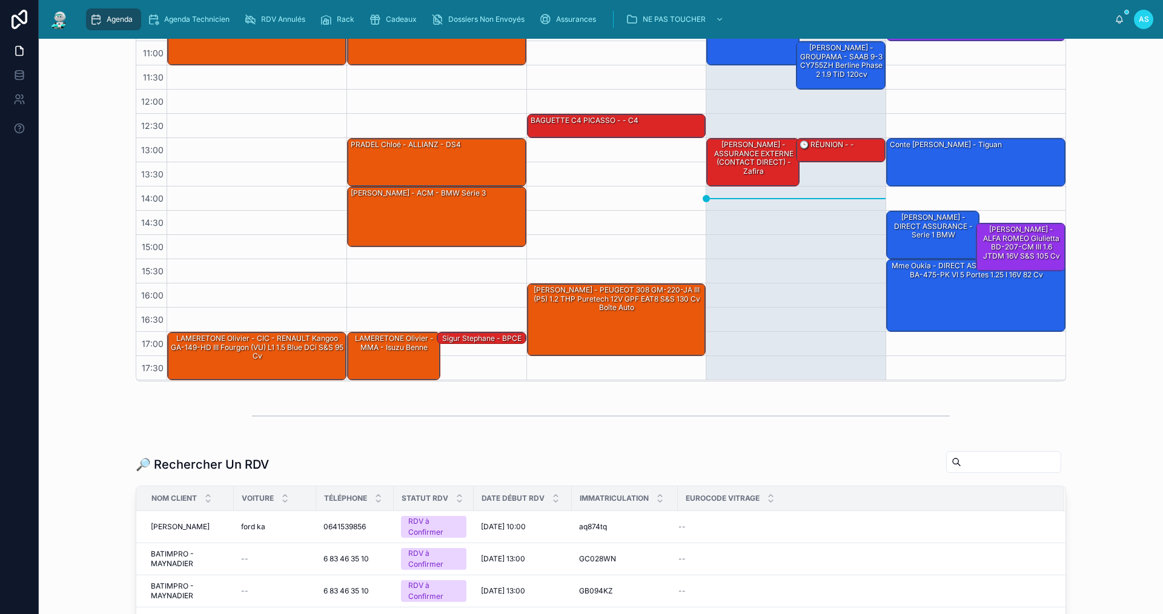
drag, startPoint x: 972, startPoint y: 451, endPoint x: 984, endPoint y: 455, distance: 12.3
click at [977, 456] on div at bounding box center [1003, 462] width 115 height 22
click at [985, 454] on input "text" at bounding box center [1011, 462] width 99 height 17
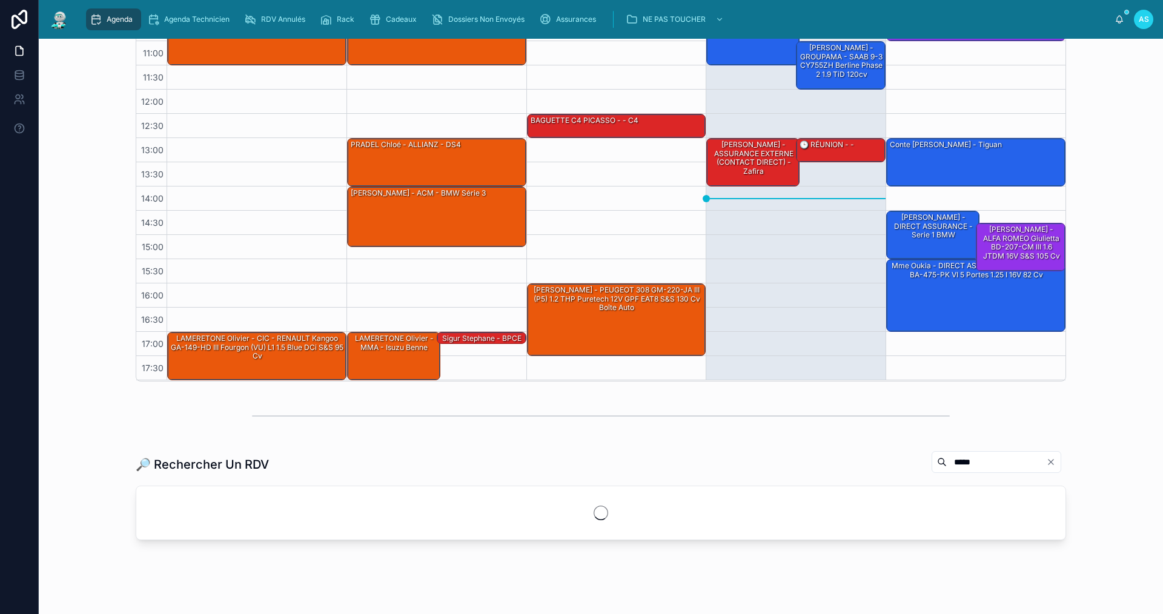
type input "******"
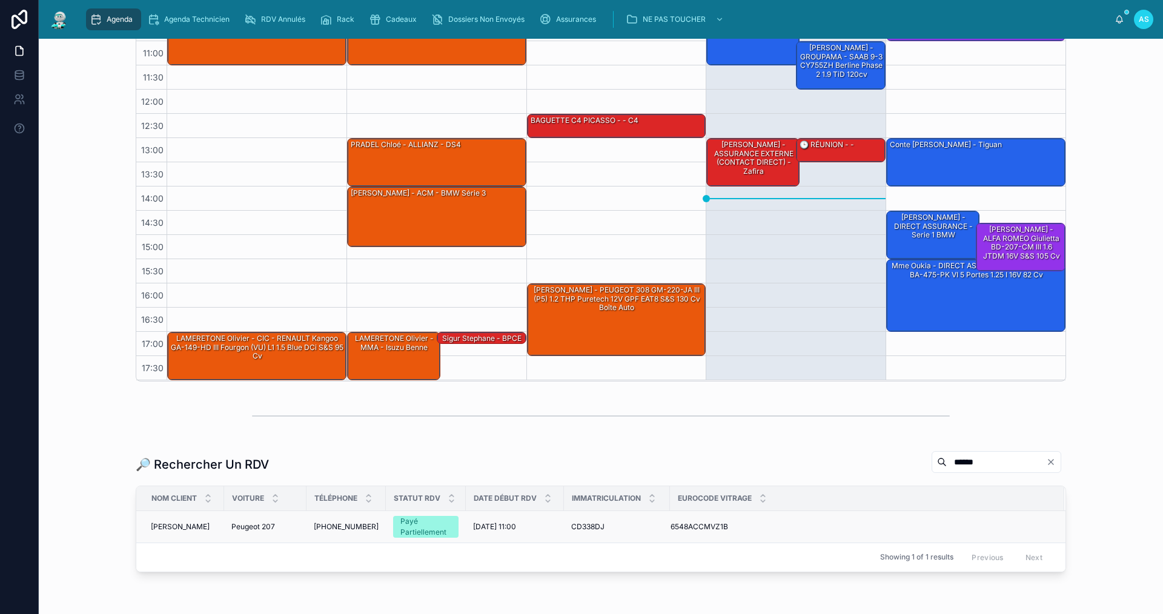
click at [182, 530] on span "[PERSON_NAME]" at bounding box center [180, 527] width 59 height 10
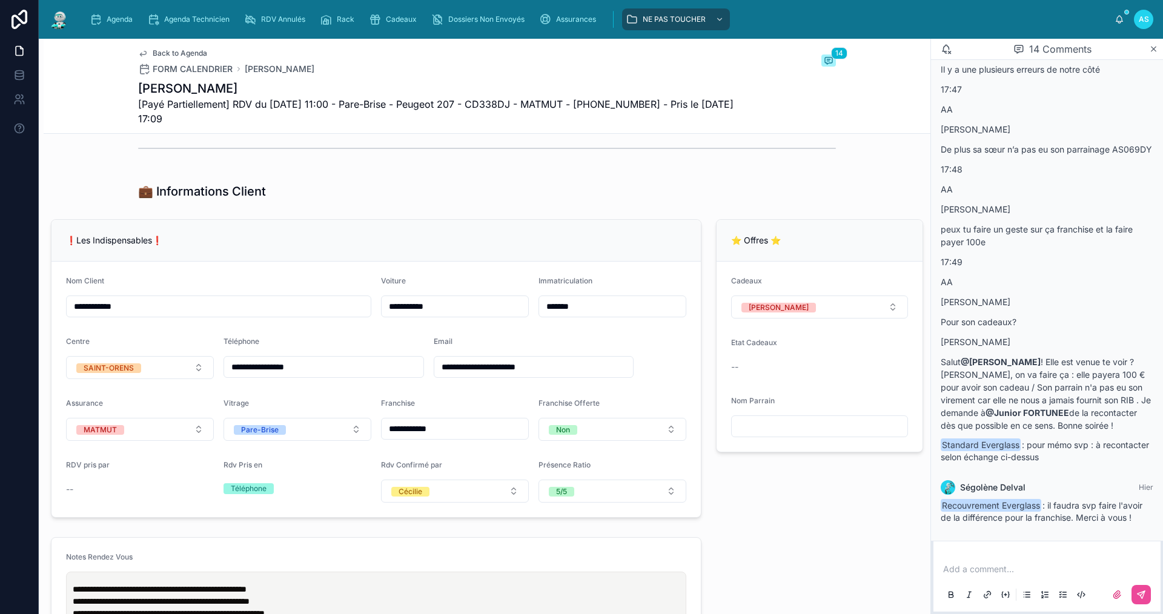
scroll to position [182, 0]
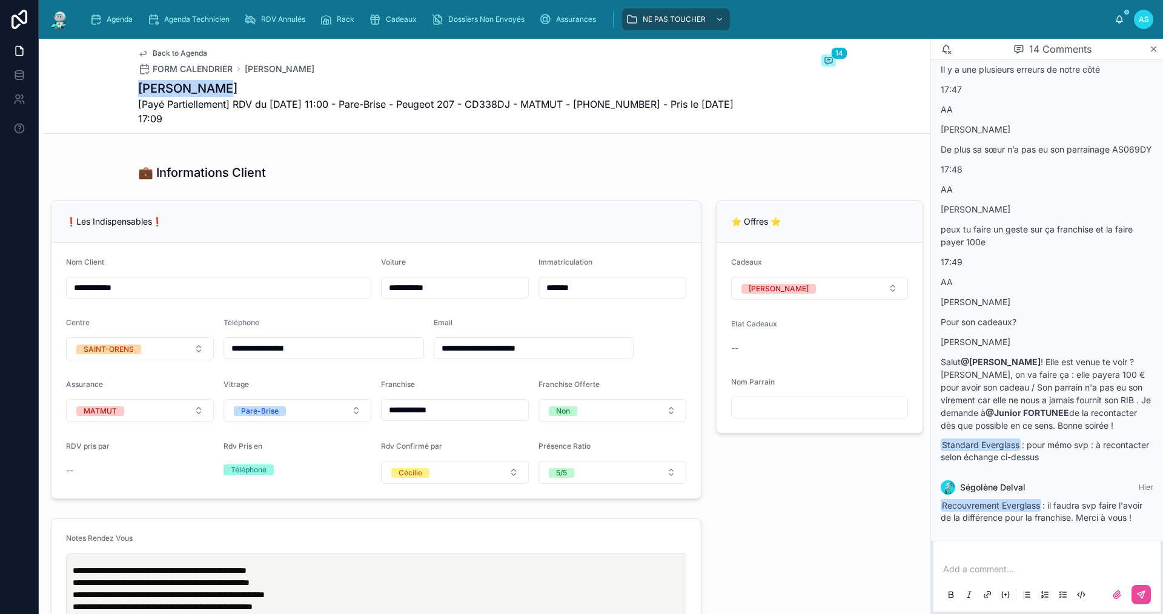
drag, startPoint x: 221, startPoint y: 86, endPoint x: 104, endPoint y: 87, distance: 116.3
click at [104, 87] on div "Back to Agenda FORM CALENDRIER AMALIK Nawal 14 [PERSON_NAME] [Payé Partiellemen…" at bounding box center [487, 86] width 887 height 95
copy h1 "[PERSON_NAME]"
click at [578, 20] on span "Assurances" at bounding box center [576, 20] width 40 height 10
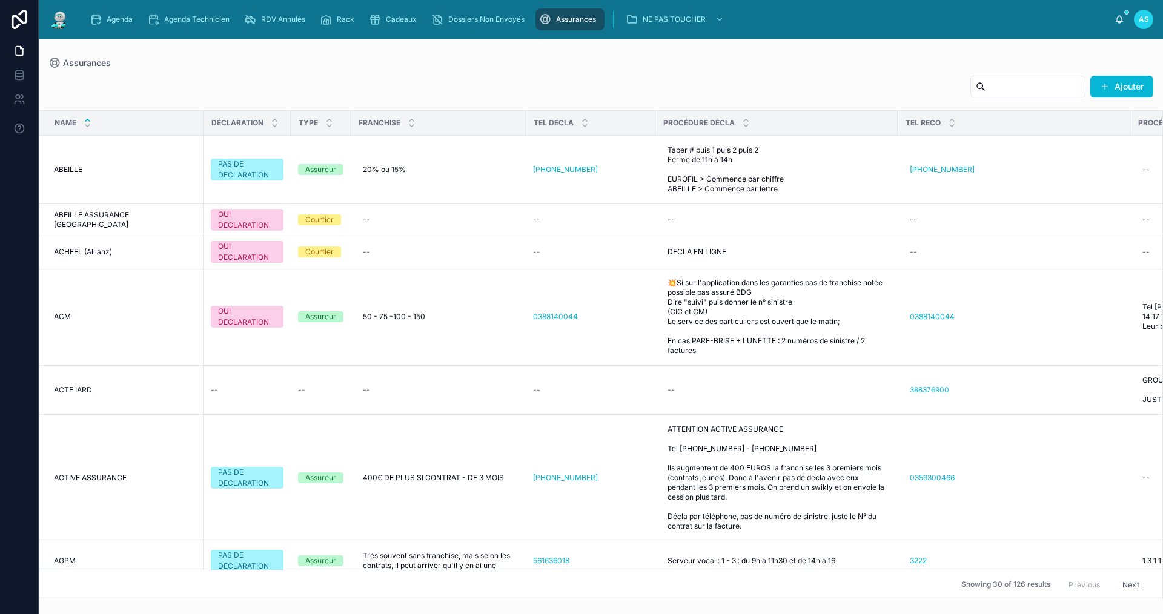
click at [279, 73] on div "Ajouter Name DÉCLARATION TYPE FRANCHISE TEL DÉCLA PROCÉDURE DÉCLA TEL RECO PROC…" at bounding box center [601, 334] width 1125 height 532
click at [117, 23] on span "Agenda" at bounding box center [120, 20] width 26 height 10
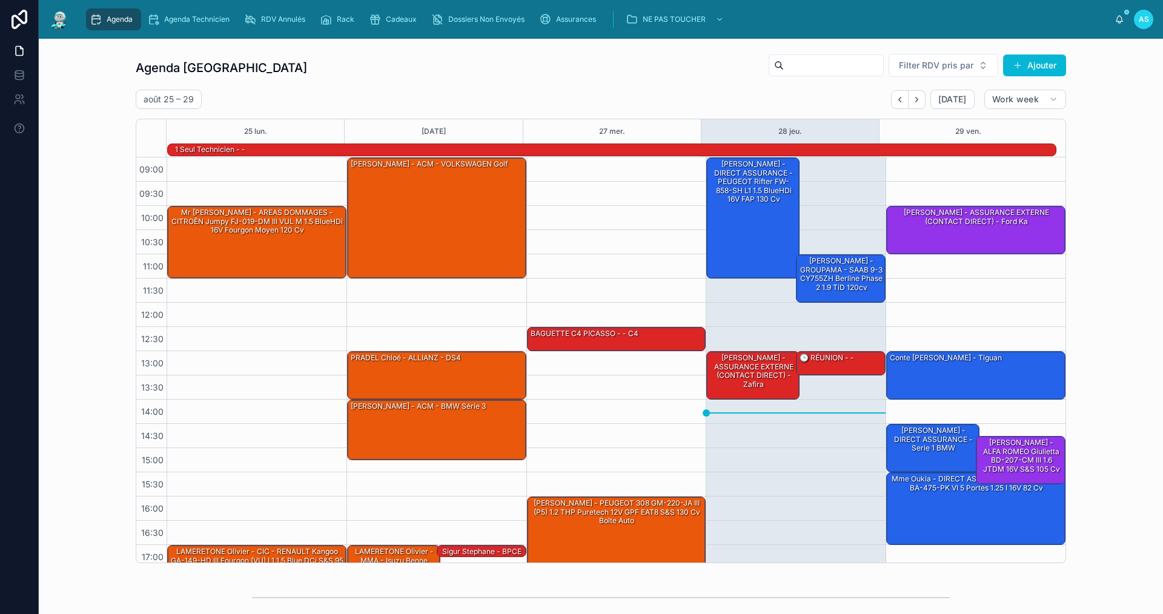
scroll to position [32, 0]
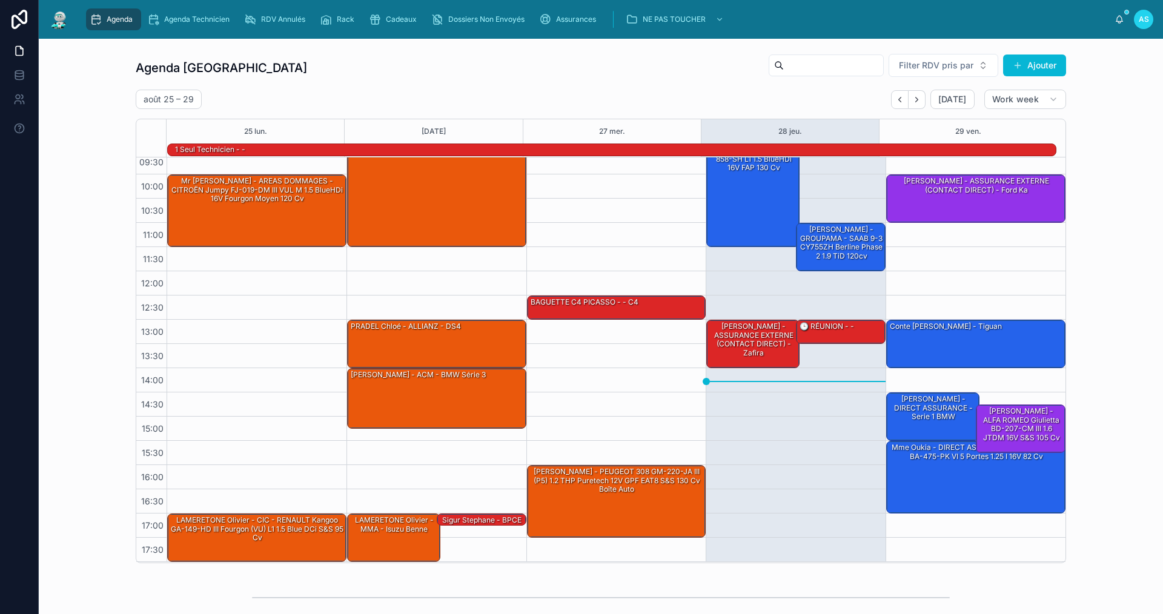
click at [636, 84] on div "Agenda Saint-Orens Filter RDV pris par Ajouter [DATE] – [DATE] [DATE] Work week…" at bounding box center [601, 308] width 931 height 510
click at [1112, 391] on div "Agenda Saint-Orens Filter RDV pris par Ajouter [DATE] – [DATE] [DATE] Work week…" at bounding box center [600, 308] width 1105 height 520
click at [493, 92] on div "[DATE] – [DATE] [DATE] Work week" at bounding box center [601, 99] width 931 height 19
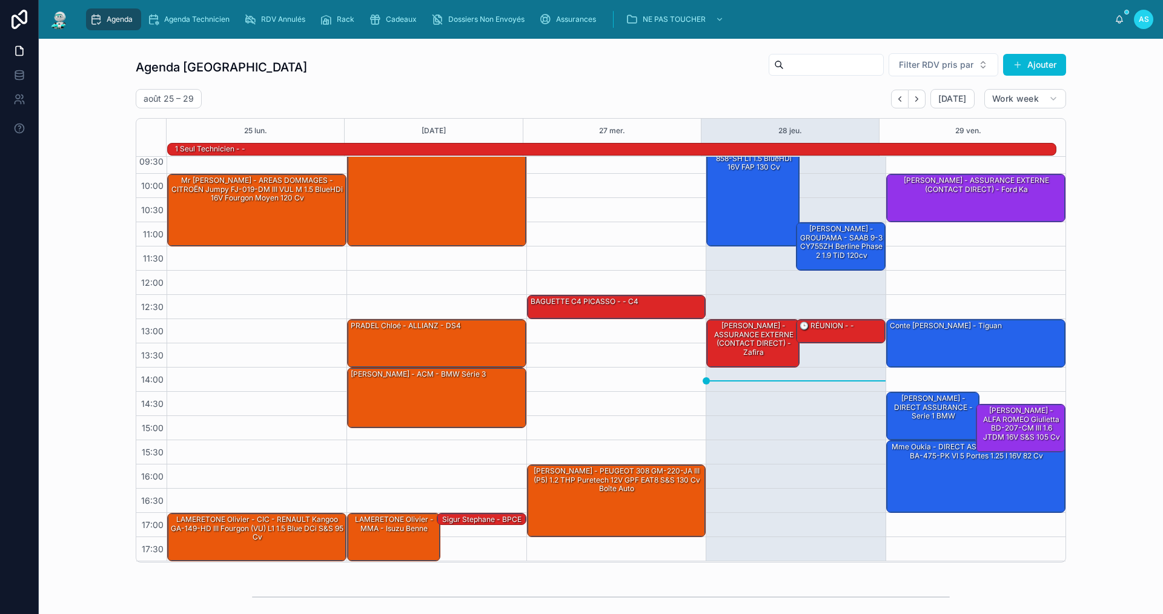
scroll to position [0, 0]
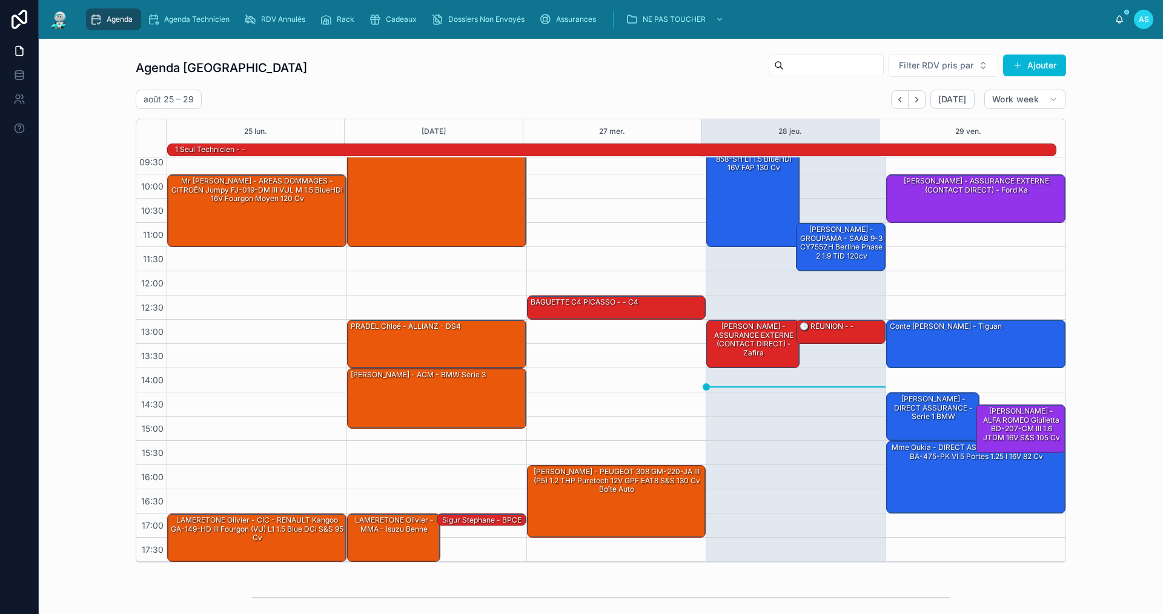
click at [485, 84] on div "Agenda Saint-Orens Filter RDV pris par Ajouter [DATE] – [DATE] [DATE] Work week…" at bounding box center [601, 308] width 931 height 510
click at [447, 69] on div "Agenda Saint-Orens Filter RDV pris par [PERSON_NAME]" at bounding box center [601, 67] width 931 height 29
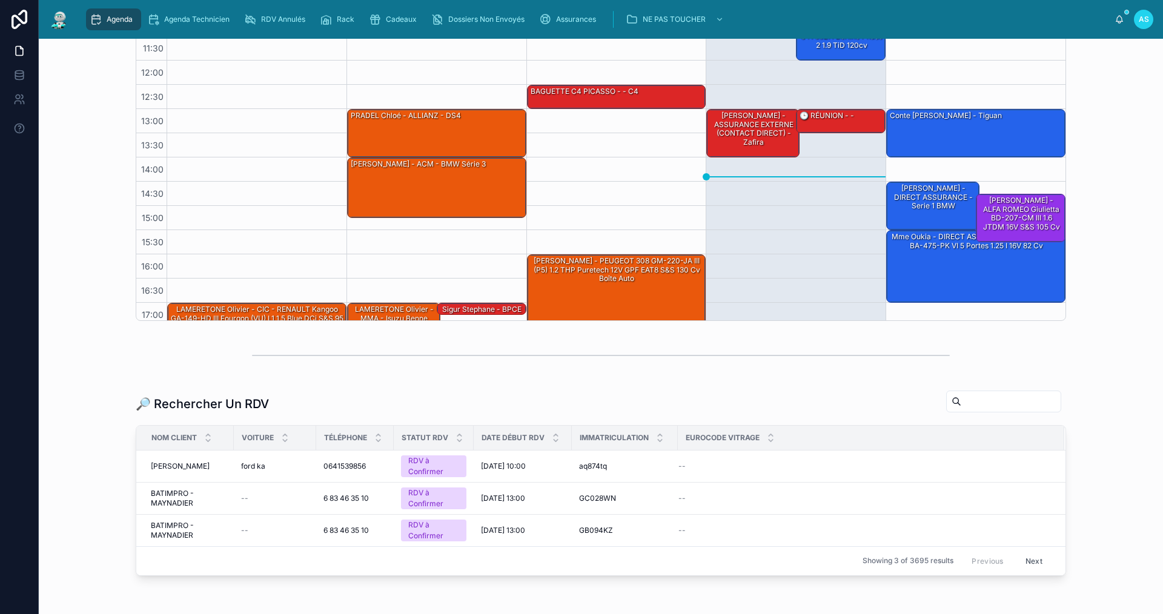
scroll to position [306, 0]
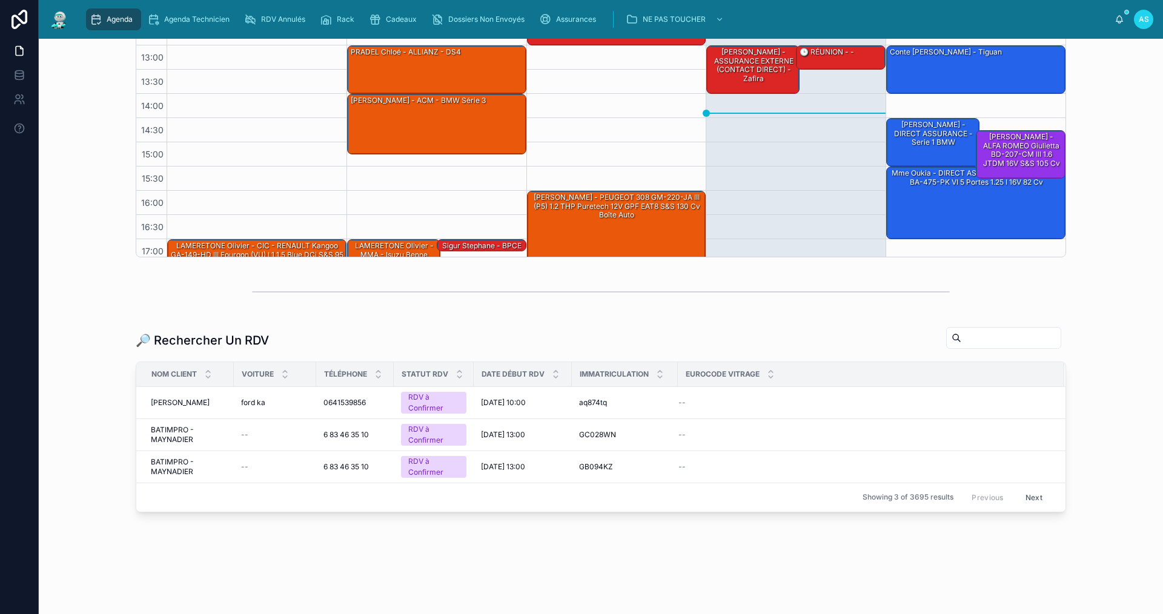
click at [979, 342] on input "text" at bounding box center [1011, 338] width 99 height 17
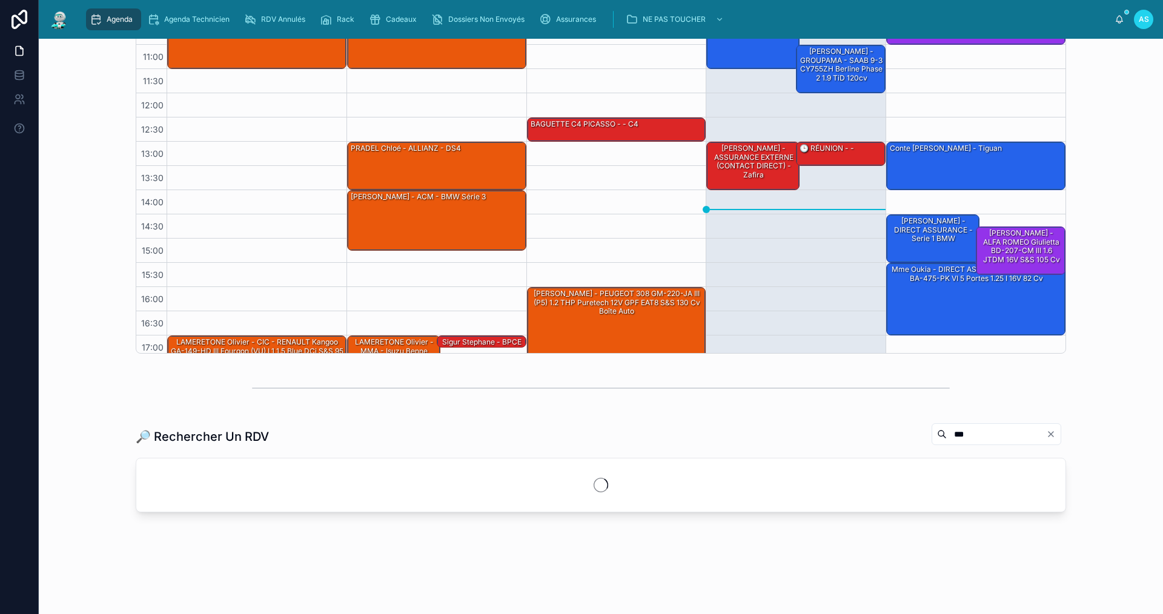
scroll to position [210, 0]
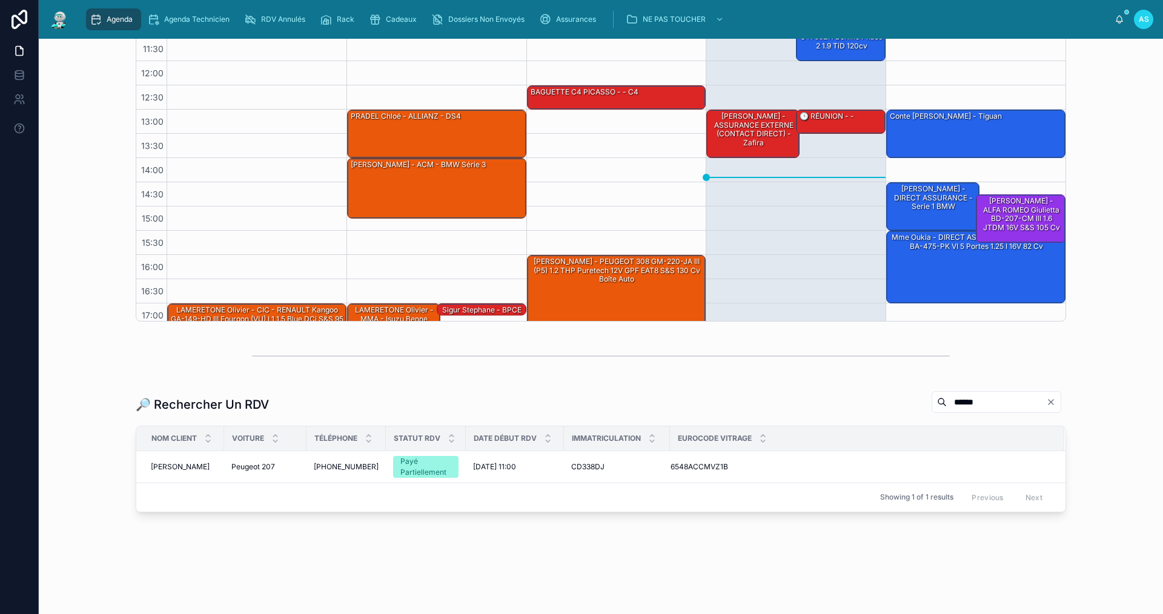
scroll to position [242, 0]
type input "******"
click at [326, 470] on span "[PHONE_NUMBER]" at bounding box center [346, 467] width 65 height 10
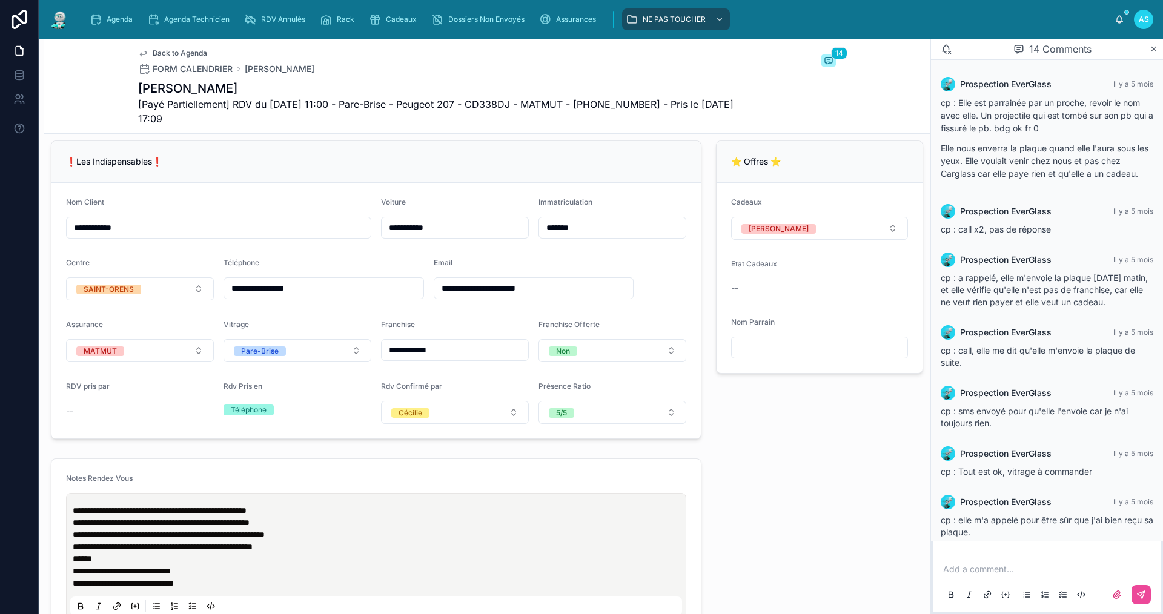
scroll to position [1391, 0]
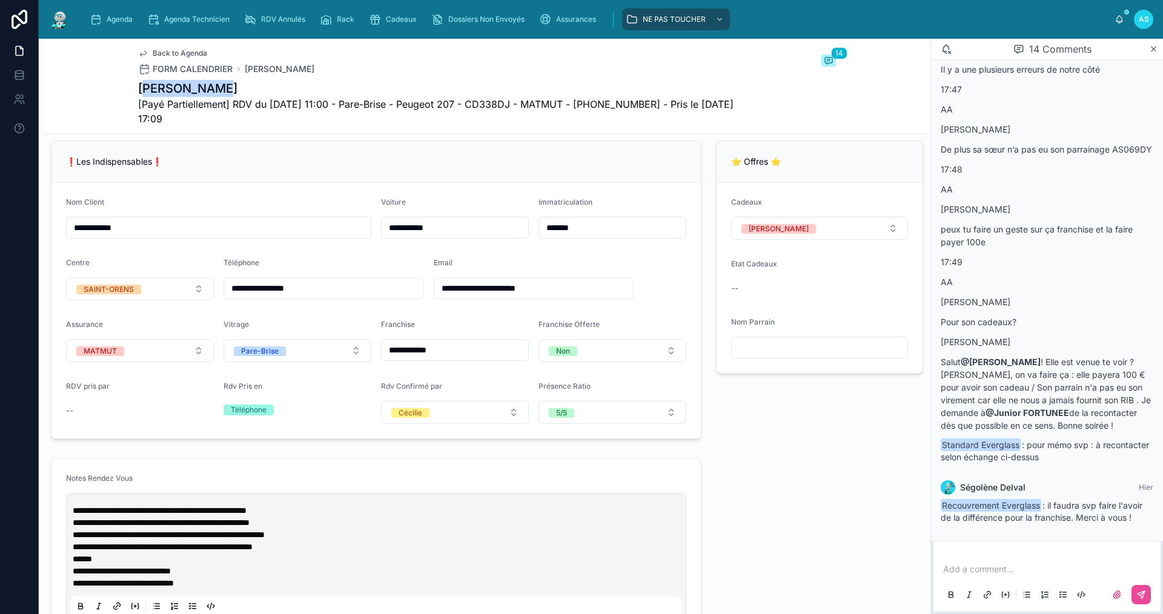
drag, startPoint x: 205, startPoint y: 91, endPoint x: 140, endPoint y: 88, distance: 65.5
click at [140, 88] on h1 "[PERSON_NAME]" at bounding box center [441, 88] width 607 height 17
click at [232, 89] on h1 "[PERSON_NAME]" at bounding box center [441, 88] width 607 height 17
drag, startPoint x: 232, startPoint y: 89, endPoint x: 136, endPoint y: 91, distance: 96.4
click at [138, 91] on h1 "[PERSON_NAME]" at bounding box center [441, 88] width 607 height 17
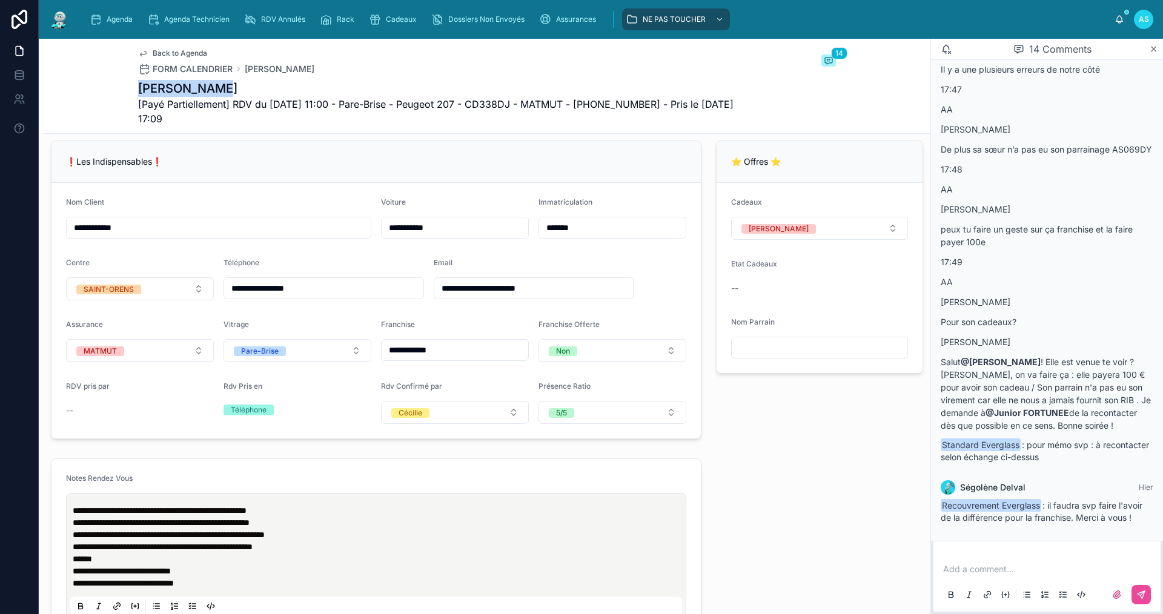
copy h1 "[PERSON_NAME]"
click at [106, 13] on div "Agenda" at bounding box center [114, 19] width 48 height 19
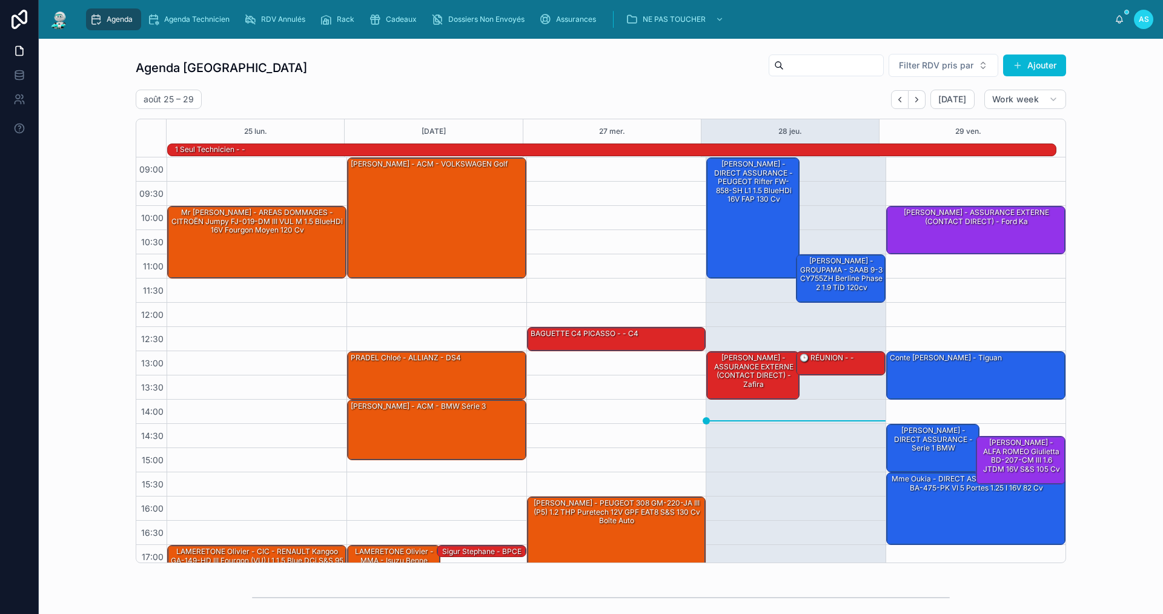
scroll to position [32, 0]
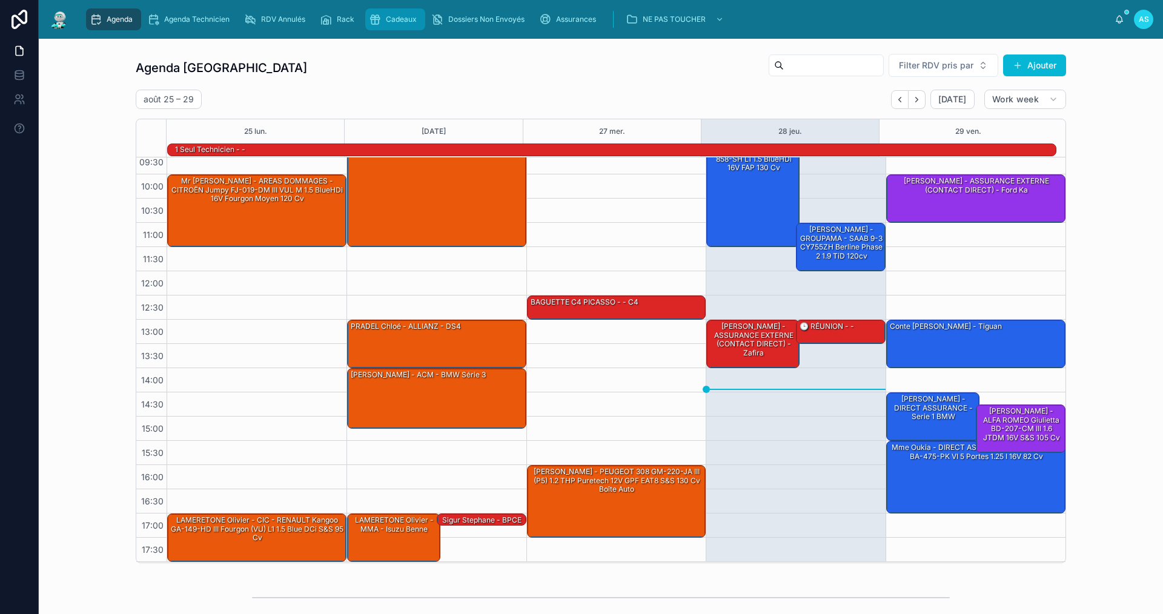
click at [397, 18] on span "Cadeaux" at bounding box center [401, 20] width 31 height 10
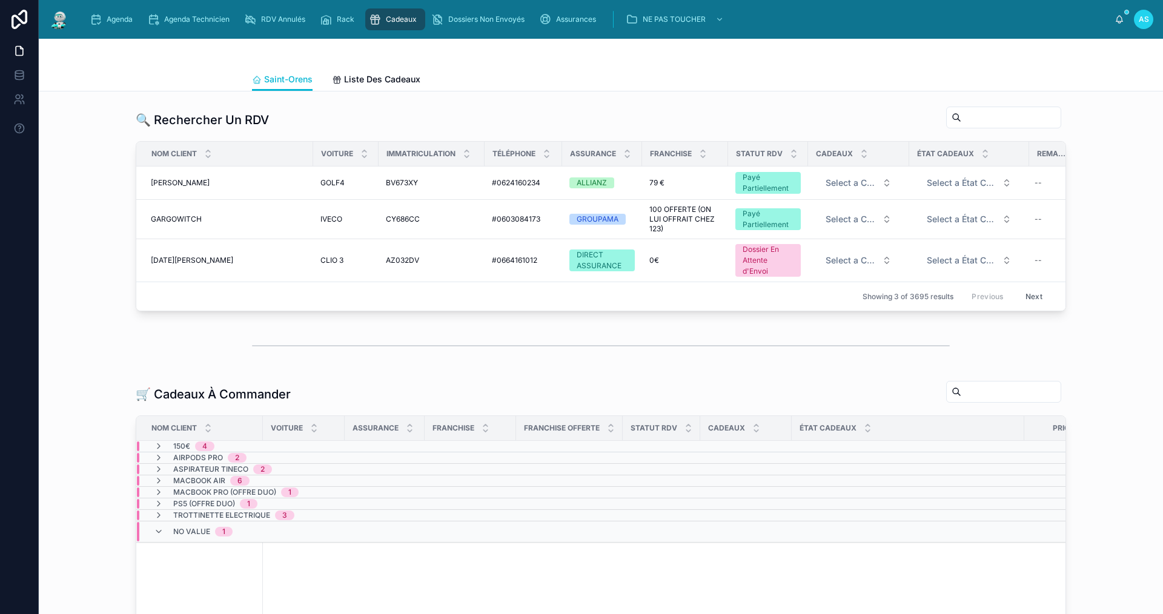
click at [971, 119] on input "text" at bounding box center [1011, 117] width 99 height 17
paste input "**********"
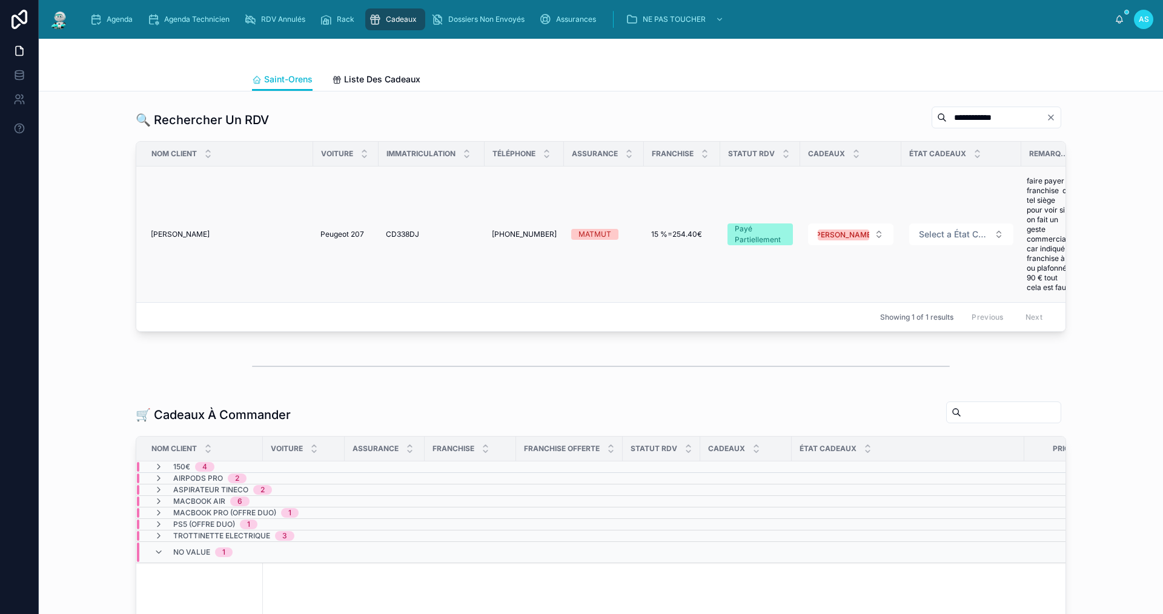
type input "**********"
click at [185, 232] on span "[PERSON_NAME]" at bounding box center [180, 235] width 59 height 10
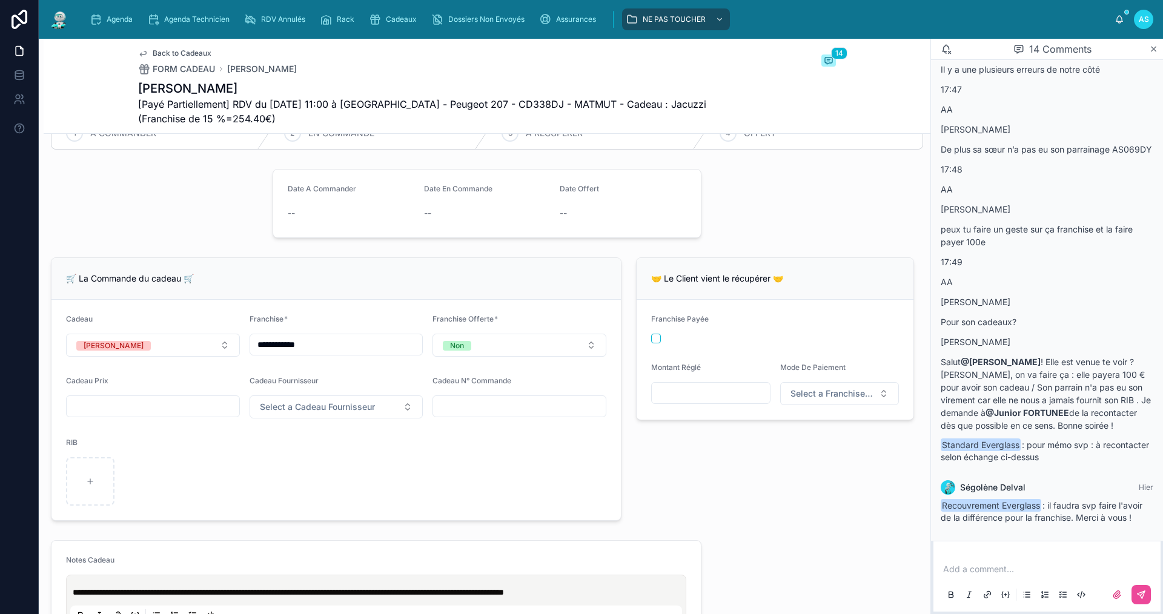
scroll to position [424, 0]
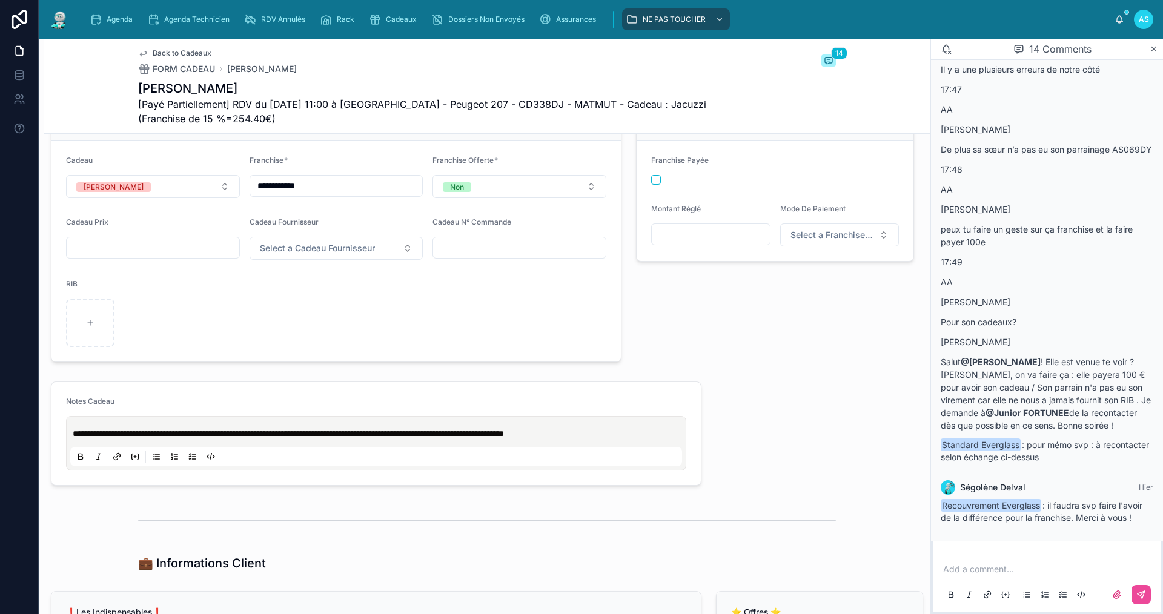
click at [660, 194] on form "Franchise Payée Montant Réglé Mode De Paiement Select a Franchise Mode De Paiem…" at bounding box center [775, 201] width 277 height 120
click at [651, 185] on button "button" at bounding box center [656, 180] width 10 height 10
click at [687, 240] on input "text" at bounding box center [711, 234] width 118 height 17
type input "*******"
drag, startPoint x: 837, startPoint y: 237, endPoint x: 836, endPoint y: 244, distance: 6.9
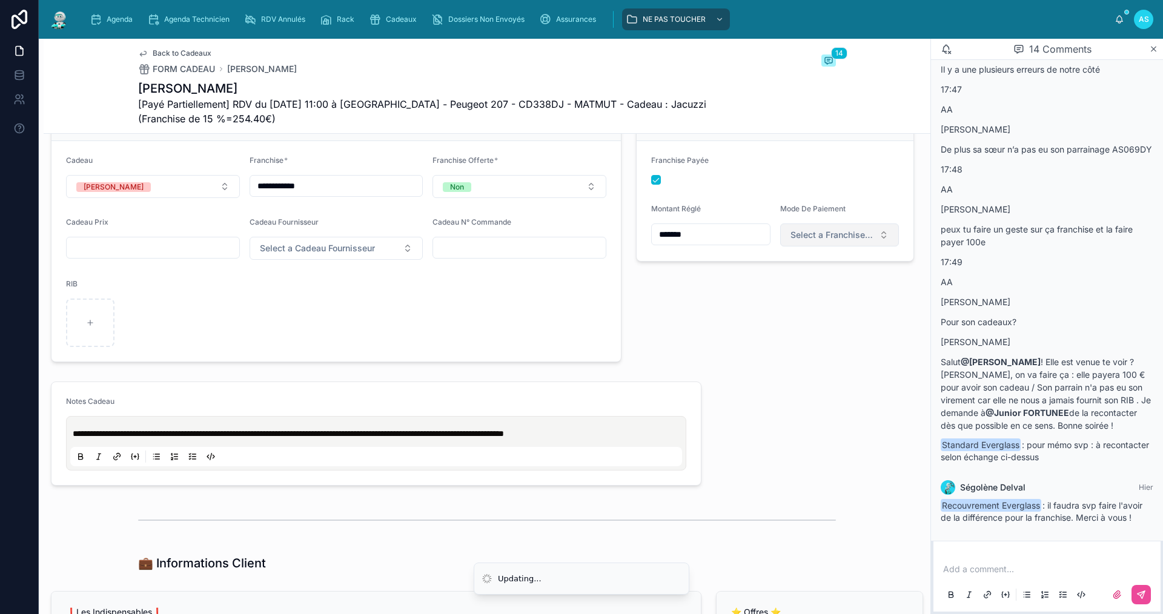
click at [836, 237] on button "Select a Franchise Mode De Paiement" at bounding box center [839, 235] width 119 height 23
click at [810, 327] on div "Carte Bancaire" at bounding box center [797, 329] width 52 height 11
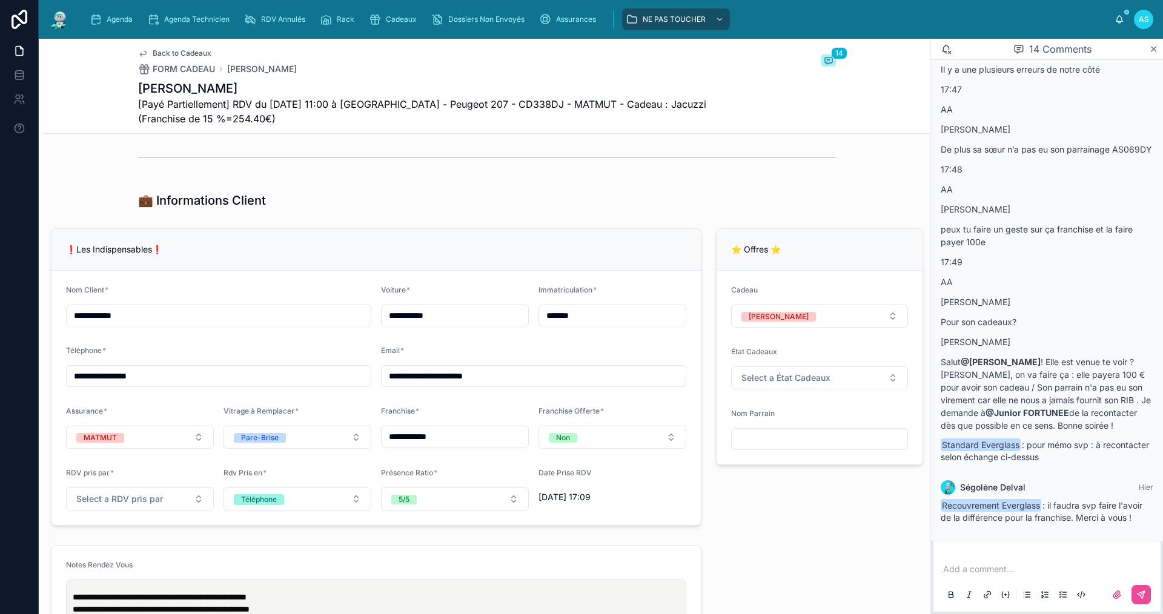
scroll to position [788, 0]
click at [786, 384] on span "Select a État Cadeaux" at bounding box center [786, 377] width 89 height 12
click at [767, 483] on div "OFFERT" at bounding box center [754, 485] width 28 height 10
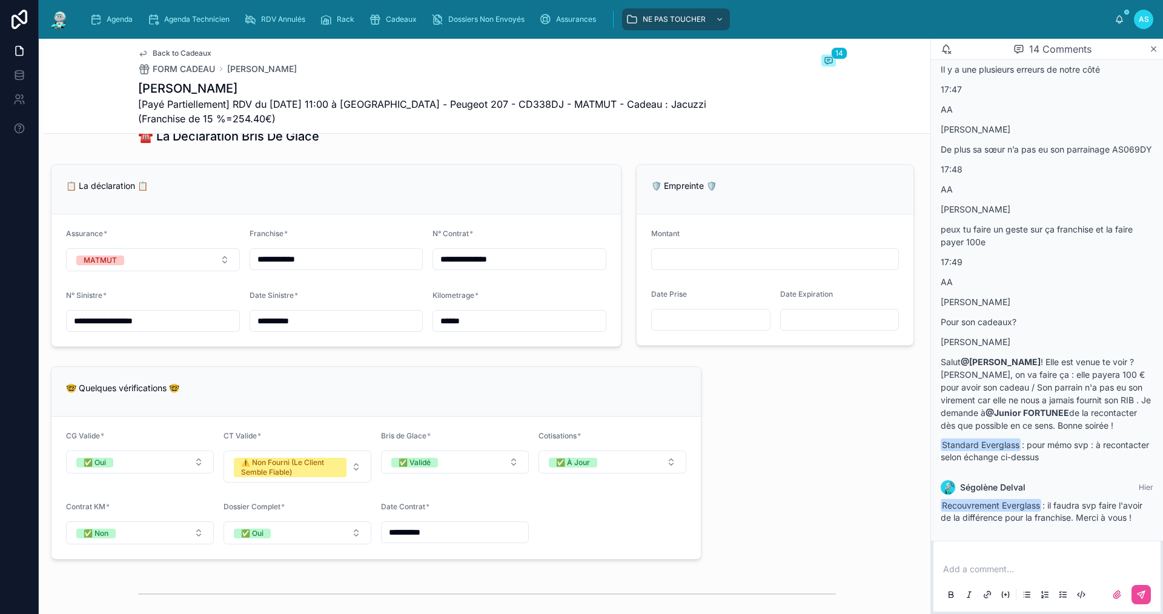
scroll to position [1515, 0]
